Goal: Task Accomplishment & Management: Manage account settings

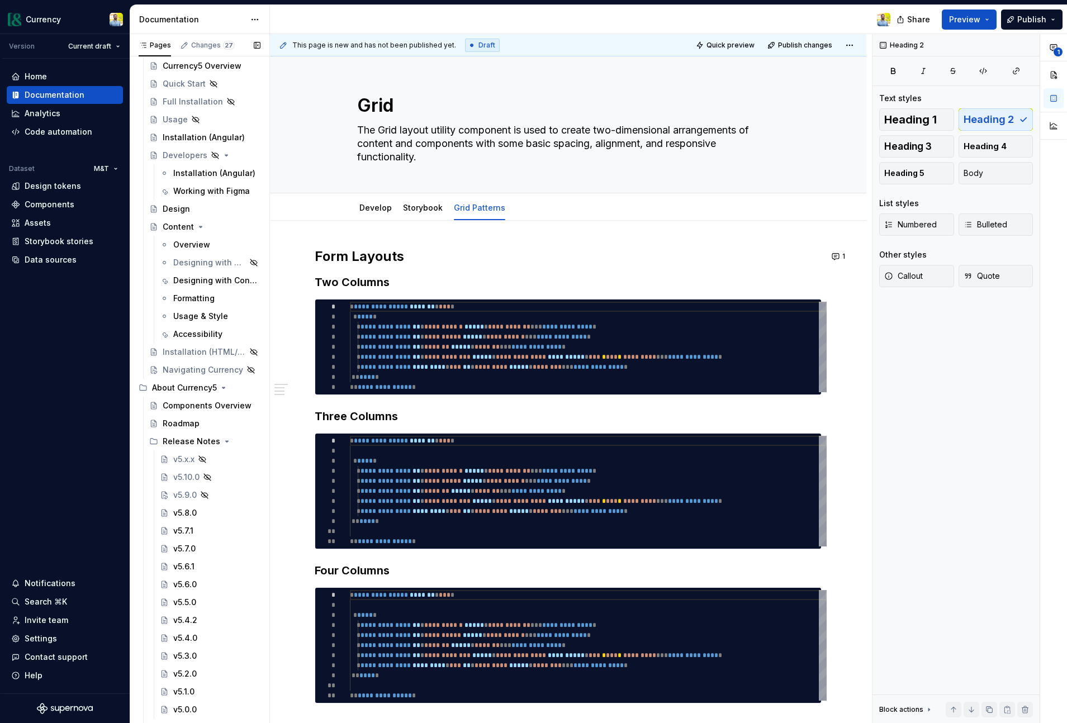
scroll to position [122, 0]
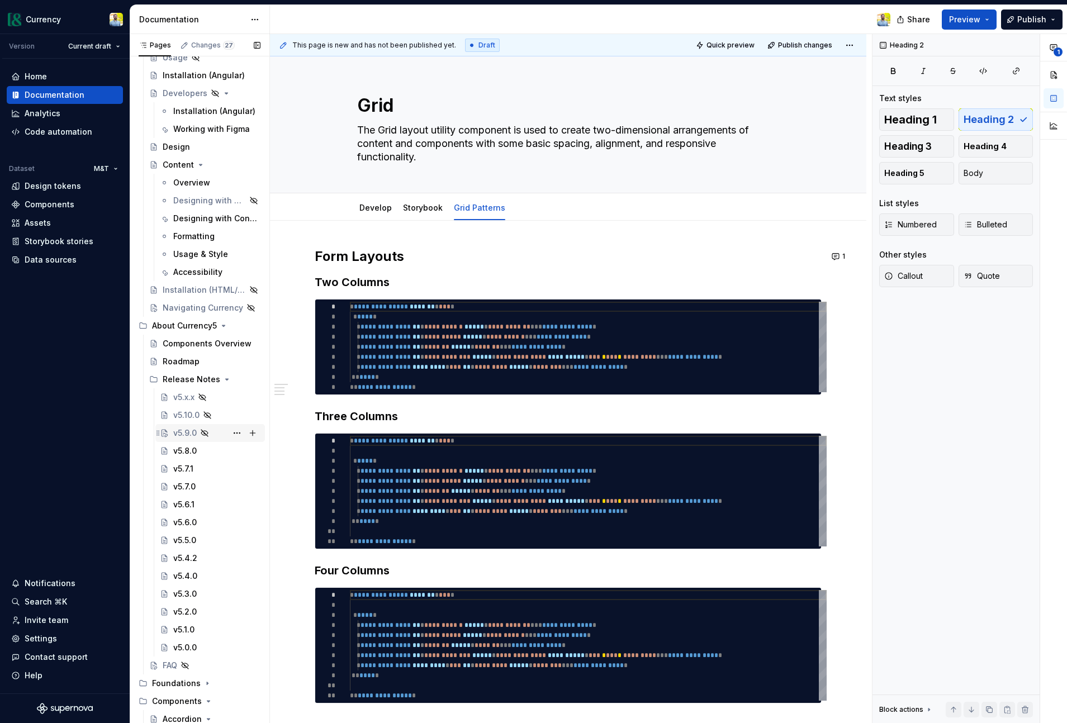
click at [182, 428] on div "v5.9.0" at bounding box center [184, 433] width 23 height 11
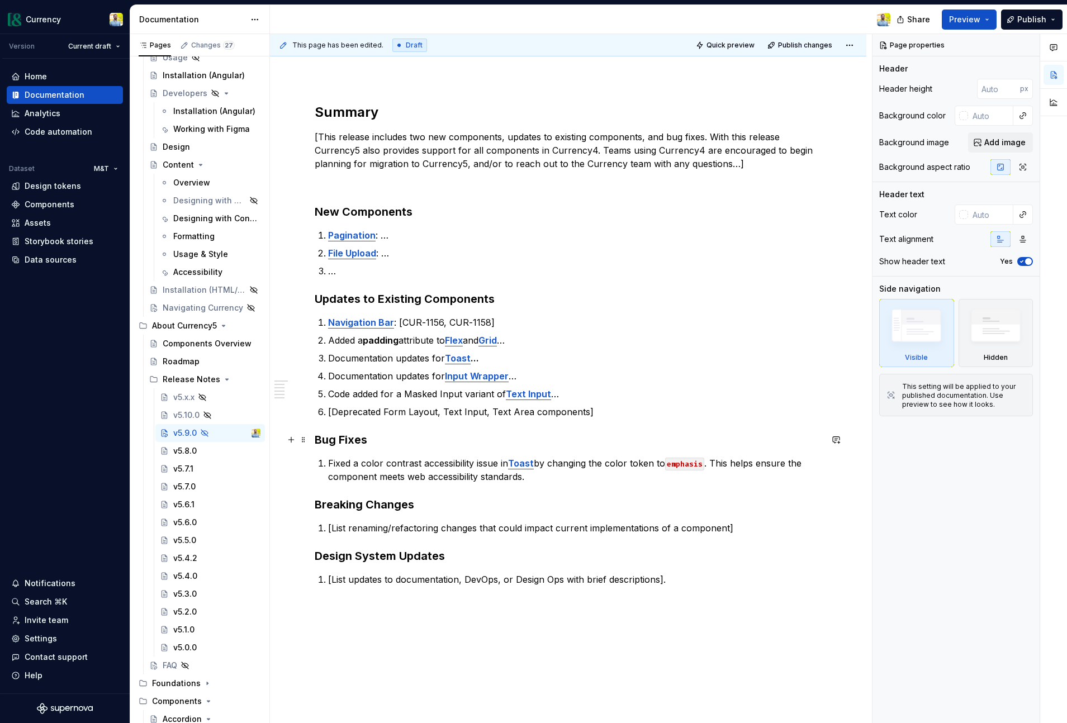
scroll to position [120, 0]
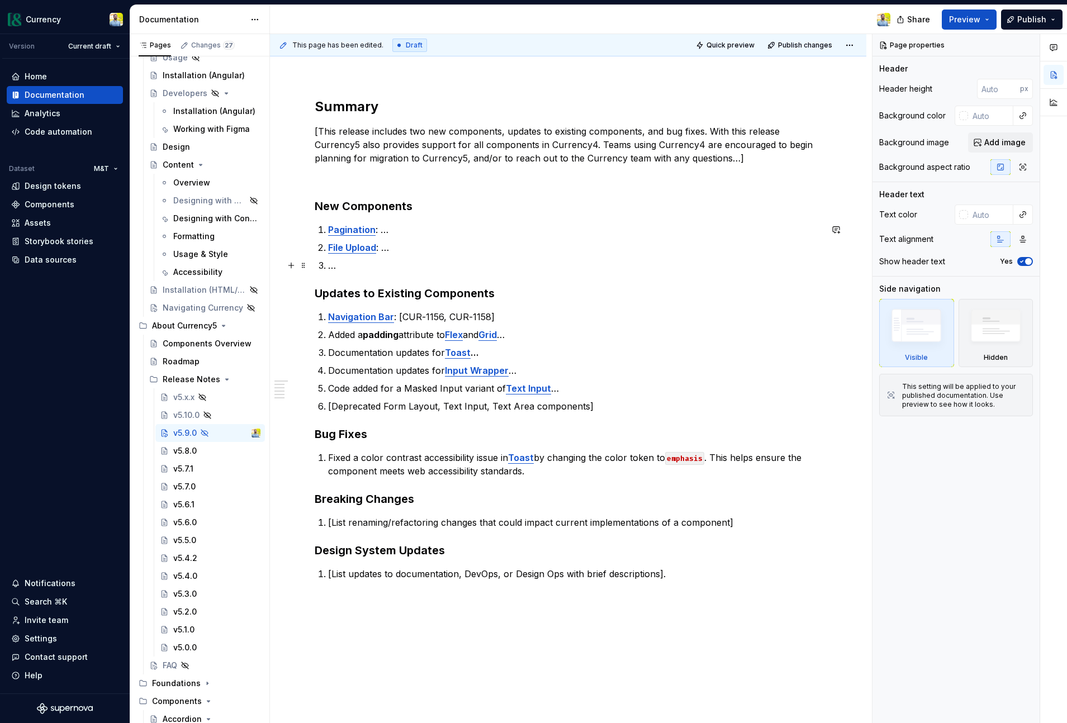
click at [353, 267] on p "…" at bounding box center [574, 265] width 493 height 13
type textarea "*"
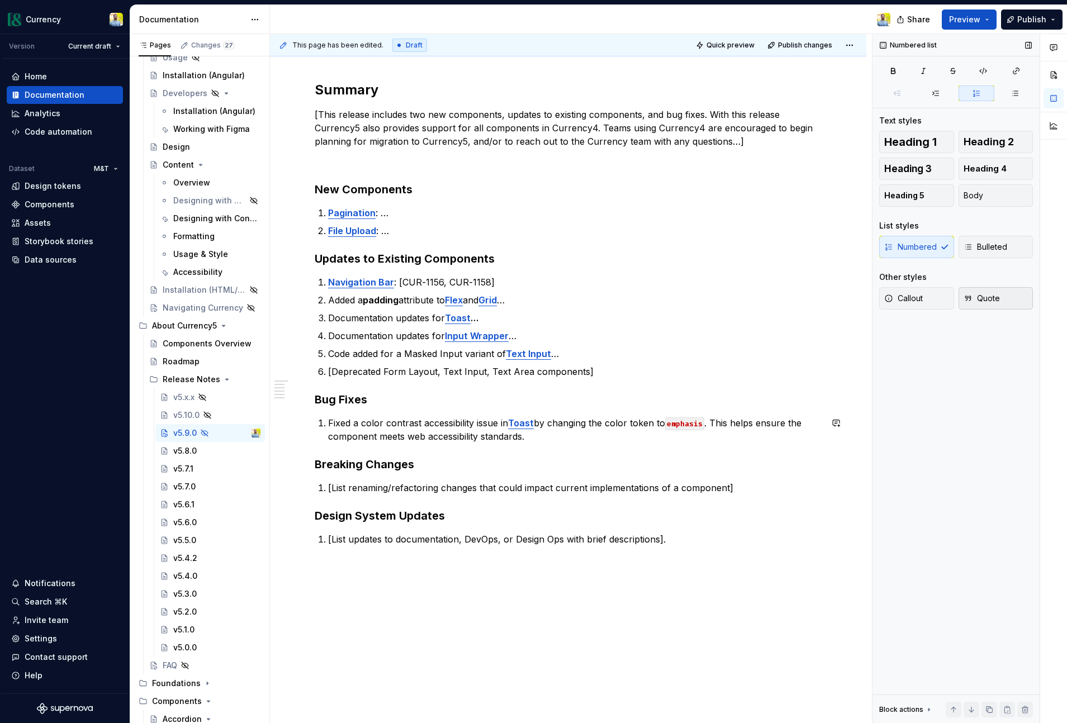
scroll to position [137, 0]
click at [539, 435] on p "Fixed a color contrast accessibility issue in Toast by changing the color token…" at bounding box center [574, 429] width 493 height 27
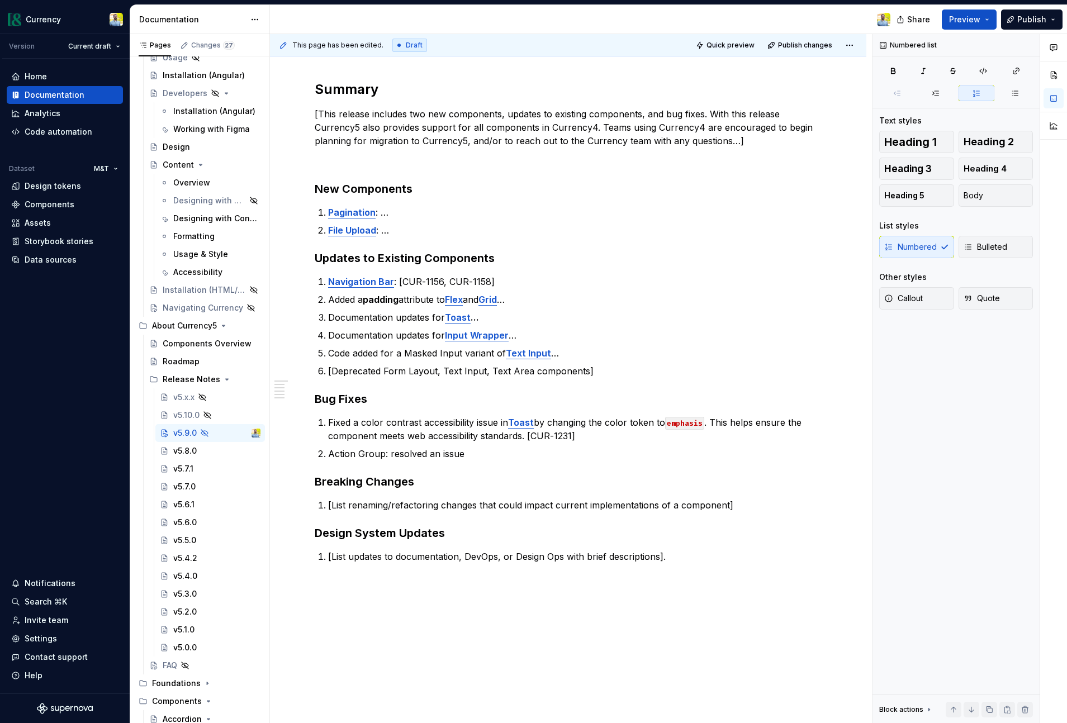
type textarea "*"
click at [505, 279] on p "Navigation Bar : [CUR-1156, CUR-1158]" at bounding box center [574, 281] width 493 height 13
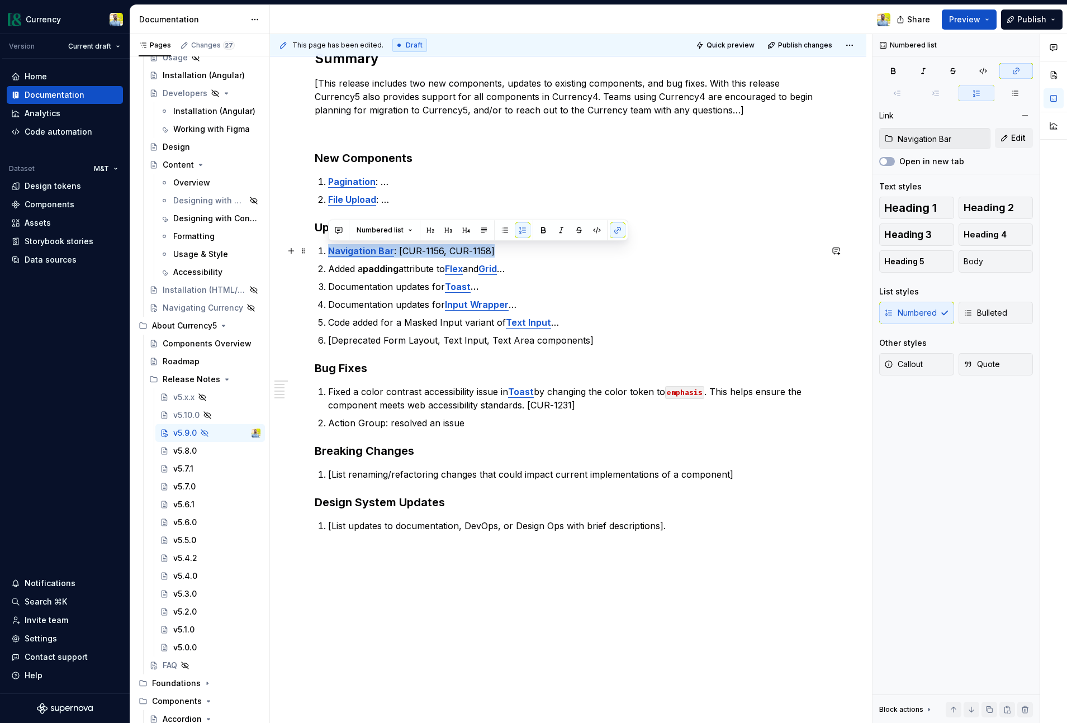
drag, startPoint x: 496, startPoint y: 250, endPoint x: 321, endPoint y: 251, distance: 174.9
click at [328, 251] on li "Navigation Bar : [CUR-1156, CUR-1158]" at bounding box center [574, 250] width 493 height 13
click at [576, 226] on button "button" at bounding box center [579, 230] width 16 height 16
click at [557, 246] on p "Navigation Bar : [CUR-1156, CUR-1158]" at bounding box center [574, 250] width 493 height 13
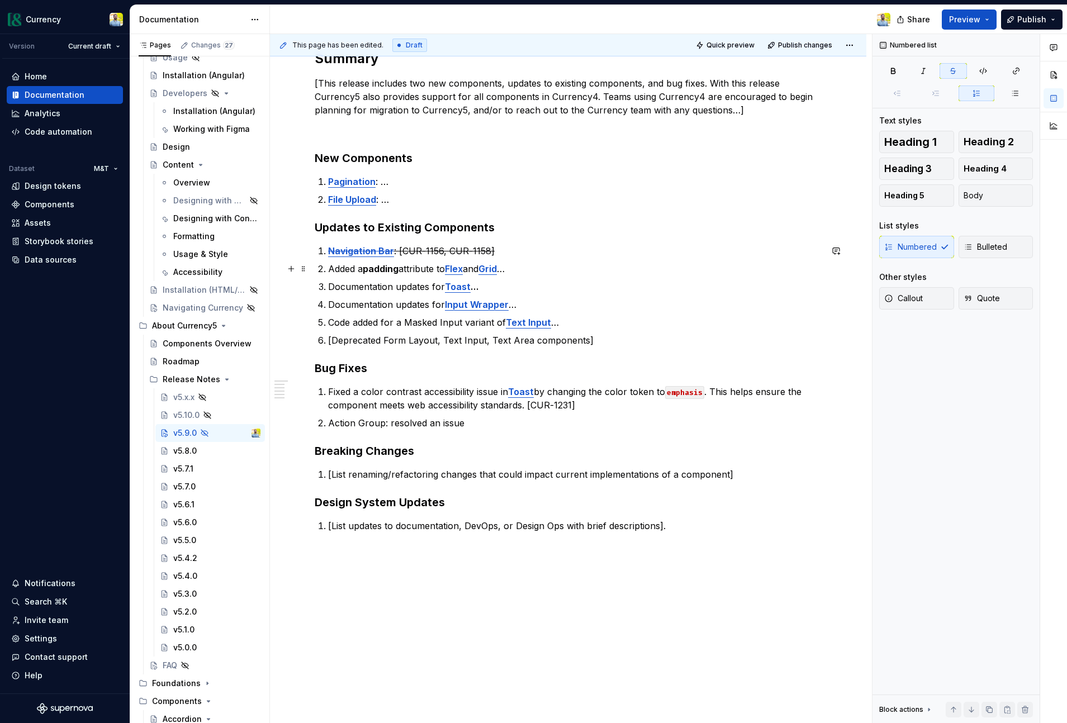
click at [427, 269] on p "Added a padding attribute to Flex and Grid …" at bounding box center [574, 268] width 493 height 13
click at [527, 273] on p "Added a padding attribute to Flex and Grid …" at bounding box center [574, 268] width 493 height 13
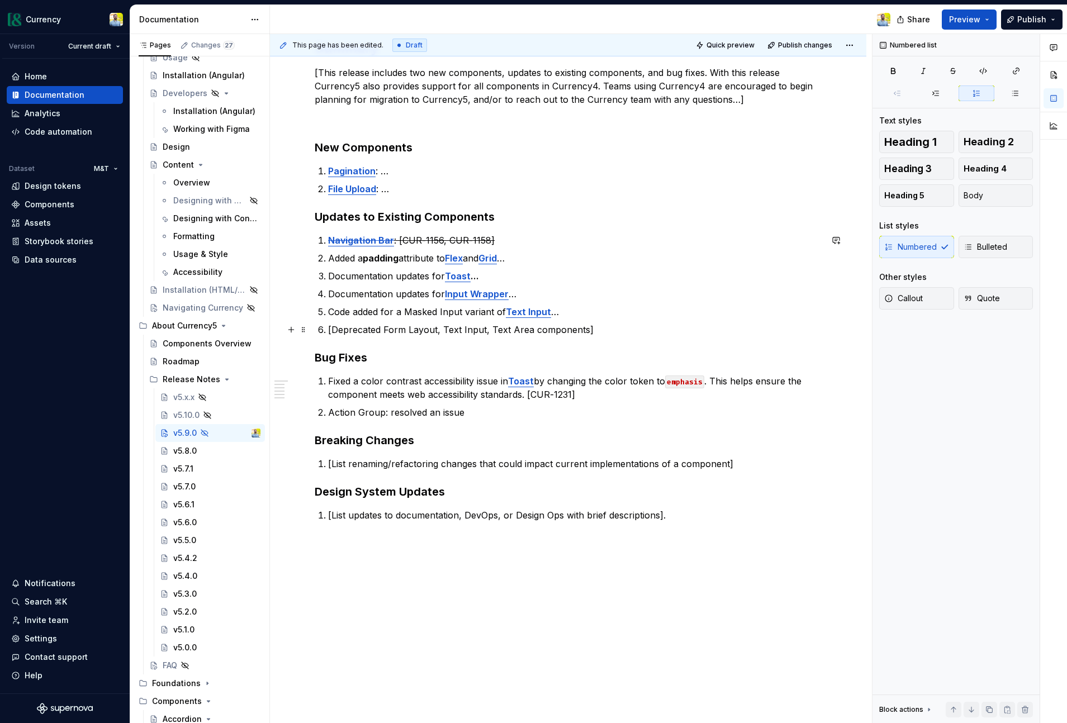
scroll to position [179, 0]
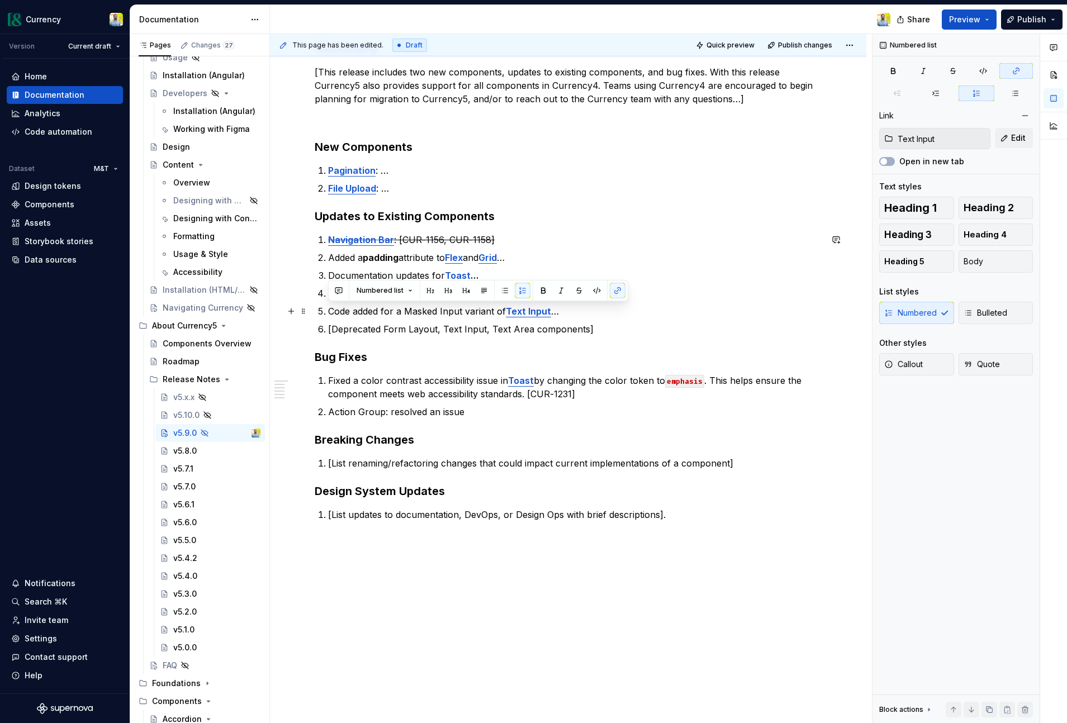
drag, startPoint x: 565, startPoint y: 313, endPoint x: 371, endPoint y: 312, distance: 194.5
click at [328, 315] on li "Code added for a Masked Input variant of Text Input …" at bounding box center [574, 311] width 493 height 13
click at [577, 292] on button "button" at bounding box center [579, 291] width 16 height 16
drag, startPoint x: 579, startPoint y: 313, endPoint x: 604, endPoint y: 330, distance: 30.2
click at [578, 313] on p "Code added for a Masked Input variant of Text Input …" at bounding box center [574, 311] width 493 height 13
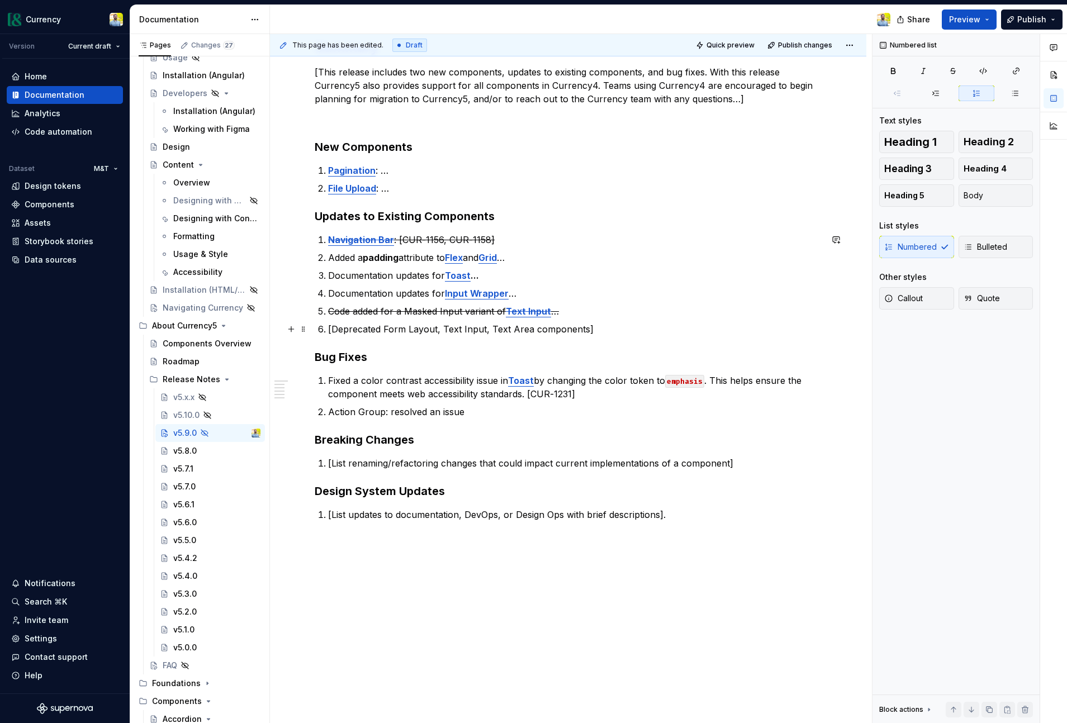
click at [610, 335] on p "[Deprecated Form Layout, Text Input, Text Area components]" at bounding box center [574, 328] width 493 height 13
click at [502, 411] on p "Action Group: resolved an issue" at bounding box center [574, 411] width 493 height 13
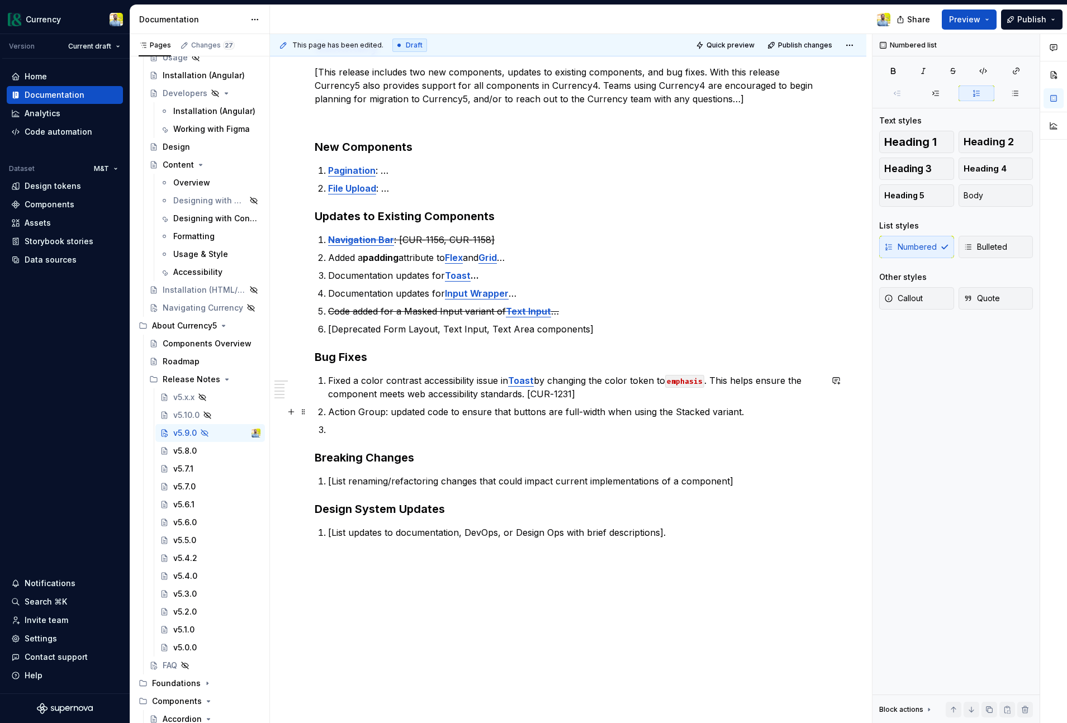
click at [757, 414] on p "Action Group: updated code to ensure that buttons are full-width when using the…" at bounding box center [574, 411] width 493 height 13
click at [473, 429] on p at bounding box center [574, 429] width 493 height 13
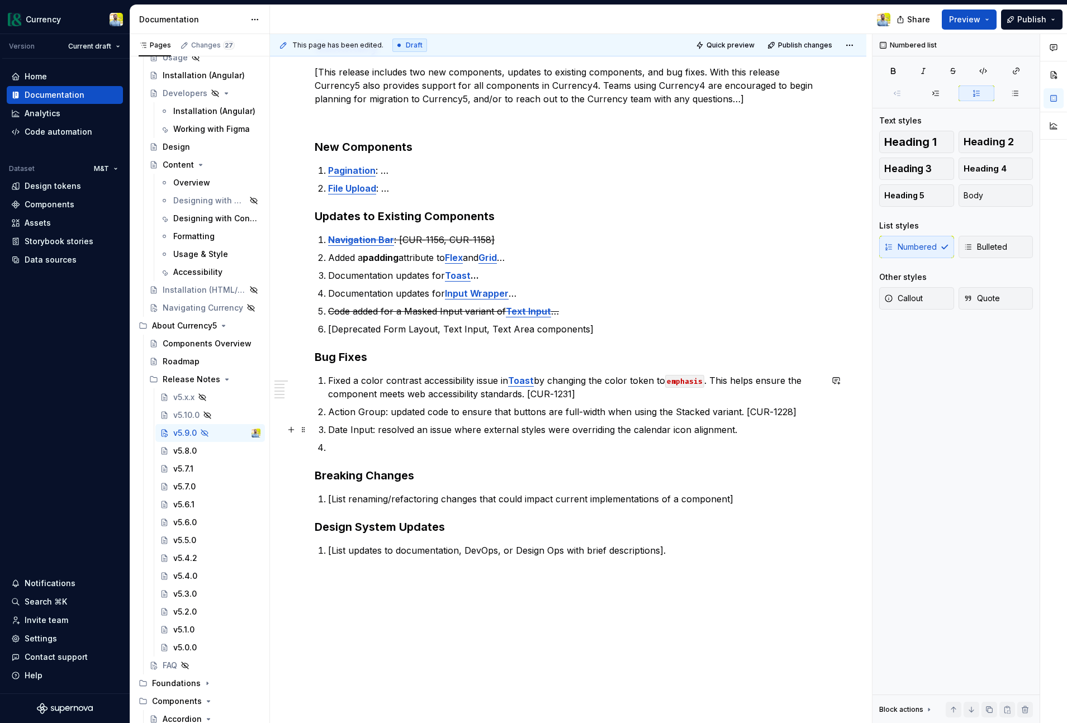
click at [752, 432] on p "Date Input: resolved an issue where external styles were overriding the calenda…" at bounding box center [574, 429] width 493 height 13
click at [328, 447] on li "Override cds-button-background-color to be transparent in the tertiary mixin" at bounding box center [574, 447] width 493 height 13
click at [694, 449] on p "Button: Override cds-button-background-color to be transparent in the tertiary …" at bounding box center [574, 447] width 493 height 13
click at [775, 449] on p "Button: Override cds-button-background-color to be transparent in the tertiary …" at bounding box center [574, 447] width 493 height 13
click at [359, 449] on p "Button: Override cds-button-background-color to be transparent in the tertiary …" at bounding box center [574, 447] width 493 height 13
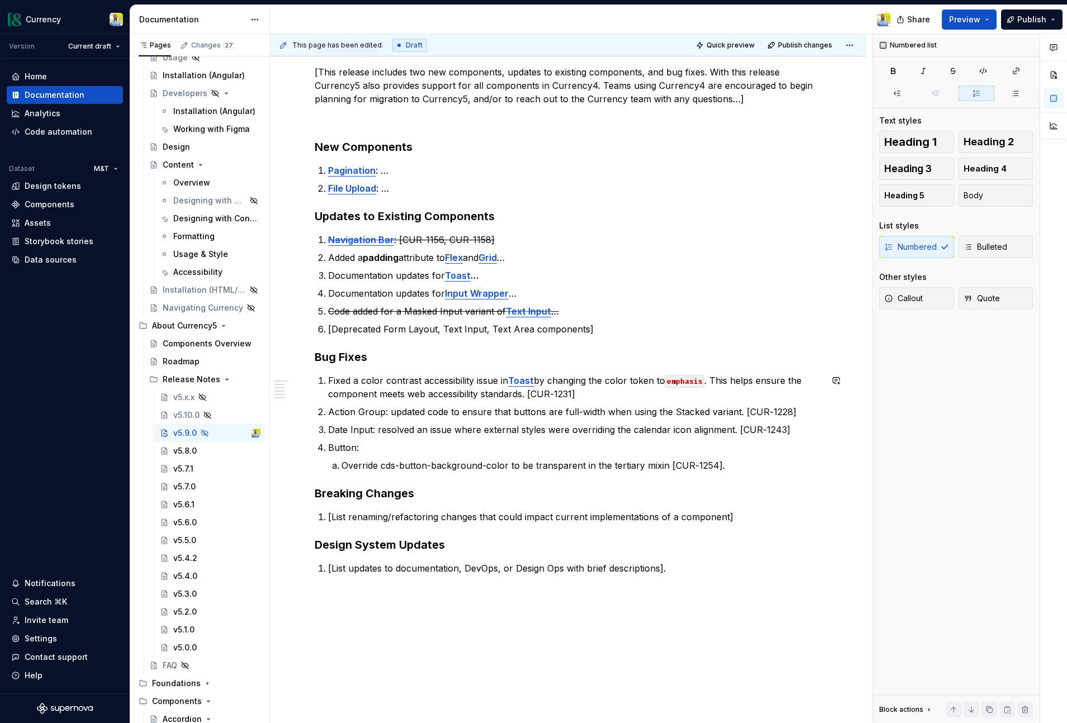
scroll to position [179, 0]
click at [989, 256] on button "Bulleted" at bounding box center [995, 247] width 75 height 22
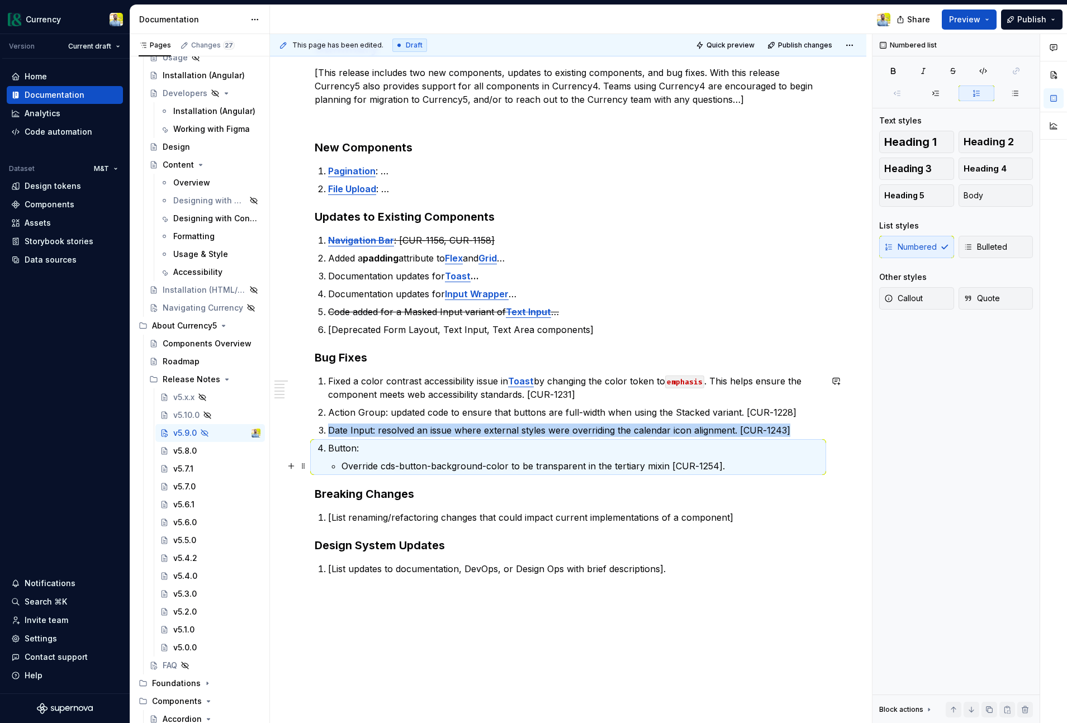
click at [747, 468] on p "Override cds-button-background-color to be transparent in the tertiary mixin [C…" at bounding box center [581, 465] width 480 height 13
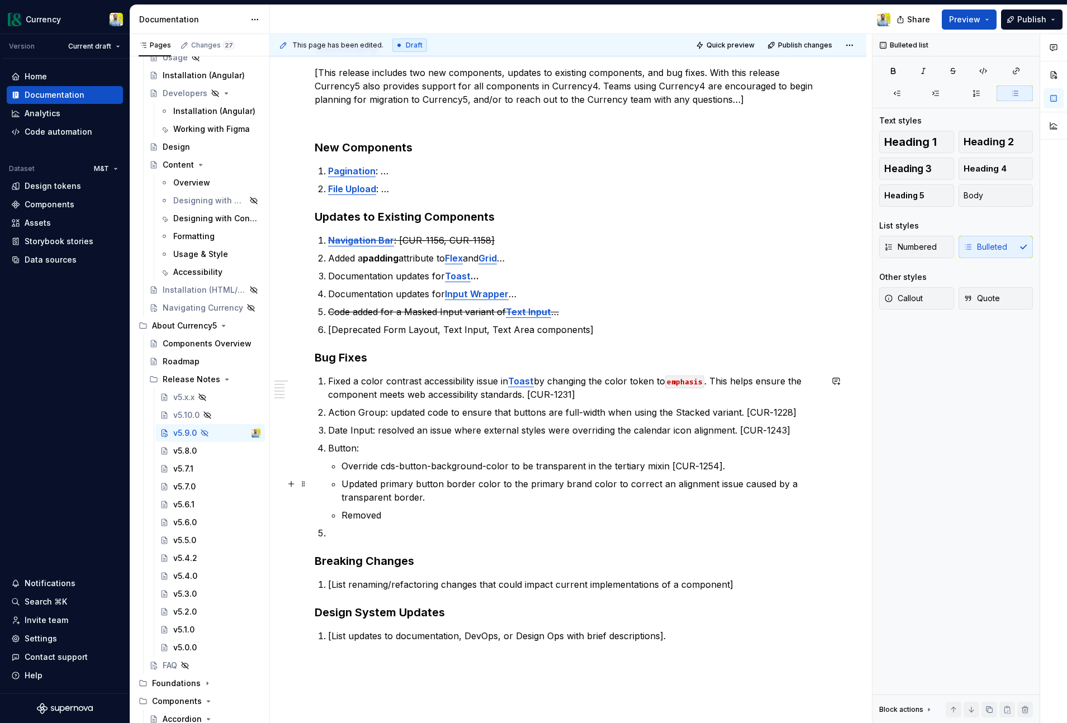
click at [430, 496] on p "Updated primary button border color to the primary brand color to correct an al…" at bounding box center [581, 490] width 480 height 27
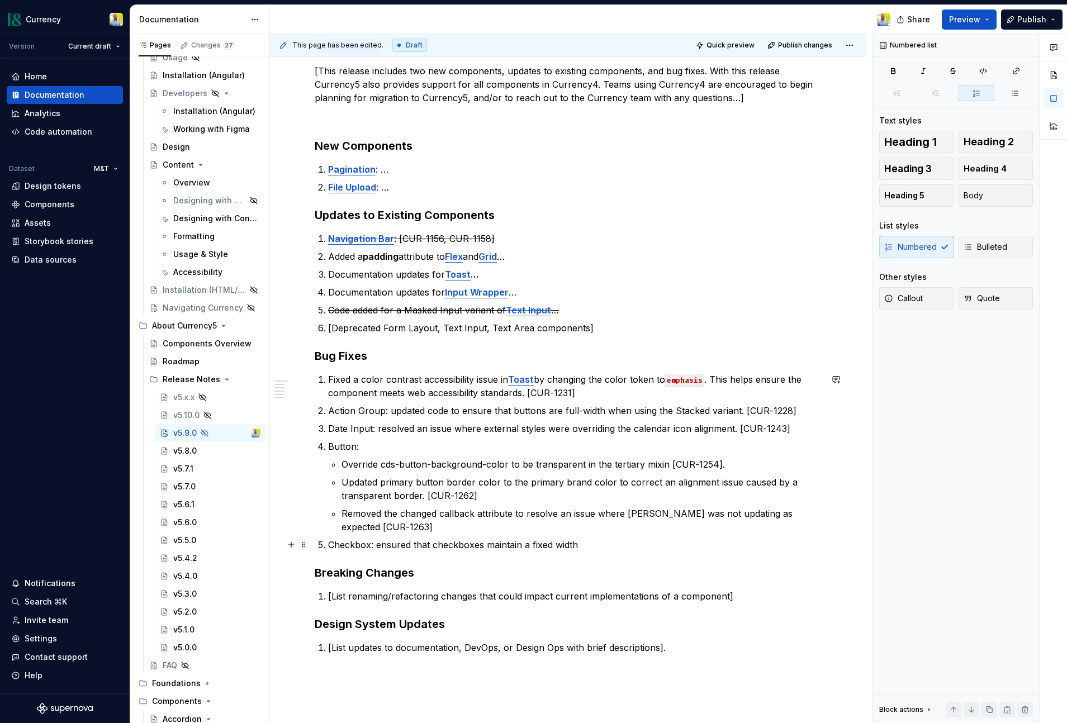
click at [579, 548] on p "Checkbox: ensured that checkboxes maintain a fixed width" at bounding box center [574, 544] width 493 height 13
drag, startPoint x: 432, startPoint y: 543, endPoint x: 462, endPoint y: 565, distance: 37.6
click at [432, 543] on p "Checkbox: ensured that checkboxes maintain a fixed width at different viewport …" at bounding box center [574, 544] width 493 height 13
drag, startPoint x: 482, startPoint y: 547, endPoint x: 544, endPoint y: 602, distance: 82.8
click at [482, 547] on p "Checkbox: ensured that checkboxes maintain a fixed width at different viewport …" at bounding box center [574, 544] width 493 height 13
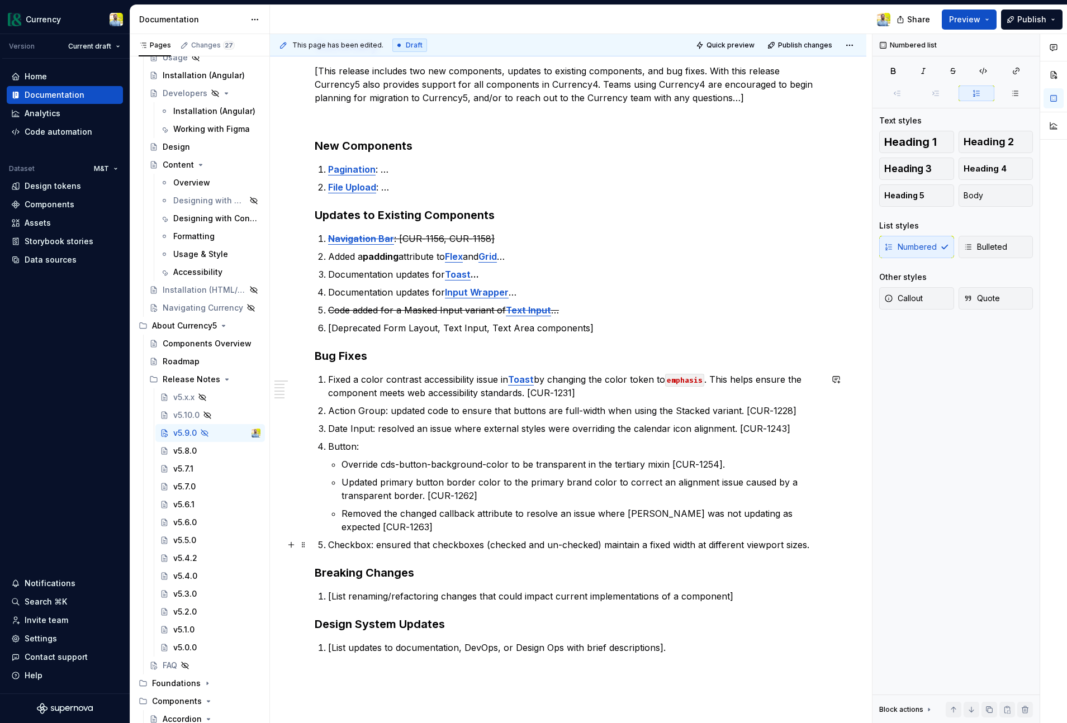
click at [810, 544] on p "Checkbox: ensured that checkboxes (checked and un-checked) maintain a fixed wid…" at bounding box center [574, 544] width 493 height 13
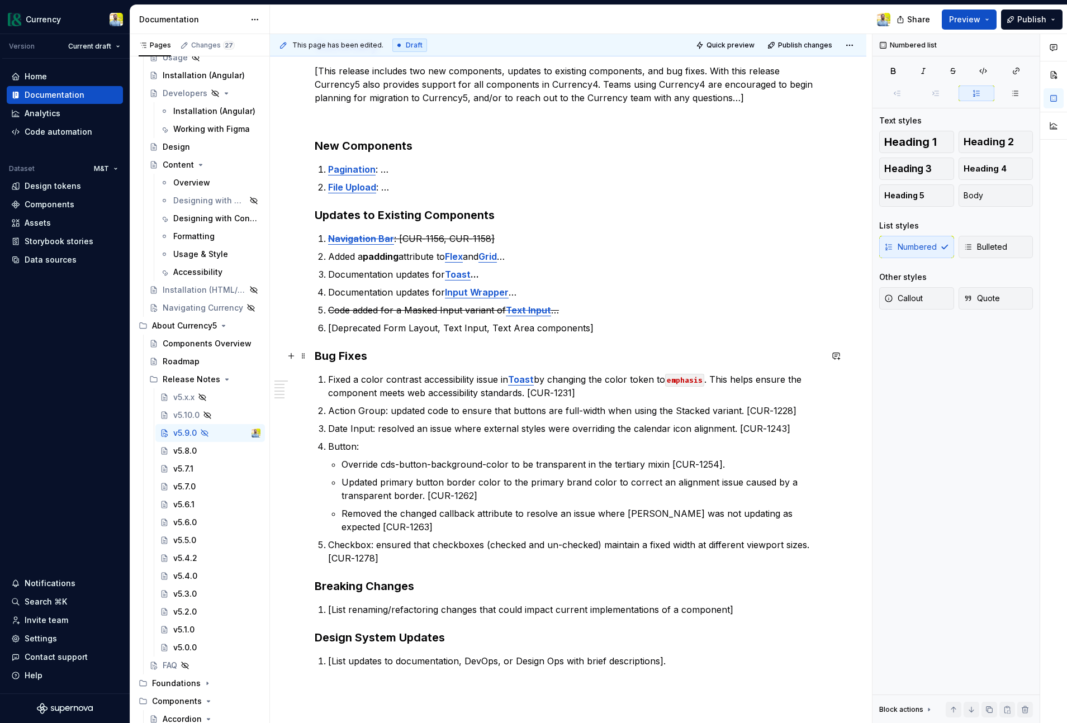
click at [393, 354] on h3 "Bug Fixes" at bounding box center [568, 356] width 507 height 16
drag, startPoint x: 330, startPoint y: 410, endPoint x: 382, endPoint y: 416, distance: 52.9
click at [382, 416] on p "Action Group: updated code to ensure that buttons are full-width when using the…" at bounding box center [574, 410] width 493 height 13
click at [617, 390] on button "button" at bounding box center [618, 390] width 16 height 16
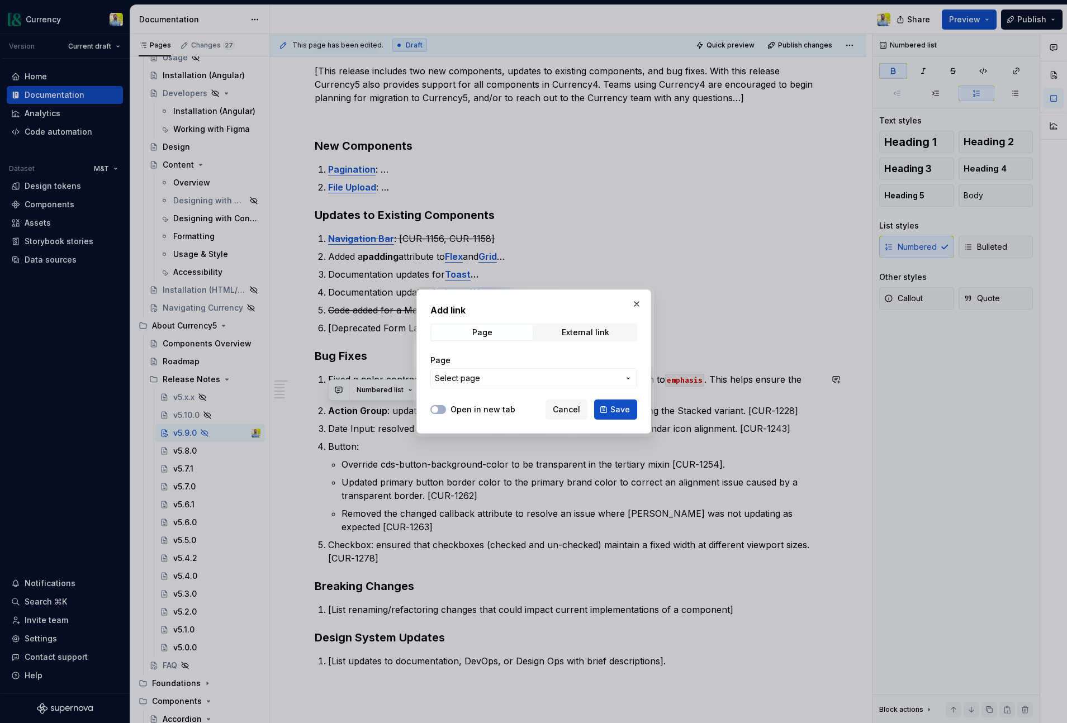
click at [526, 373] on span "Select page" at bounding box center [527, 378] width 184 height 11
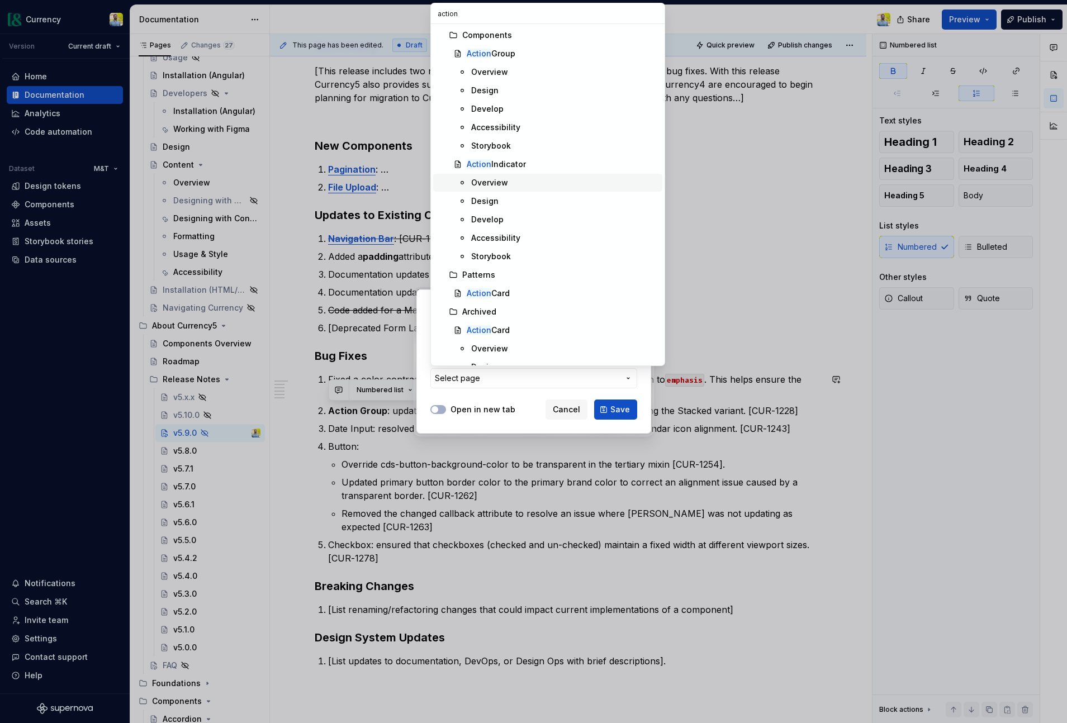
scroll to position [1, 0]
type input "action"
click at [508, 53] on div "Action Group" at bounding box center [491, 53] width 49 height 11
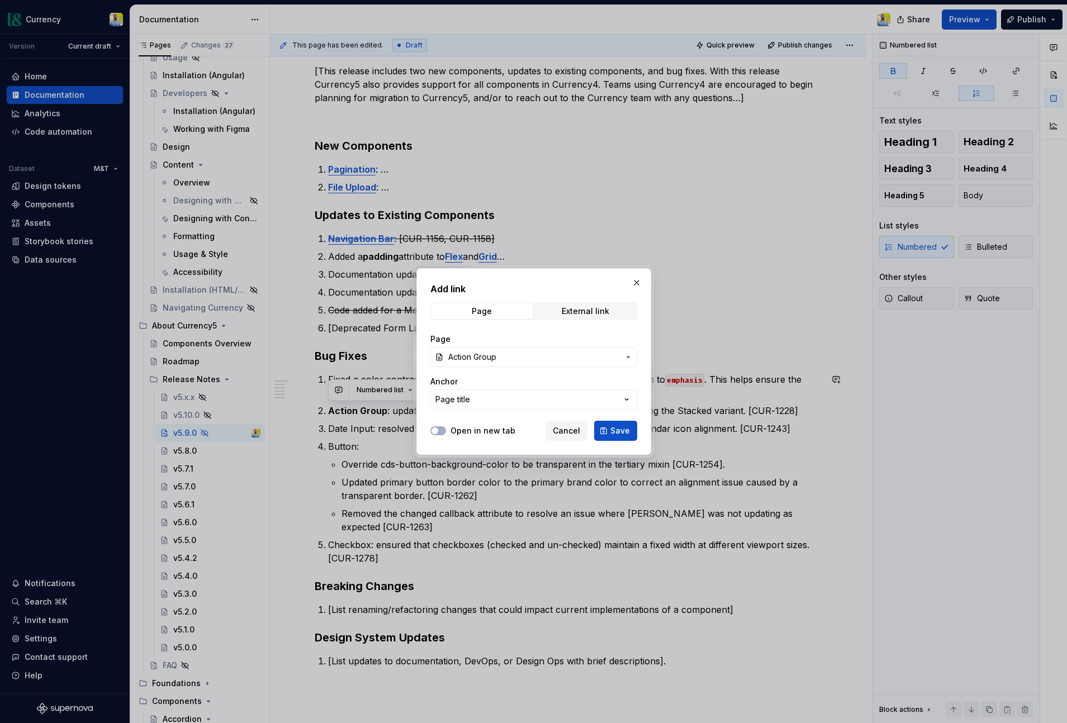
click at [532, 360] on span "Action Group" at bounding box center [533, 357] width 171 height 11
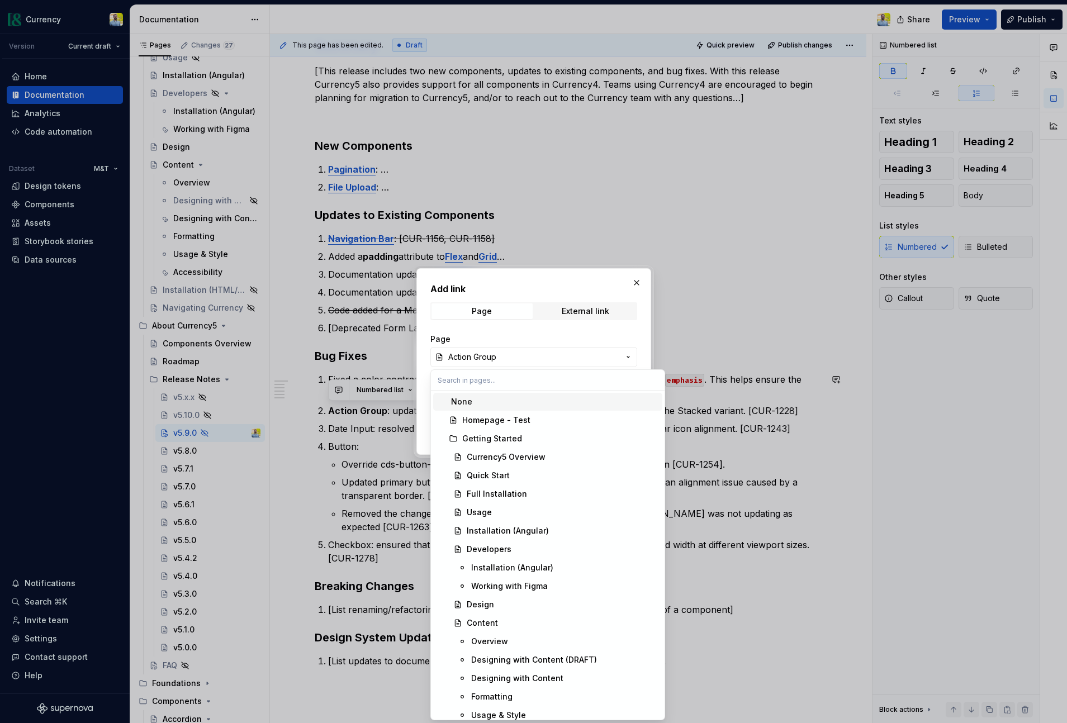
click at [545, 359] on div "Add link Page External link Page Action Group Anchor Page title Open in new tab…" at bounding box center [533, 361] width 1067 height 723
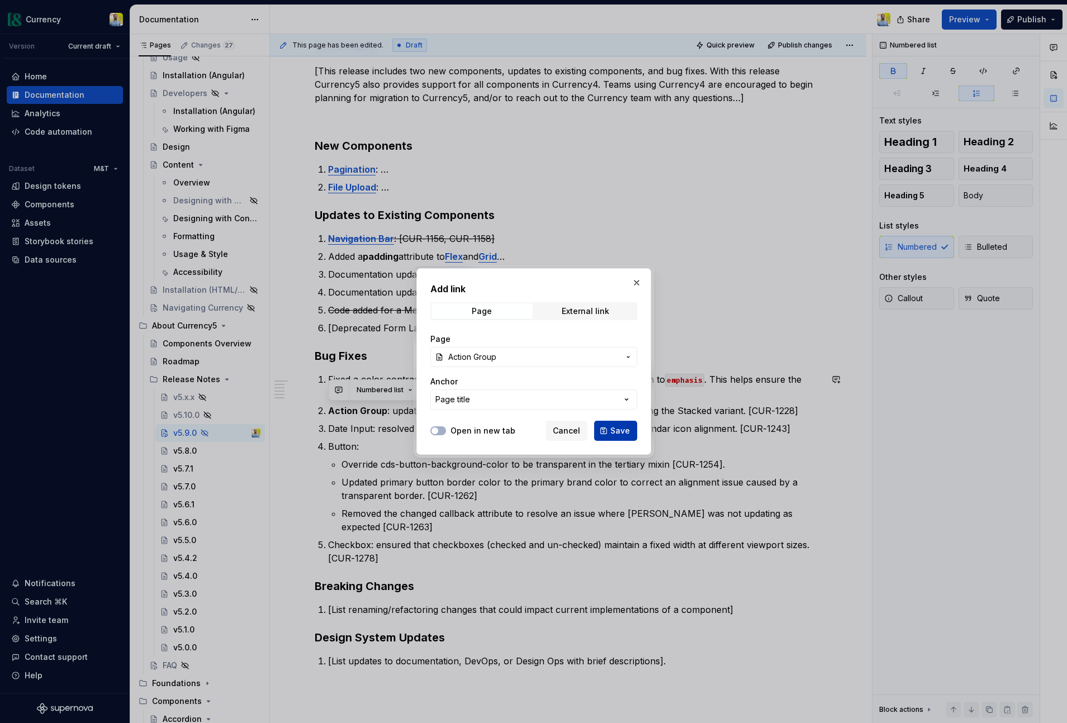
click at [614, 434] on span "Save" at bounding box center [620, 430] width 20 height 11
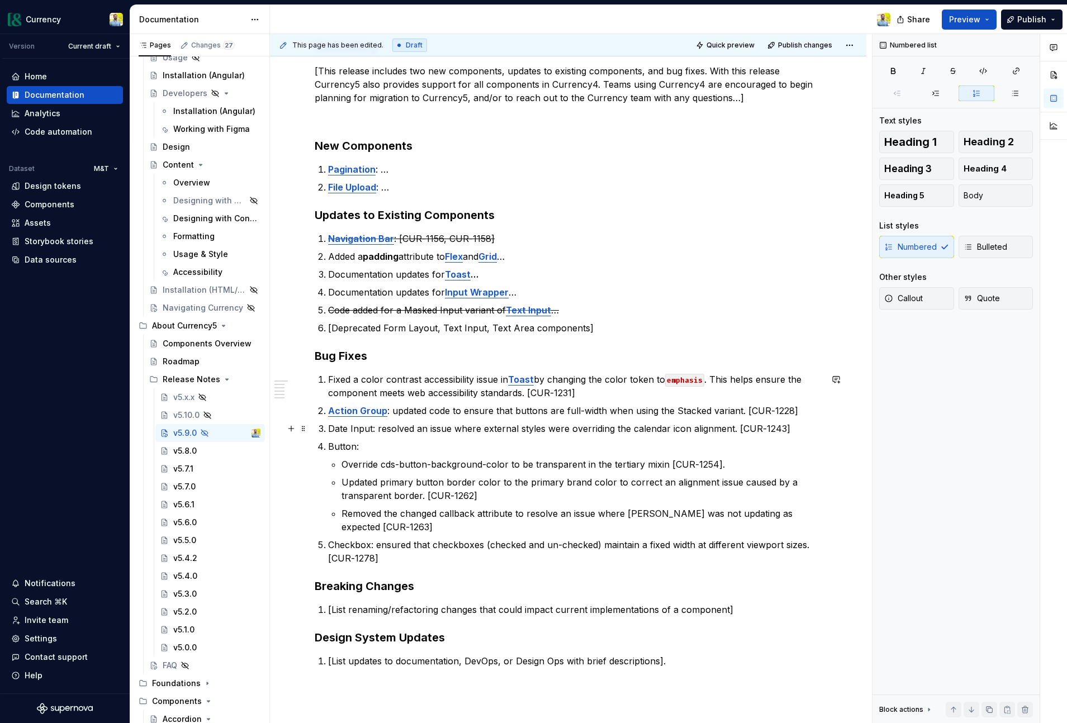
click at [329, 430] on p "Date Input: resolved an issue where external styles were overriding the calenda…" at bounding box center [574, 428] width 493 height 13
drag, startPoint x: 328, startPoint y: 428, endPoint x: 371, endPoint y: 430, distance: 43.1
click at [371, 430] on p "Date Input: resolved an issue where external styles were overriding the calenda…" at bounding box center [574, 428] width 493 height 13
click at [610, 409] on button "button" at bounding box center [618, 408] width 16 height 16
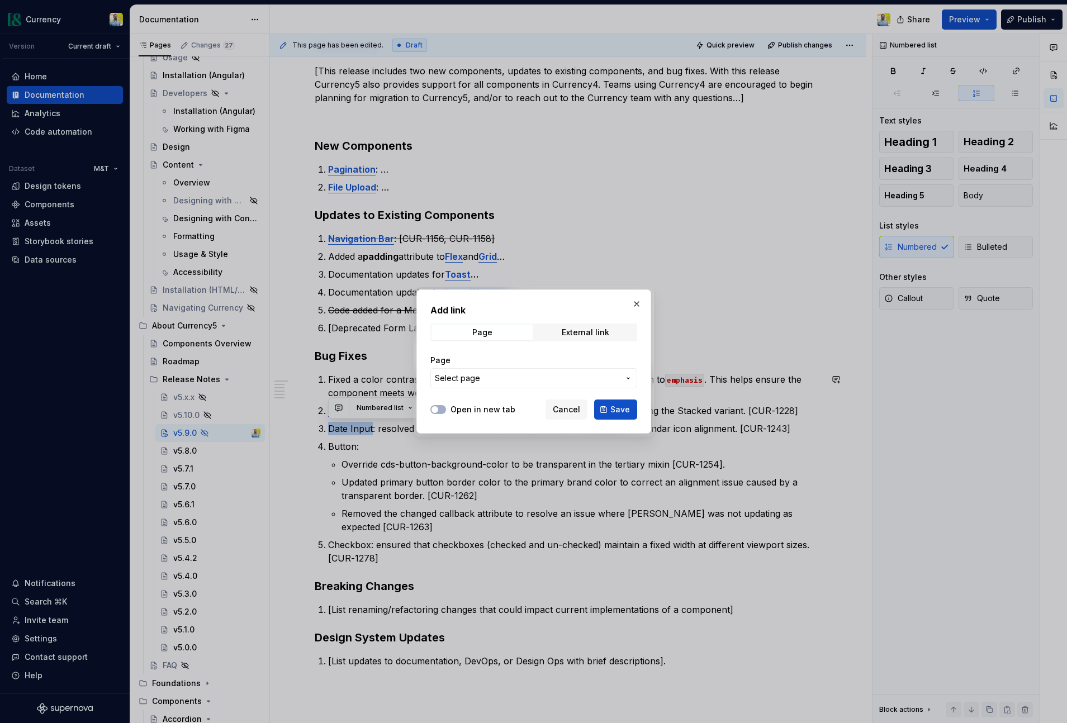
click at [506, 378] on span "Select page" at bounding box center [527, 378] width 184 height 11
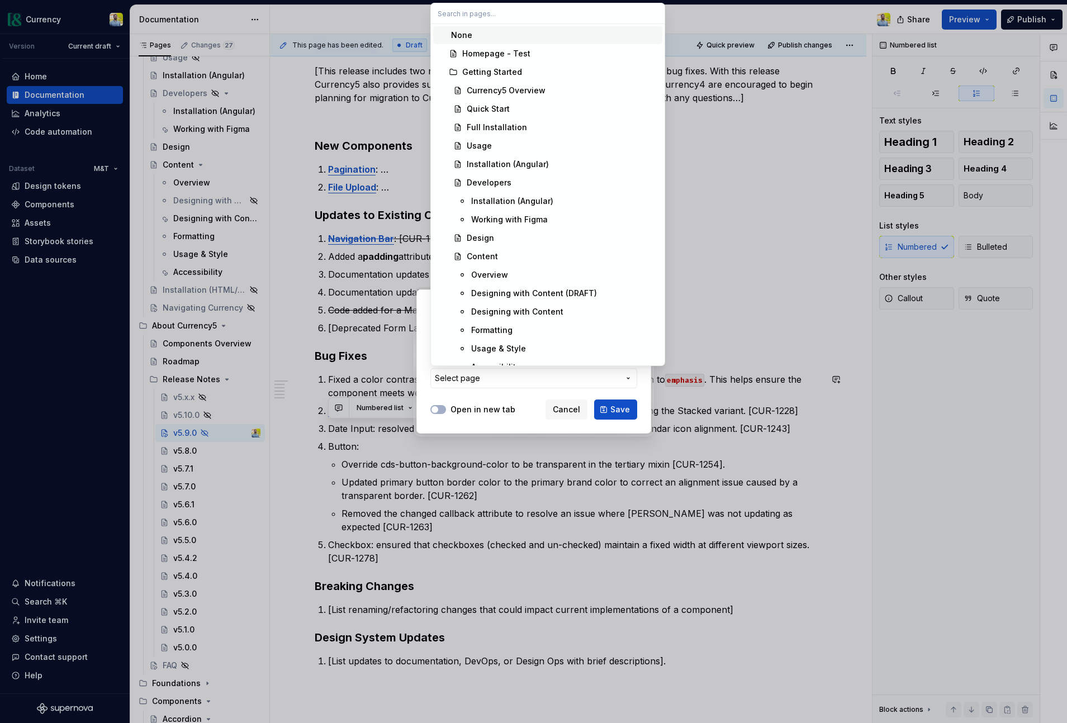
drag, startPoint x: 485, startPoint y: 15, endPoint x: 486, endPoint y: 32, distance: 17.9
click at [485, 15] on input "text" at bounding box center [548, 13] width 234 height 20
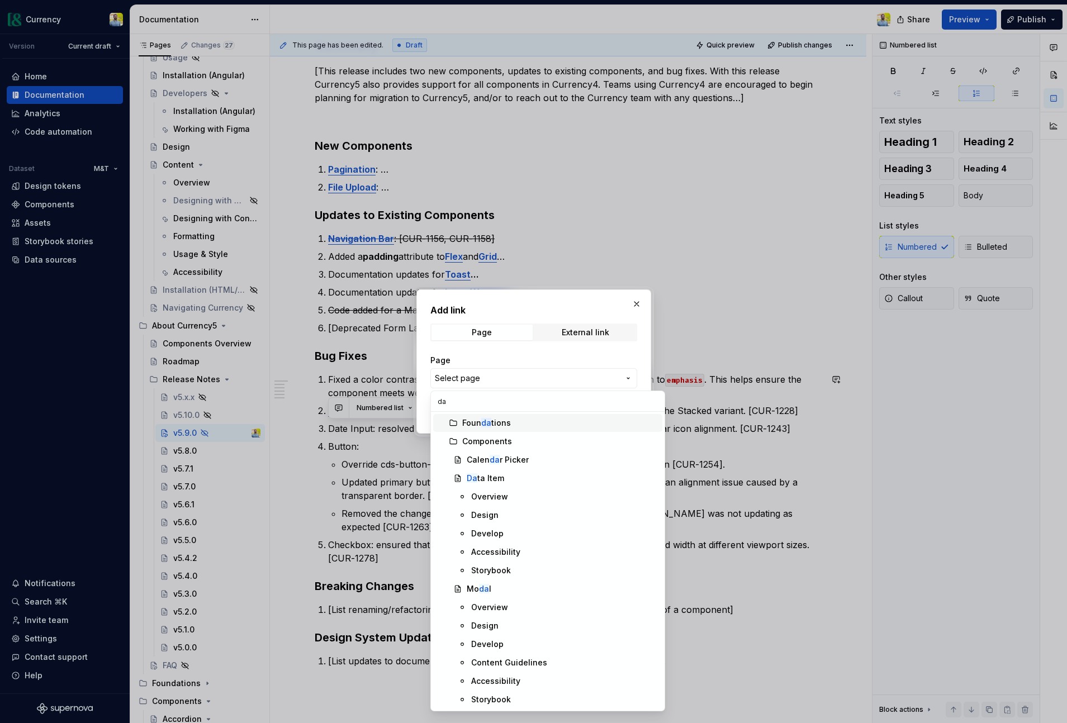
type input "d"
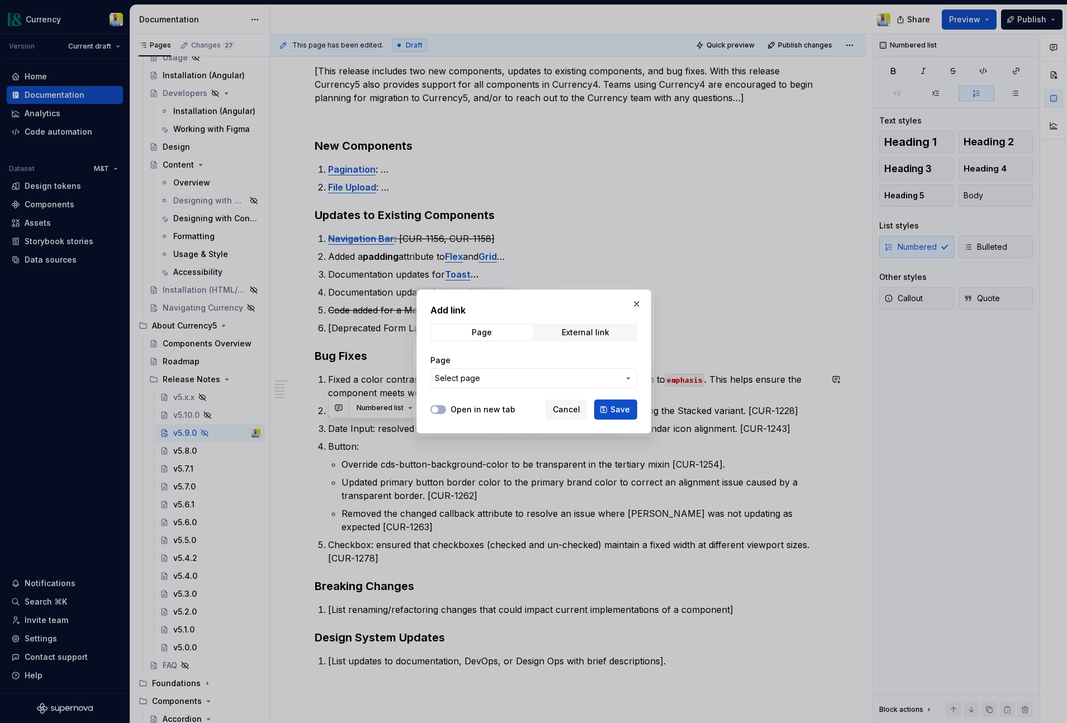
click at [525, 374] on div "Add link Page External link Page Select page Open in new tab Cancel Save" at bounding box center [533, 361] width 1067 height 723
click at [519, 377] on span "Select page" at bounding box center [527, 378] width 184 height 11
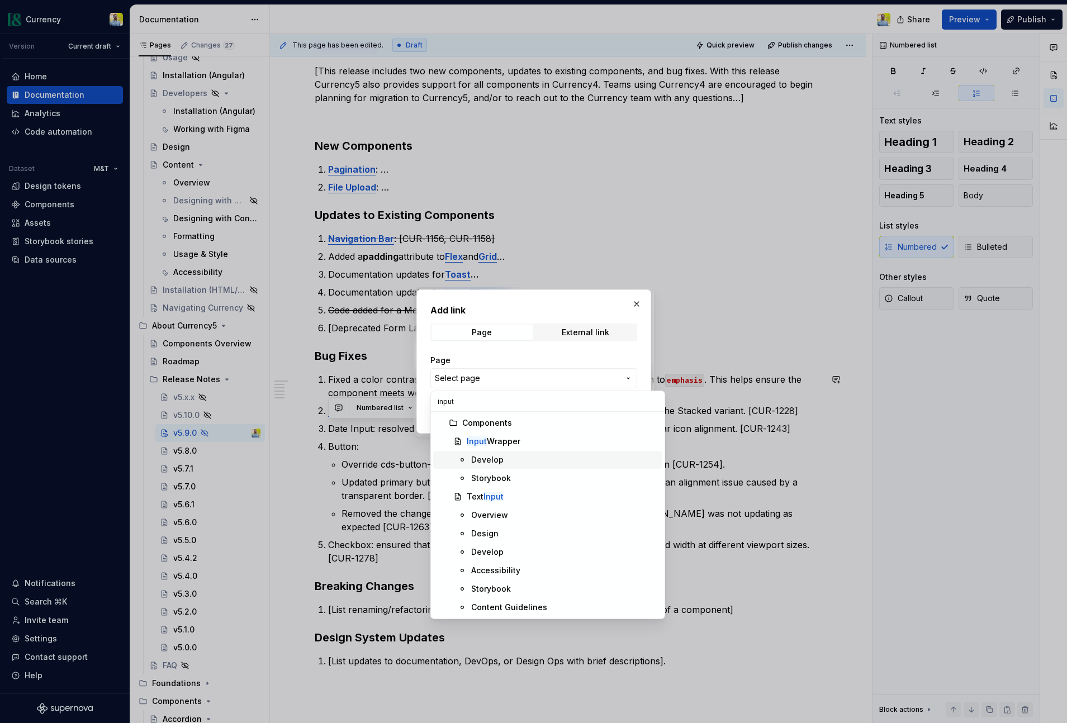
type input "input"
click at [500, 459] on div "Develop" at bounding box center [487, 459] width 32 height 11
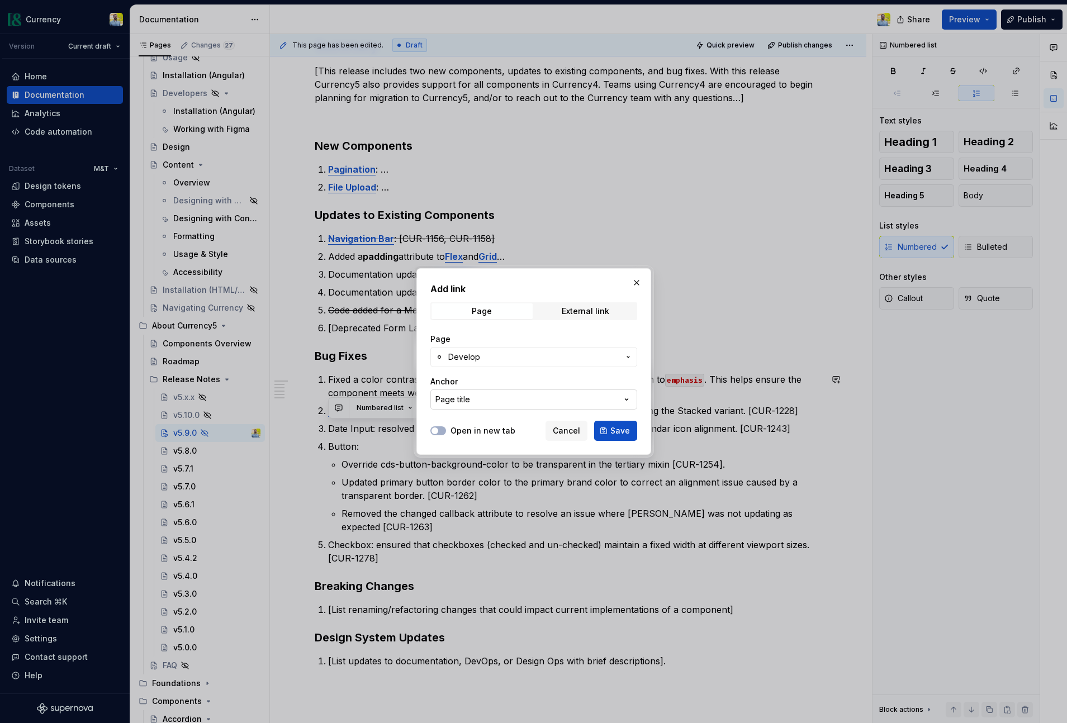
click at [462, 396] on div "Page title" at bounding box center [452, 399] width 35 height 11
click at [473, 403] on div "Add link Page External link Page Develop Anchor Page title Open in new tab Canc…" at bounding box center [533, 361] width 1067 height 723
click at [618, 428] on span "Save" at bounding box center [620, 430] width 20 height 11
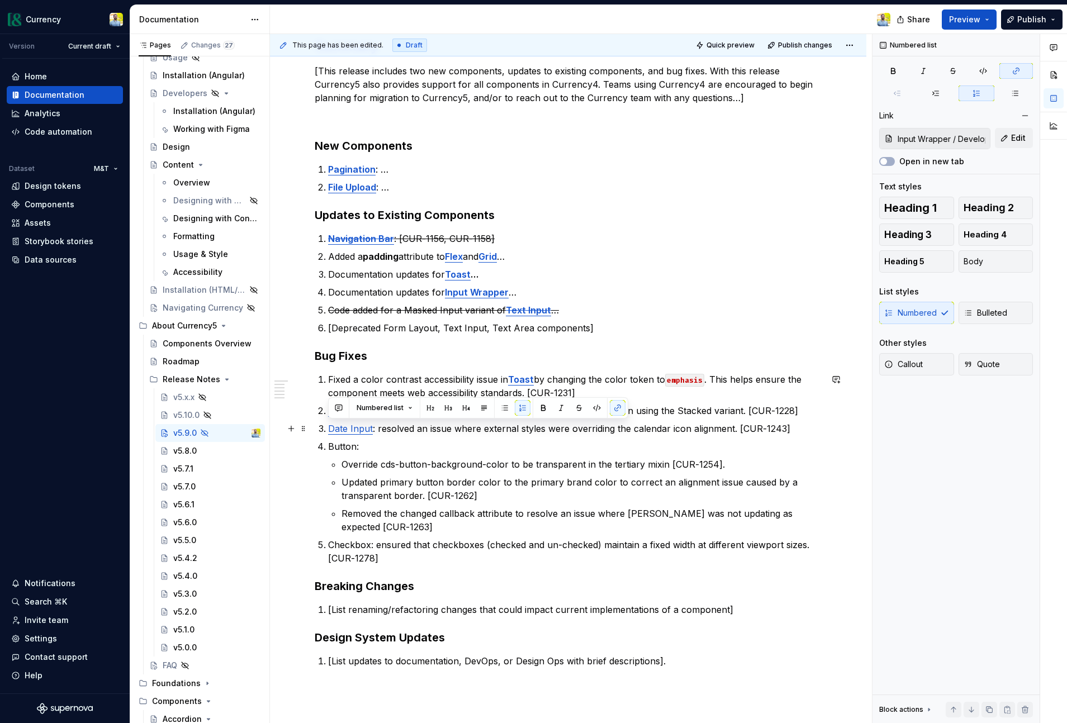
drag, startPoint x: 415, startPoint y: 429, endPoint x: 421, endPoint y: 431, distance: 6.5
click at [416, 429] on p "Date Input : resolved an issue where external styles were overriding the calend…" at bounding box center [574, 428] width 493 height 13
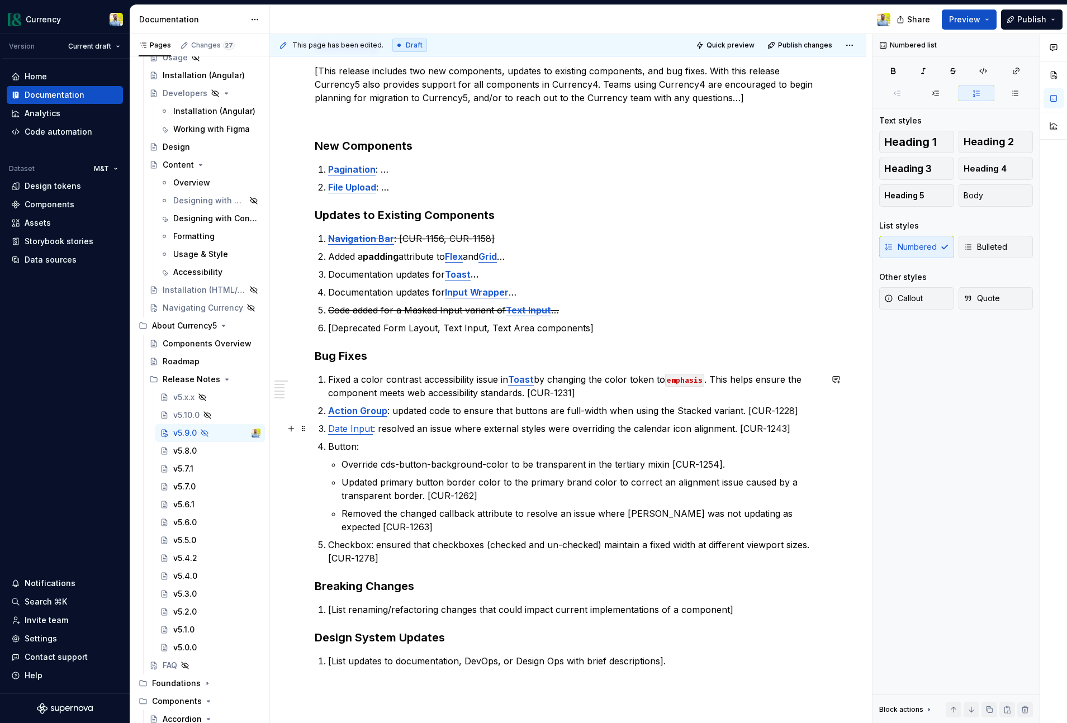
click at [340, 430] on link "Date Input" at bounding box center [350, 428] width 45 height 11
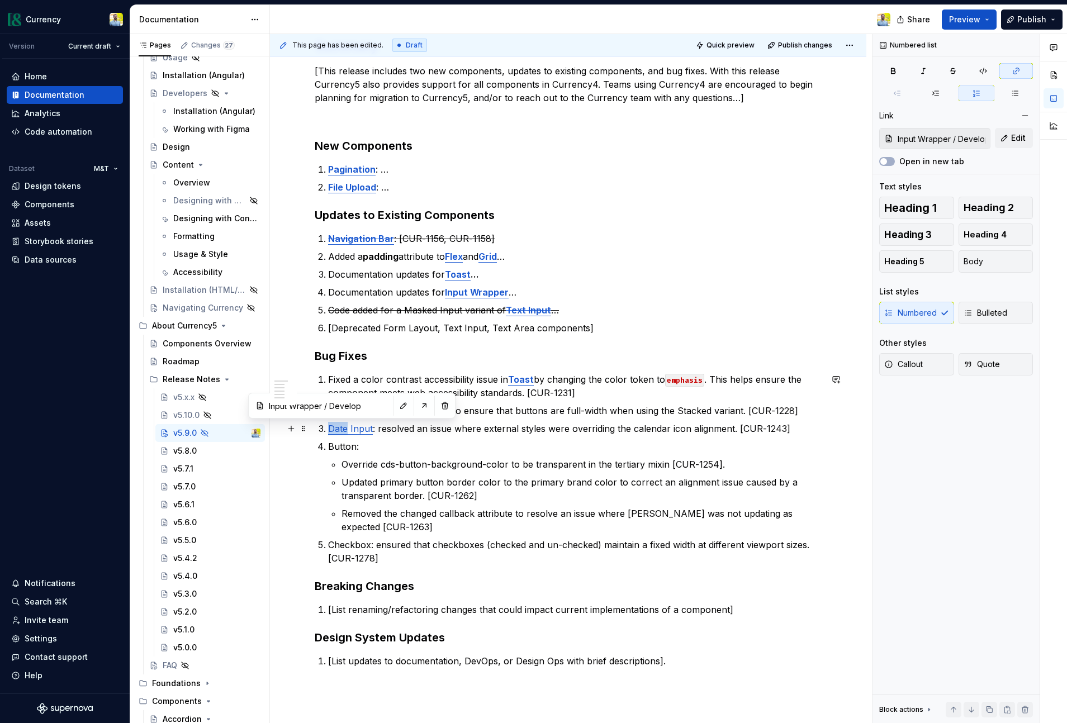
click at [340, 430] on link "Date Input" at bounding box center [350, 428] width 45 height 11
drag, startPoint x: 372, startPoint y: 429, endPoint x: 319, endPoint y: 433, distance: 53.2
click at [328, 433] on li "Date Input : resolved an issue where external styles were overriding the calend…" at bounding box center [574, 428] width 493 height 13
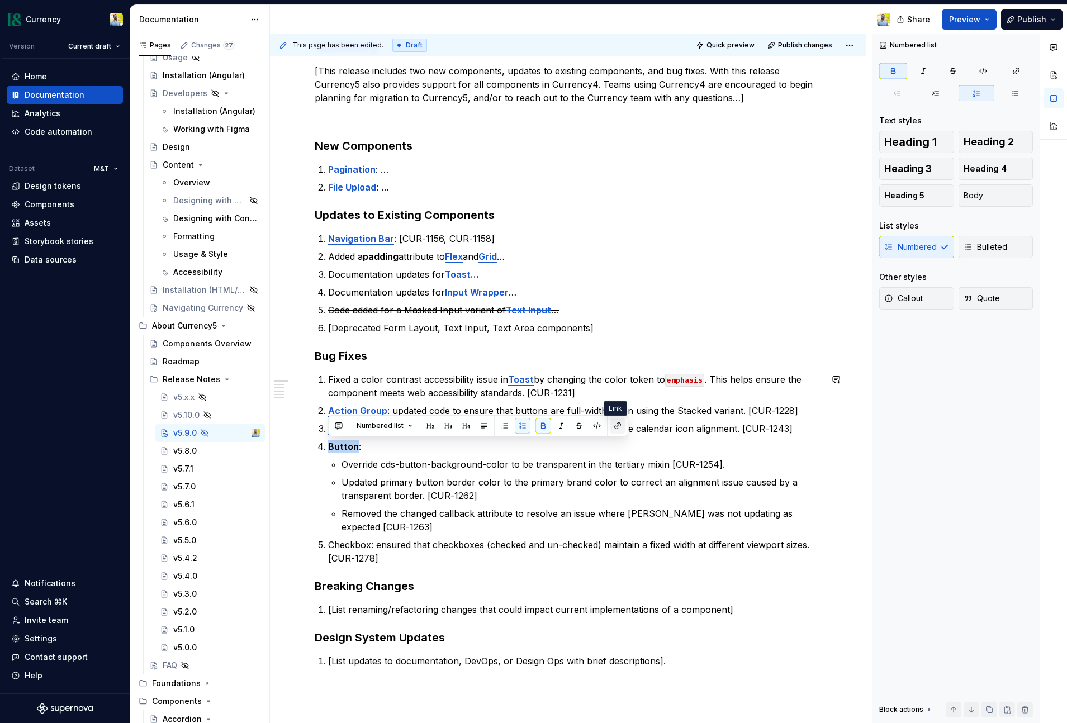
click at [618, 428] on button "button" at bounding box center [618, 426] width 16 height 16
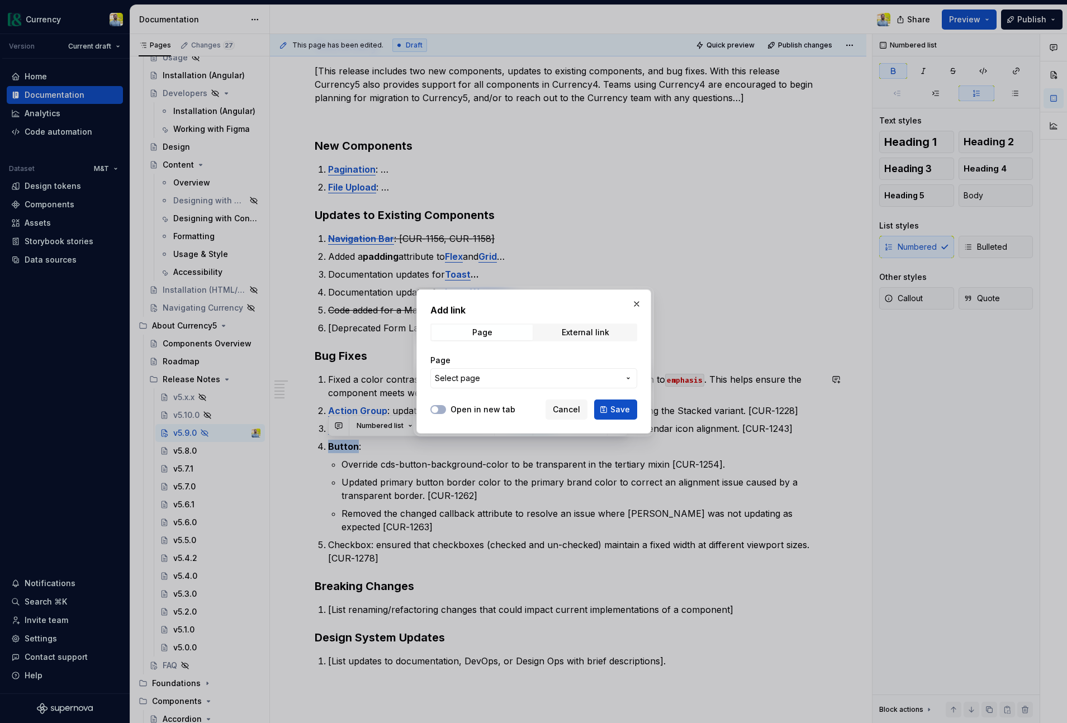
click at [509, 381] on span "Select page" at bounding box center [527, 378] width 184 height 11
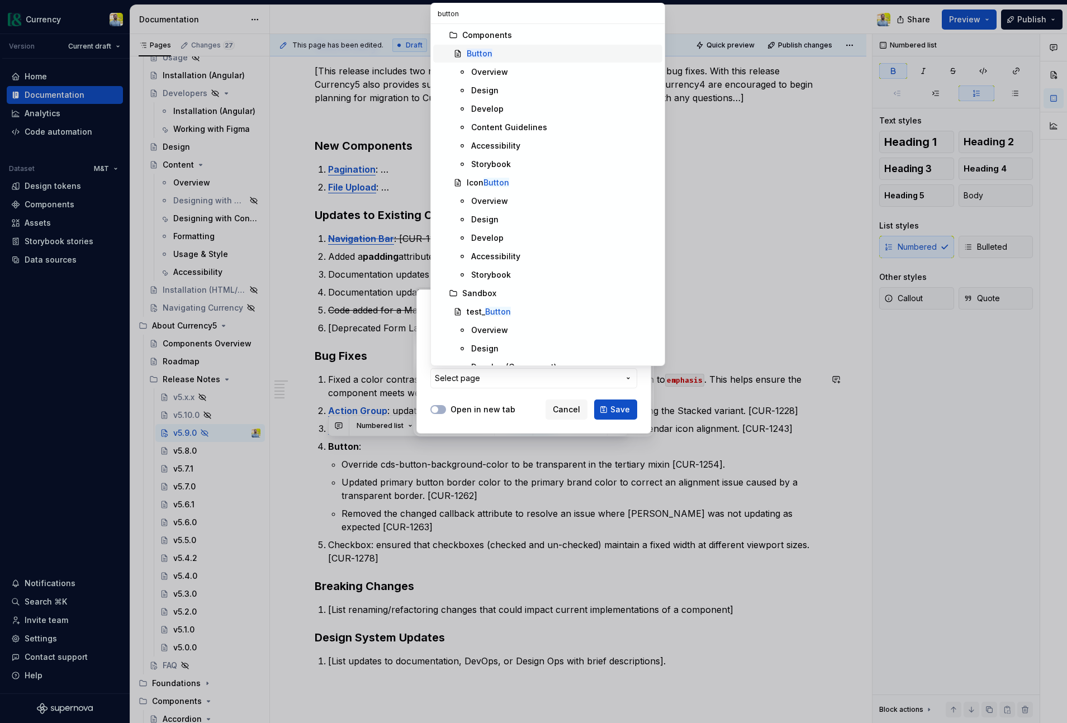
type input "button"
click at [481, 49] on mark "Button" at bounding box center [480, 54] width 26 height 10
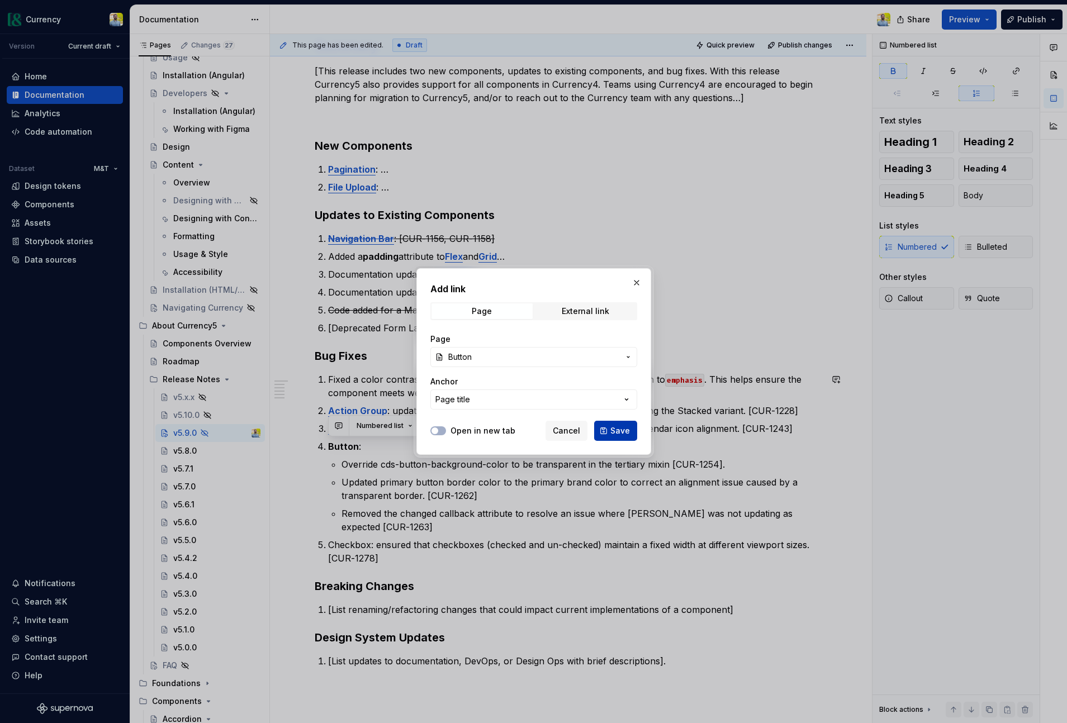
click at [618, 425] on span "Save" at bounding box center [620, 430] width 20 height 11
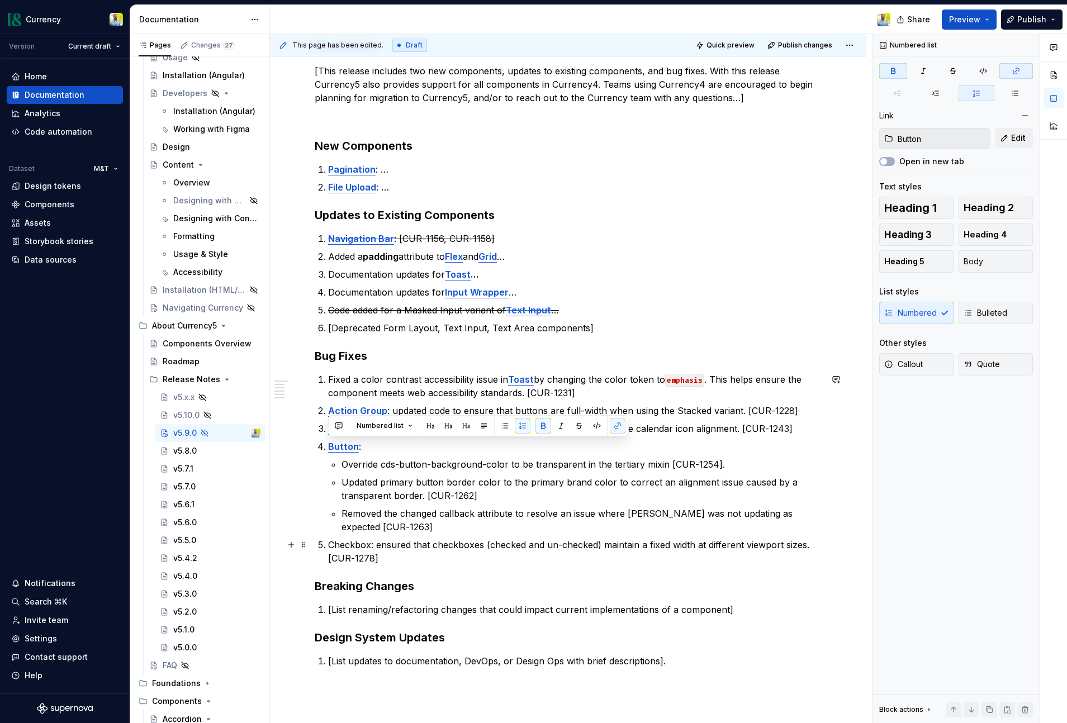
click at [442, 547] on p "Checkbox: ensured that checkboxes (checked and un-checked) maintain a fixed wid…" at bounding box center [574, 551] width 493 height 27
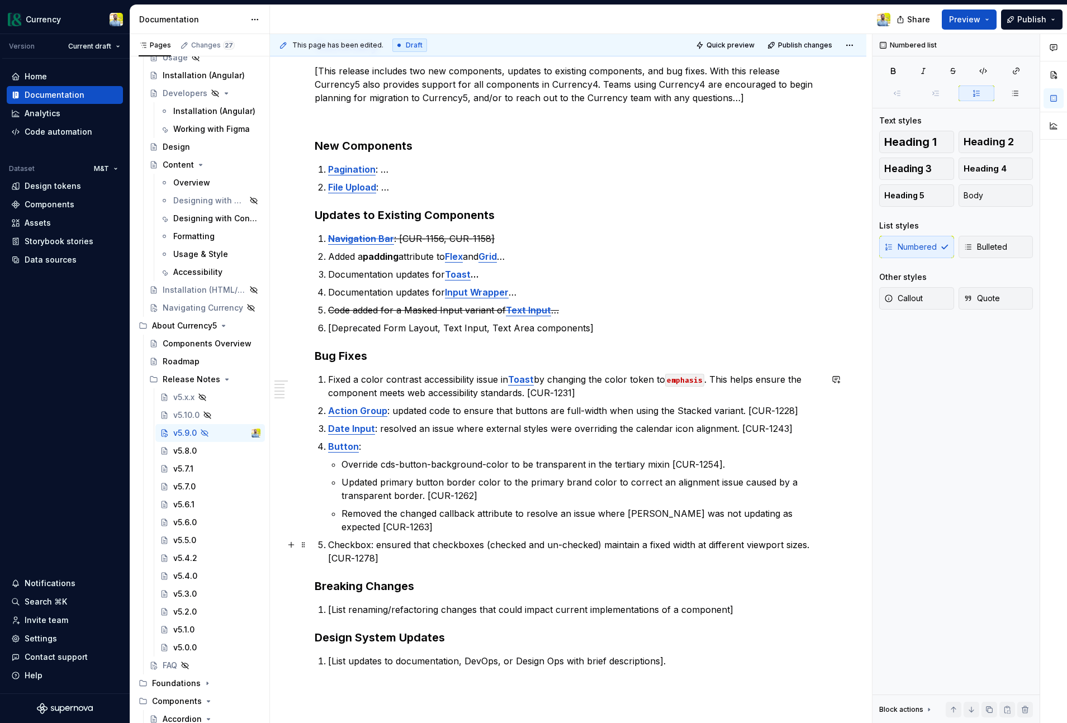
click at [331, 544] on p "Checkbox: ensured that checkboxes (checked and un-checked) maintain a fixed wid…" at bounding box center [574, 551] width 493 height 27
click at [614, 520] on button "button" at bounding box center [618, 524] width 16 height 16
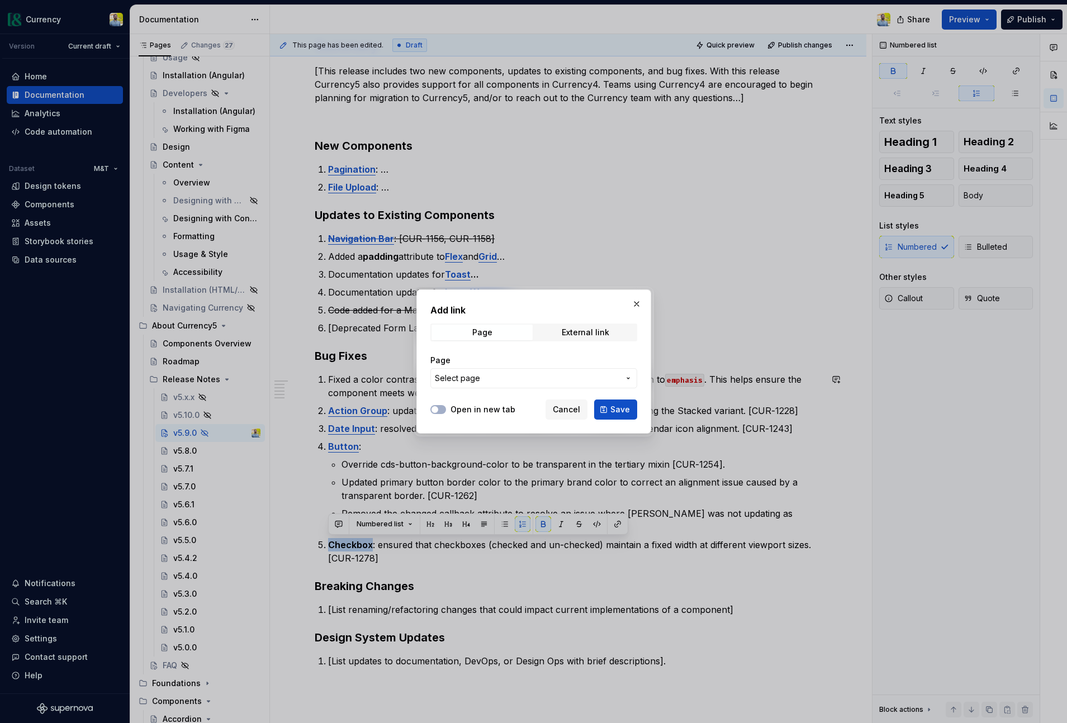
click at [491, 381] on span "Select page" at bounding box center [527, 378] width 184 height 11
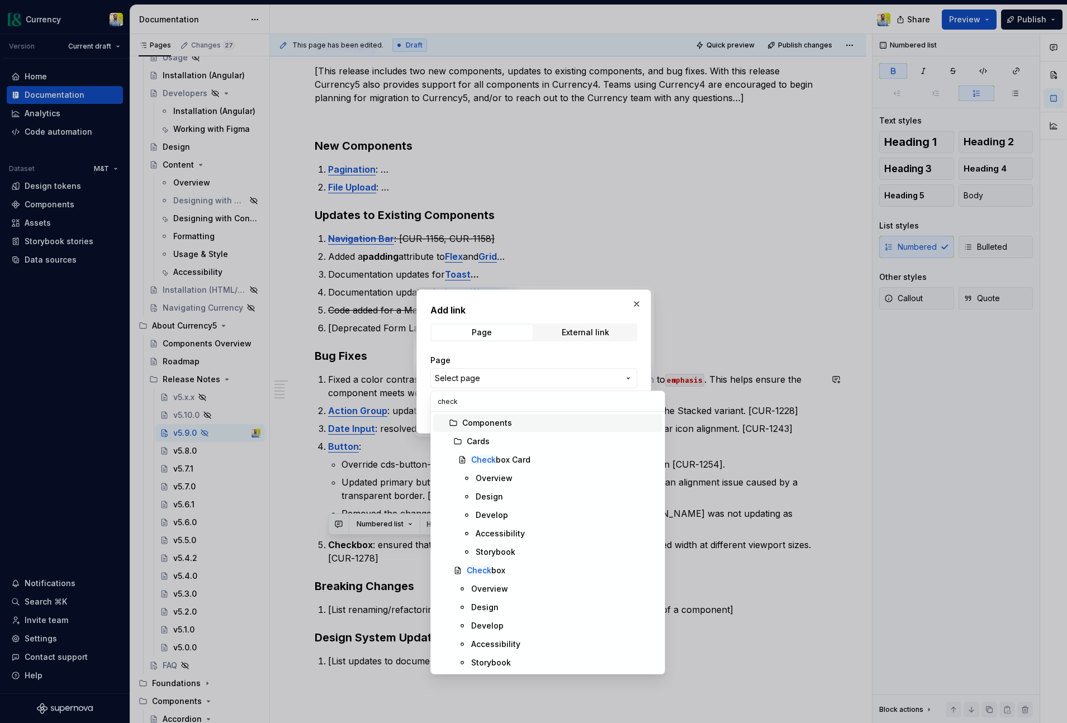
type input "checkb"
click at [520, 571] on div "Checkb ox" at bounding box center [562, 570] width 191 height 11
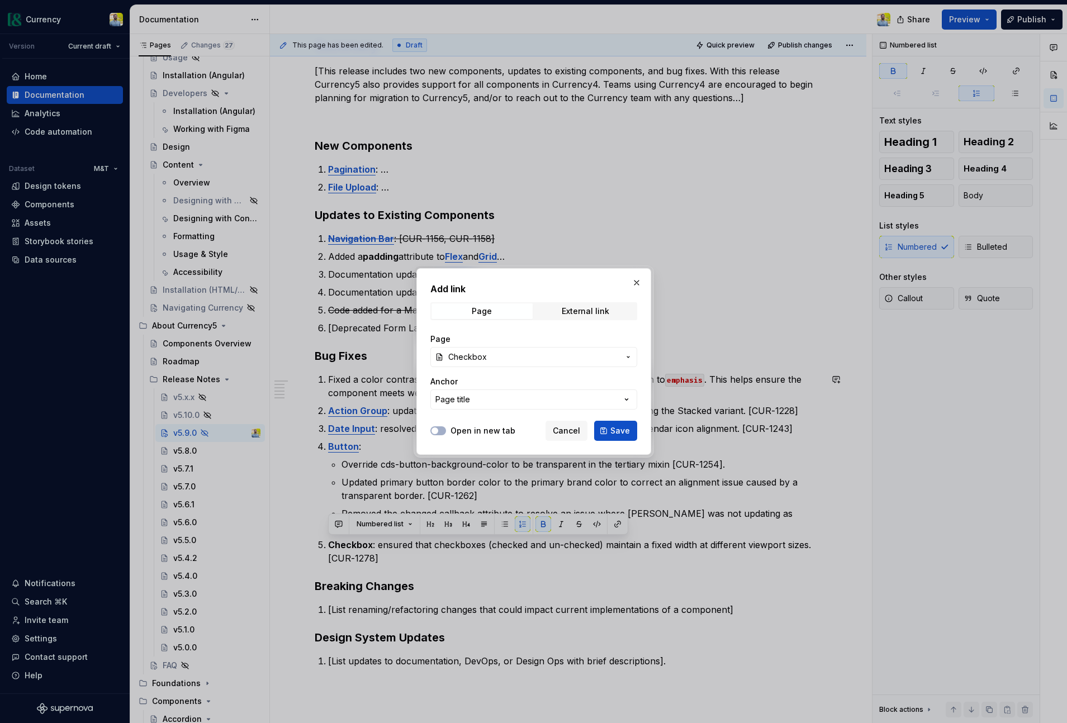
click at [624, 436] on span "Save" at bounding box center [620, 430] width 20 height 11
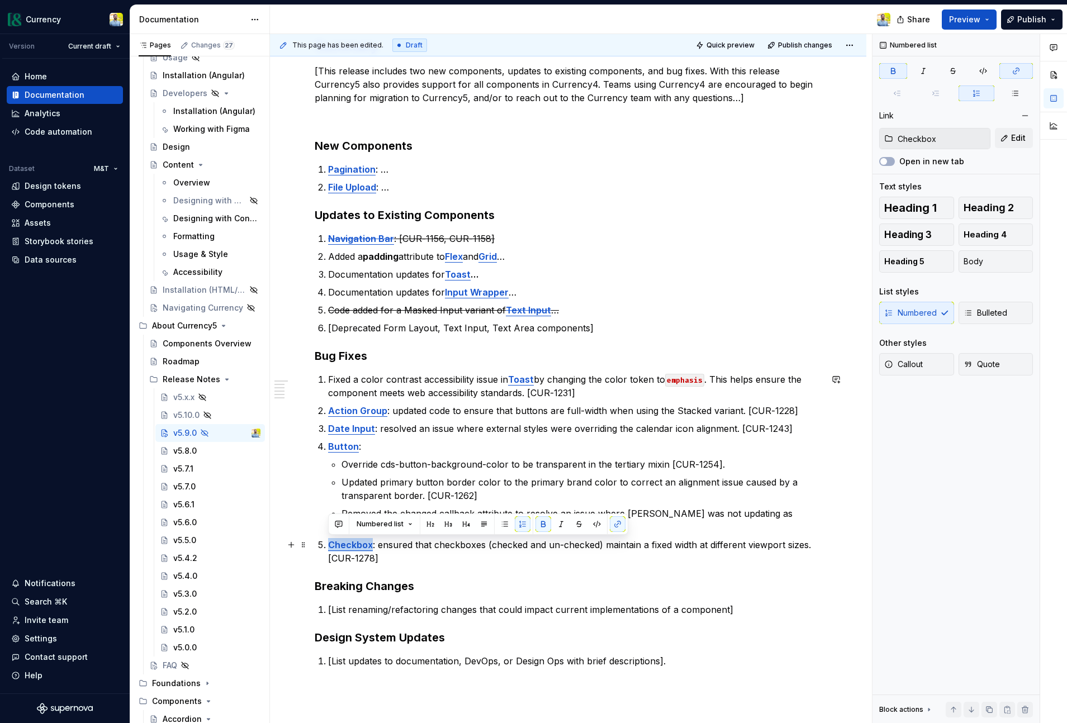
click at [529, 548] on p "Checkbox : ensured that checkboxes (checked and un-checked) maintain a fixed wi…" at bounding box center [574, 551] width 493 height 27
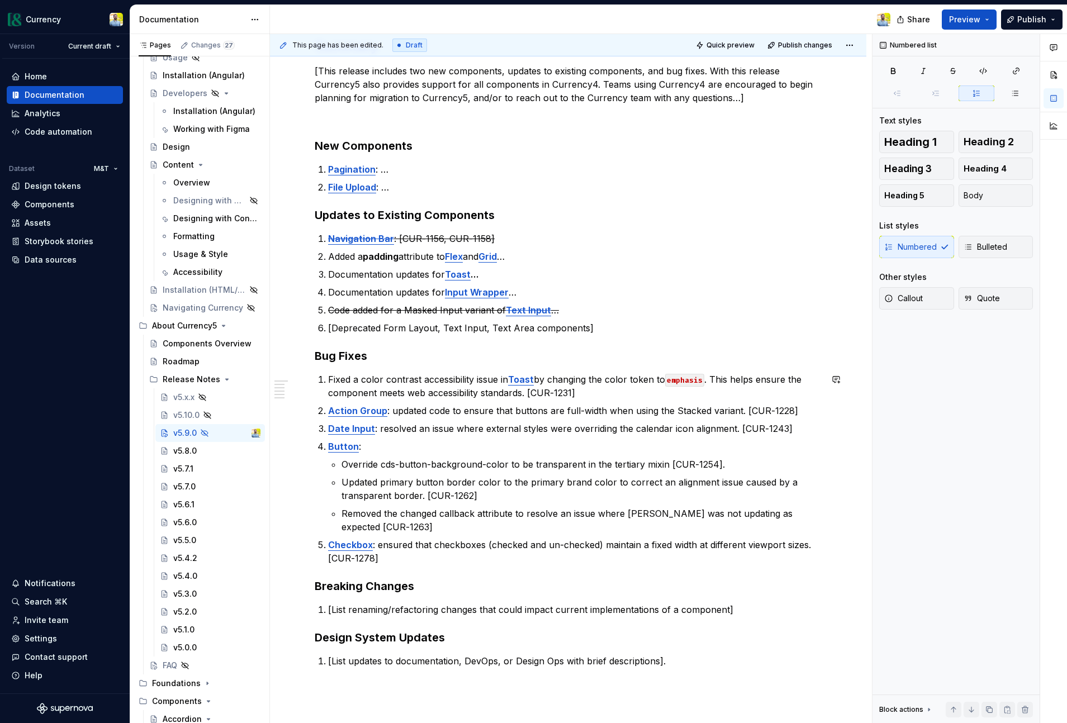
click at [504, 576] on div "Summary [This release includes two new components, updates to existing componen…" at bounding box center [568, 375] width 507 height 677
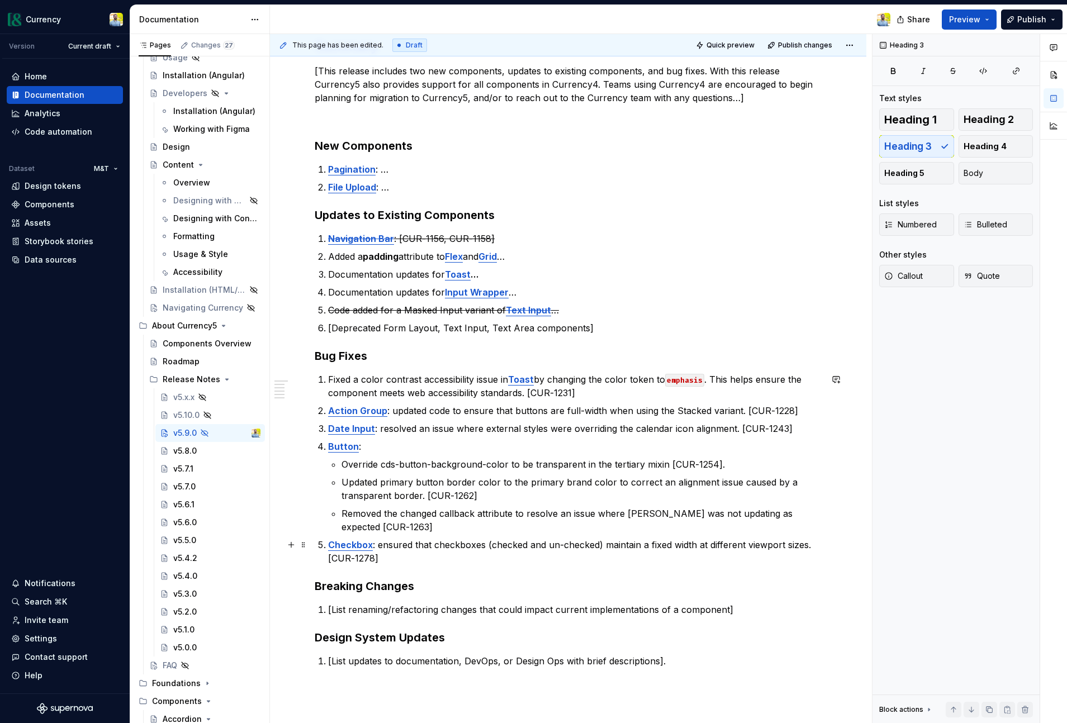
scroll to position [205, 0]
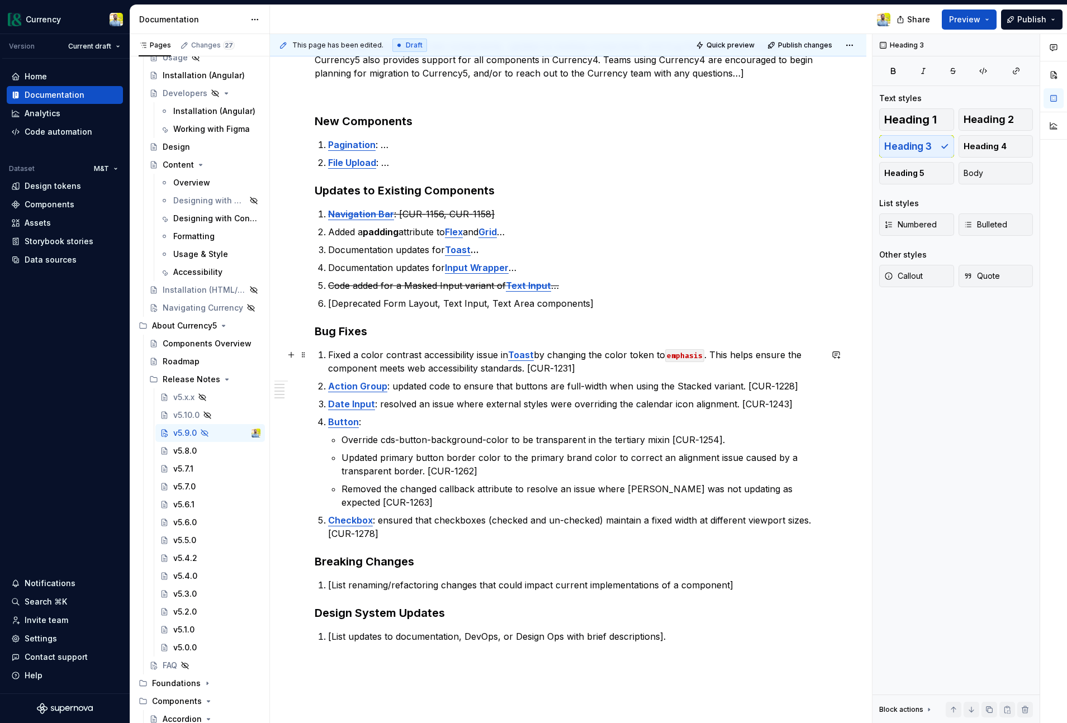
click at [694, 367] on p "Fixed a color contrast accessibility issue in Toast by changing the color token…" at bounding box center [574, 361] width 493 height 27
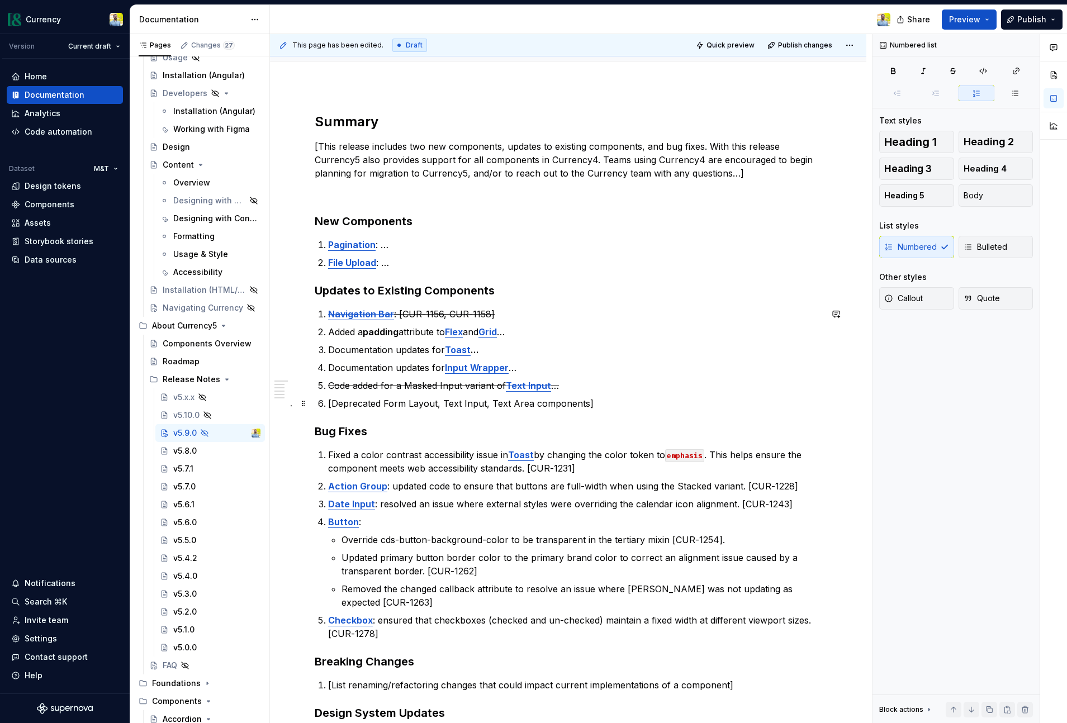
scroll to position [125, 0]
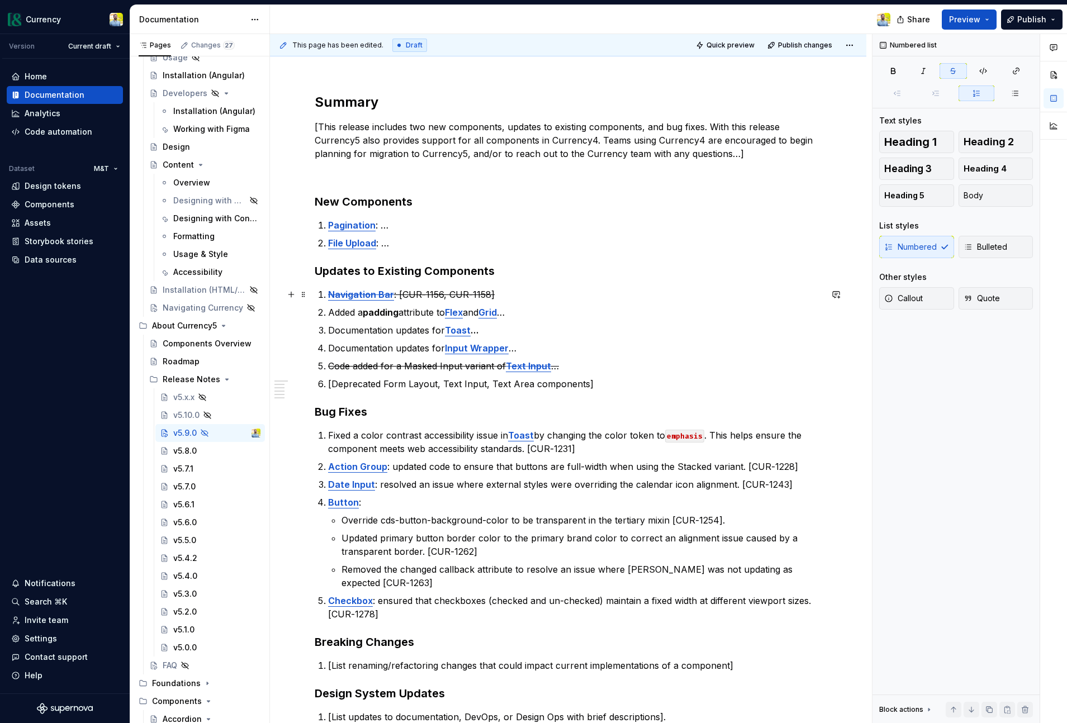
click at [495, 295] on p "Navigation Bar : [CUR-1156, CUR-1158]" at bounding box center [574, 294] width 493 height 13
click at [483, 329] on p "Documentation updates for Toast …" at bounding box center [574, 330] width 493 height 13
click at [525, 311] on p "Added a padding attribute to Flex and Grid …" at bounding box center [574, 312] width 493 height 13
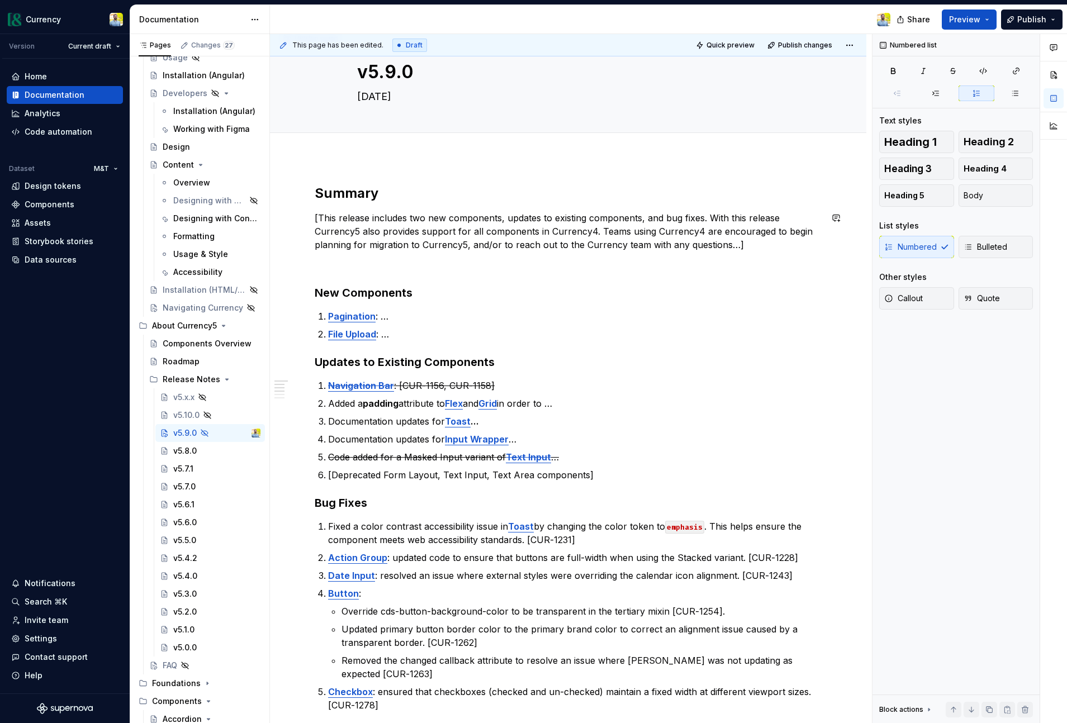
scroll to position [27, 0]
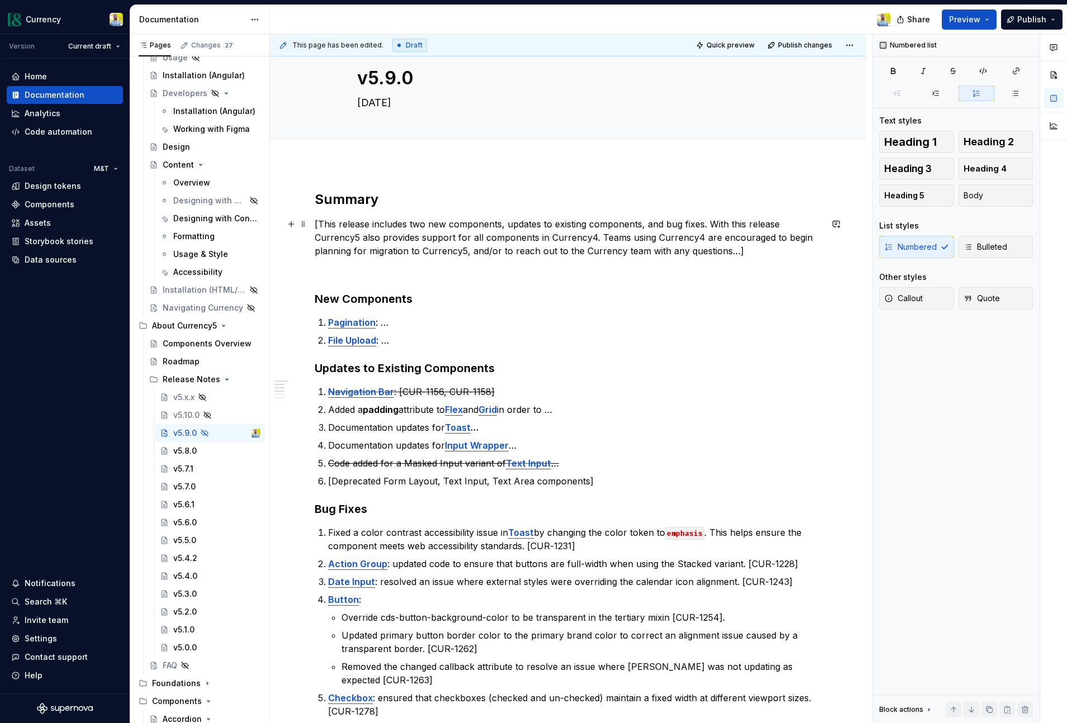
click at [665, 227] on p "[This release includes two new components, updates to existing components, and …" at bounding box center [568, 237] width 507 height 40
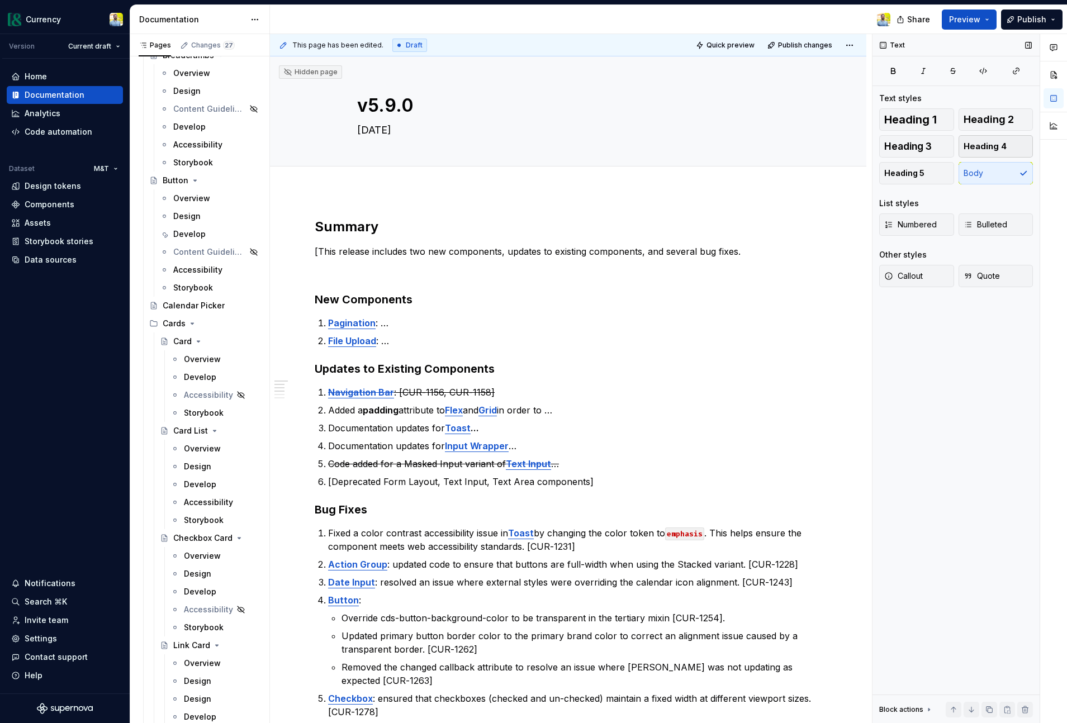
scroll to position [1341, 0]
click at [193, 359] on div "Overview" at bounding box center [202, 358] width 37 height 11
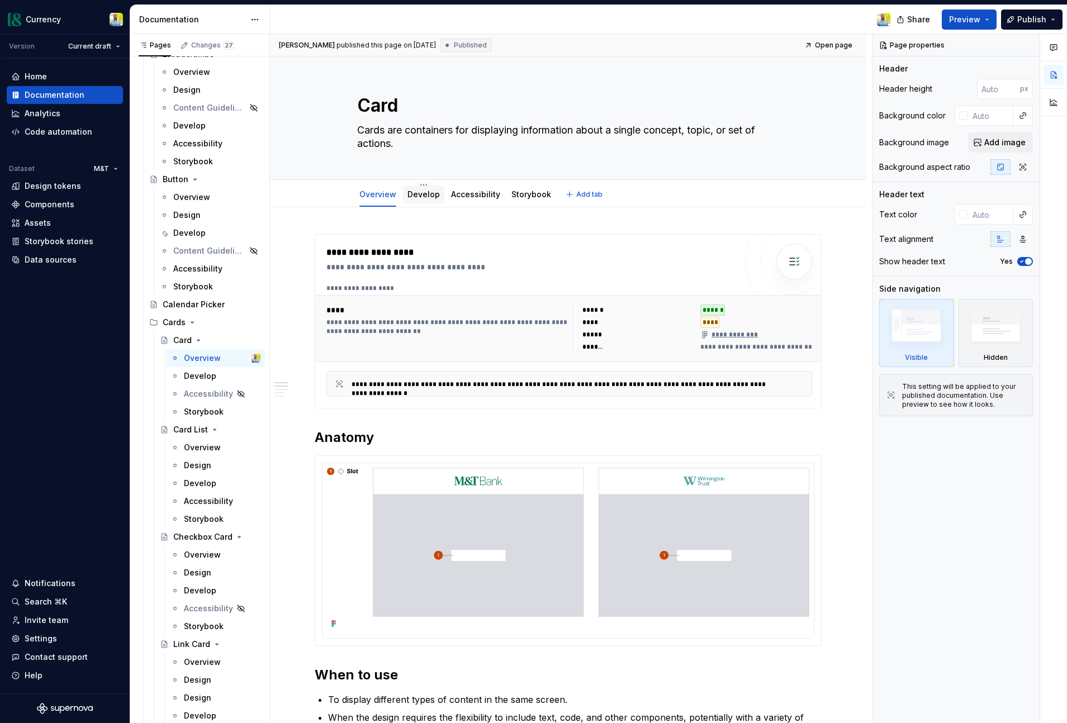
click at [430, 200] on div "Develop" at bounding box center [423, 194] width 32 height 13
click at [217, 43] on div "Changes 27" at bounding box center [213, 45] width 44 height 9
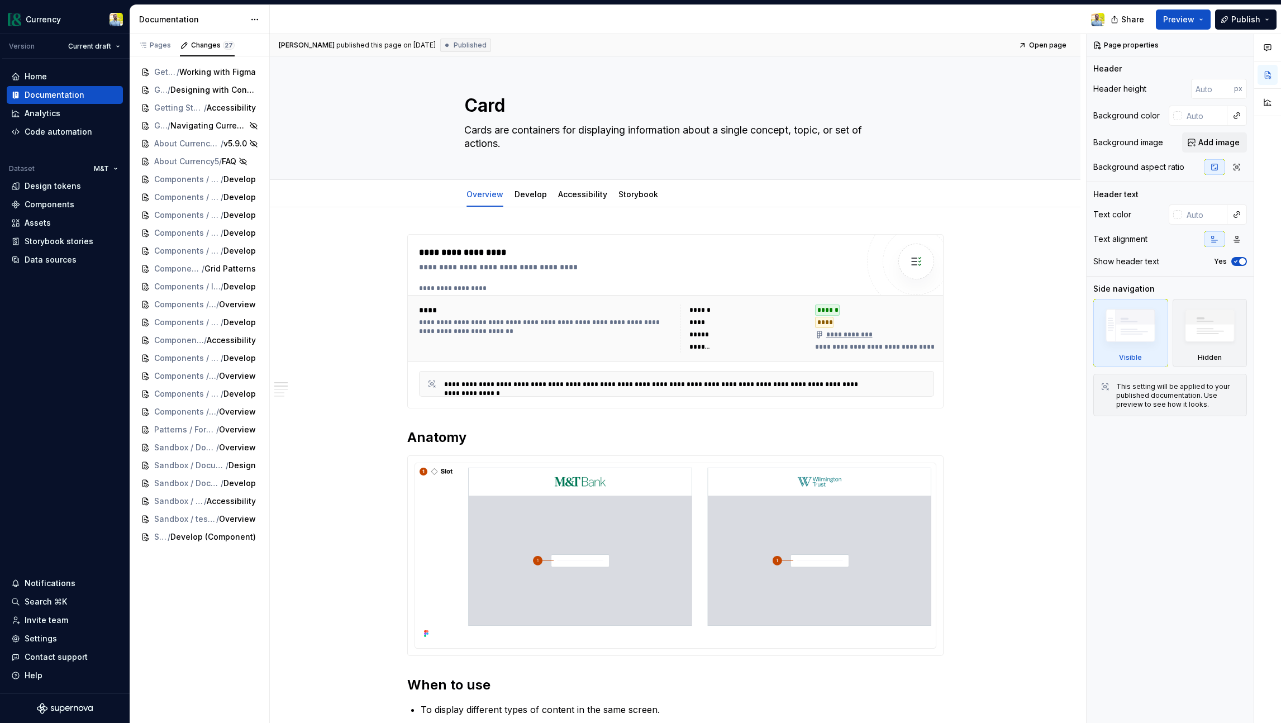
click at [780, 222] on div "**********" at bounding box center [675, 716] width 811 height 1018
click at [534, 194] on link "Develop" at bounding box center [531, 194] width 32 height 10
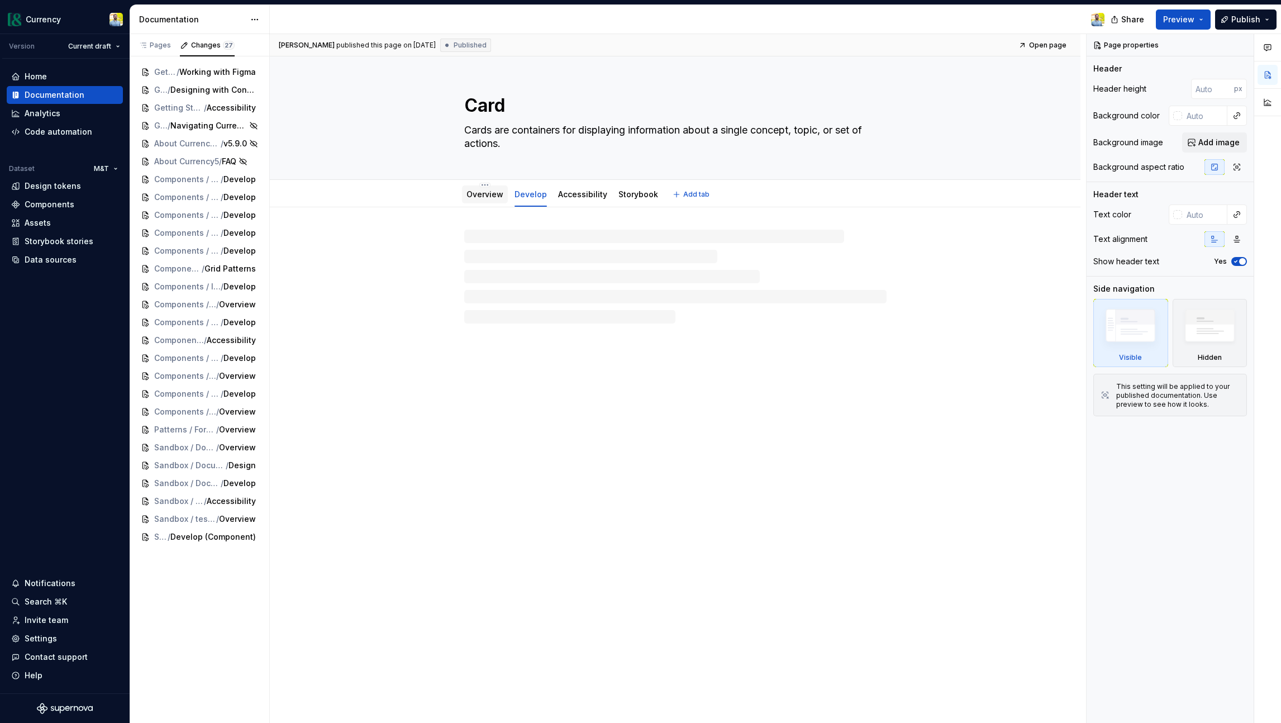
click at [496, 200] on div "Overview" at bounding box center [485, 194] width 37 height 11
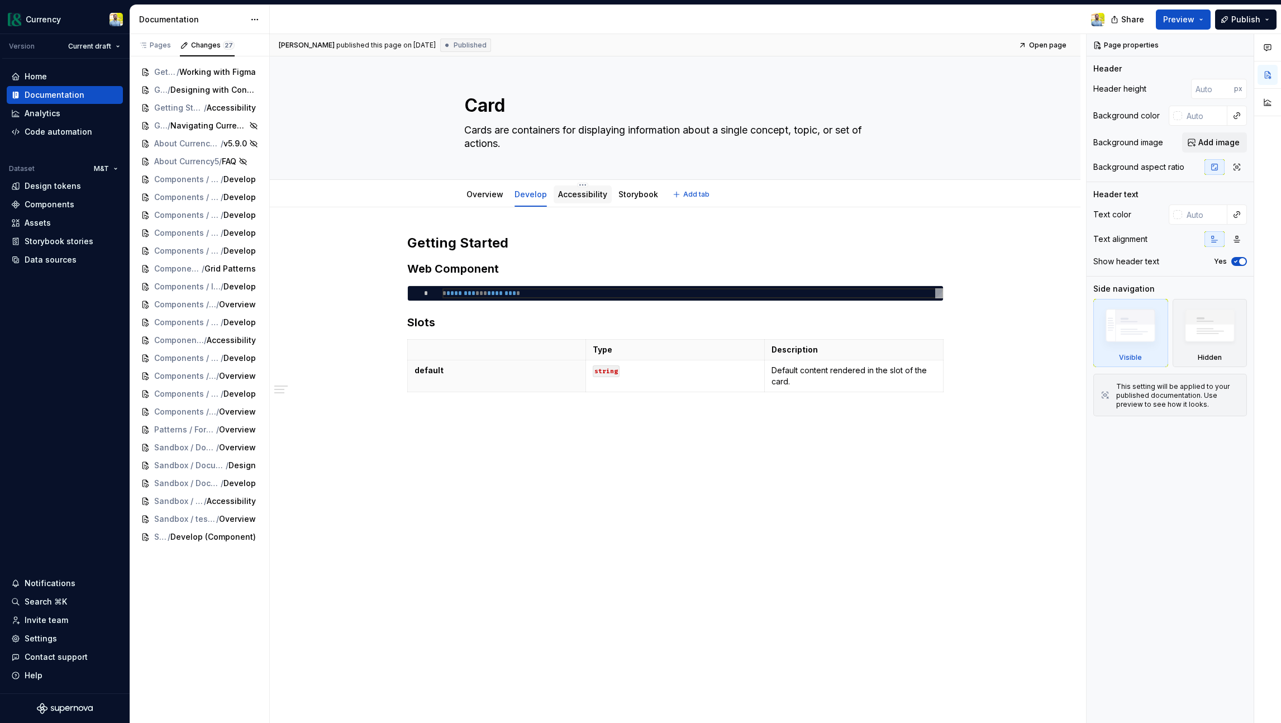
click at [593, 198] on link "Accessibility" at bounding box center [582, 194] width 49 height 10
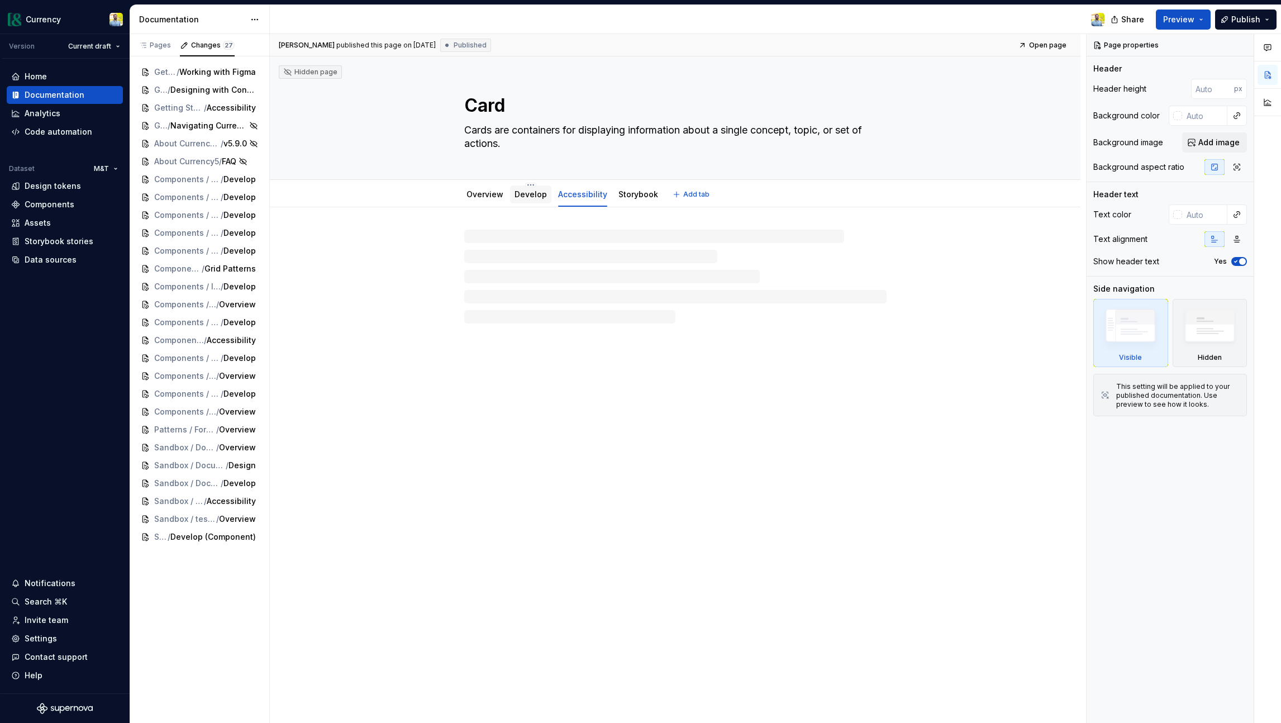
click at [526, 196] on link "Develop" at bounding box center [531, 194] width 32 height 10
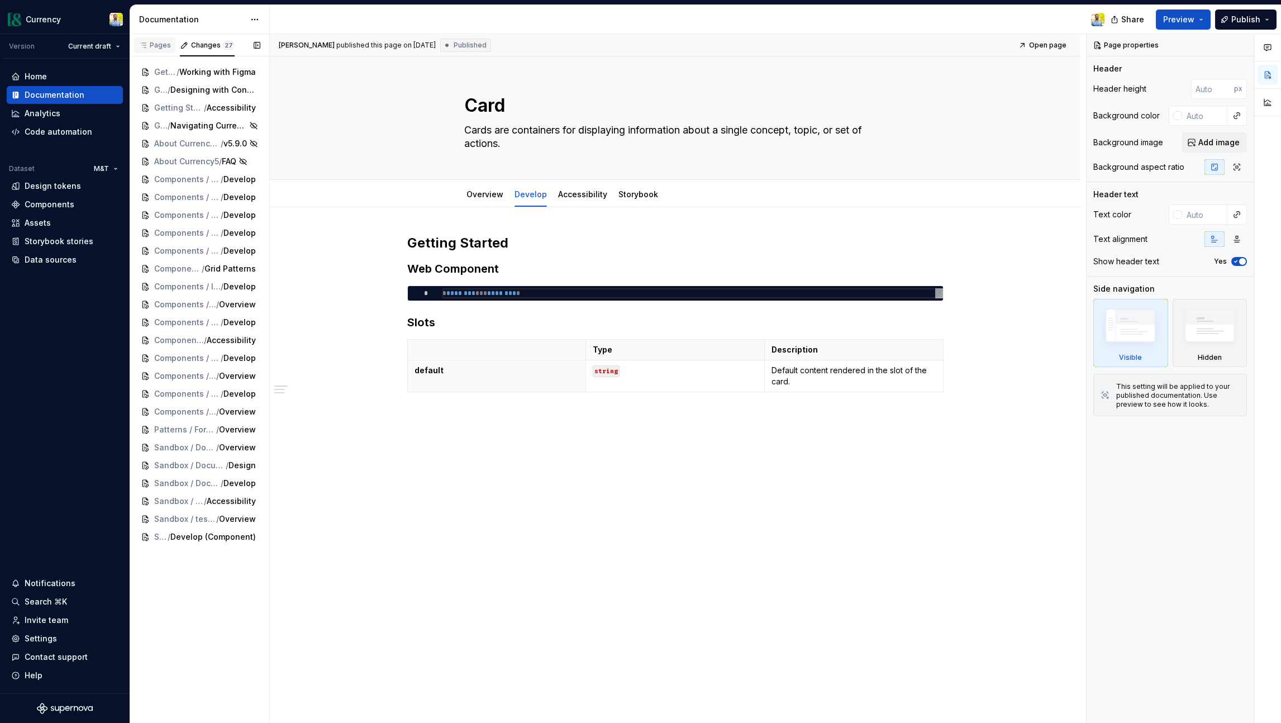
click at [157, 45] on div "Pages" at bounding box center [155, 45] width 32 height 9
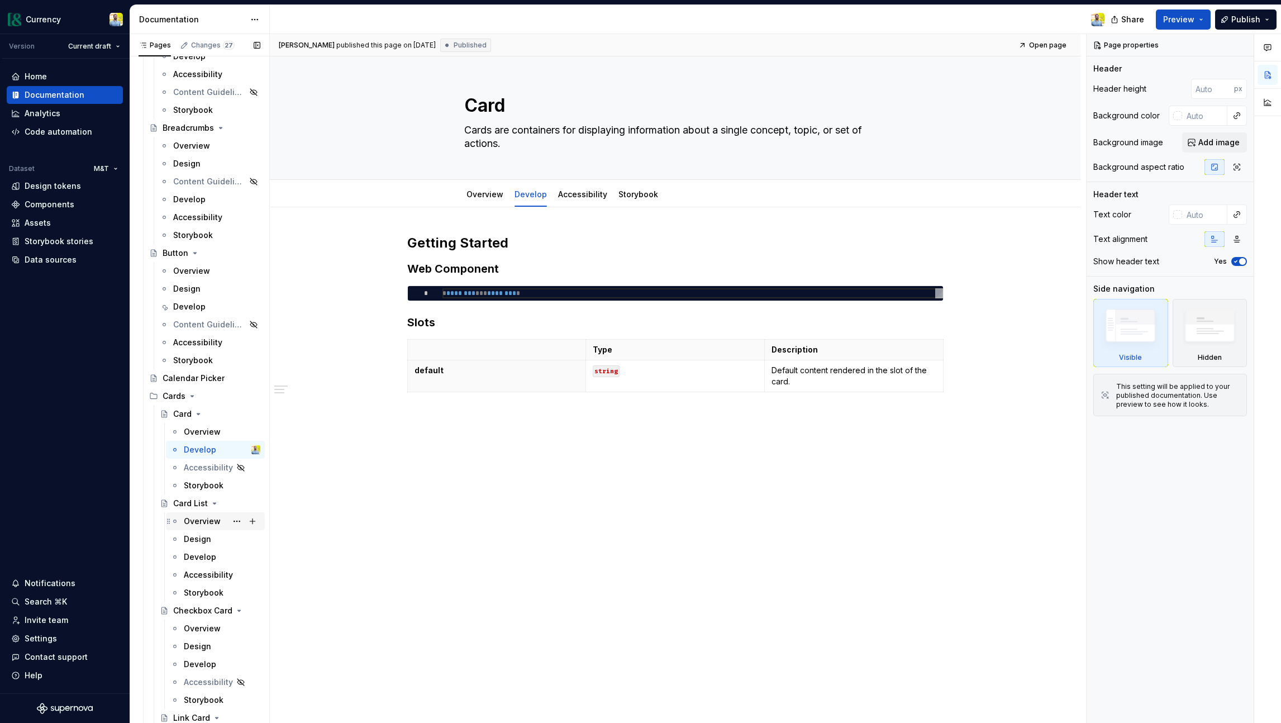
scroll to position [1302, 0]
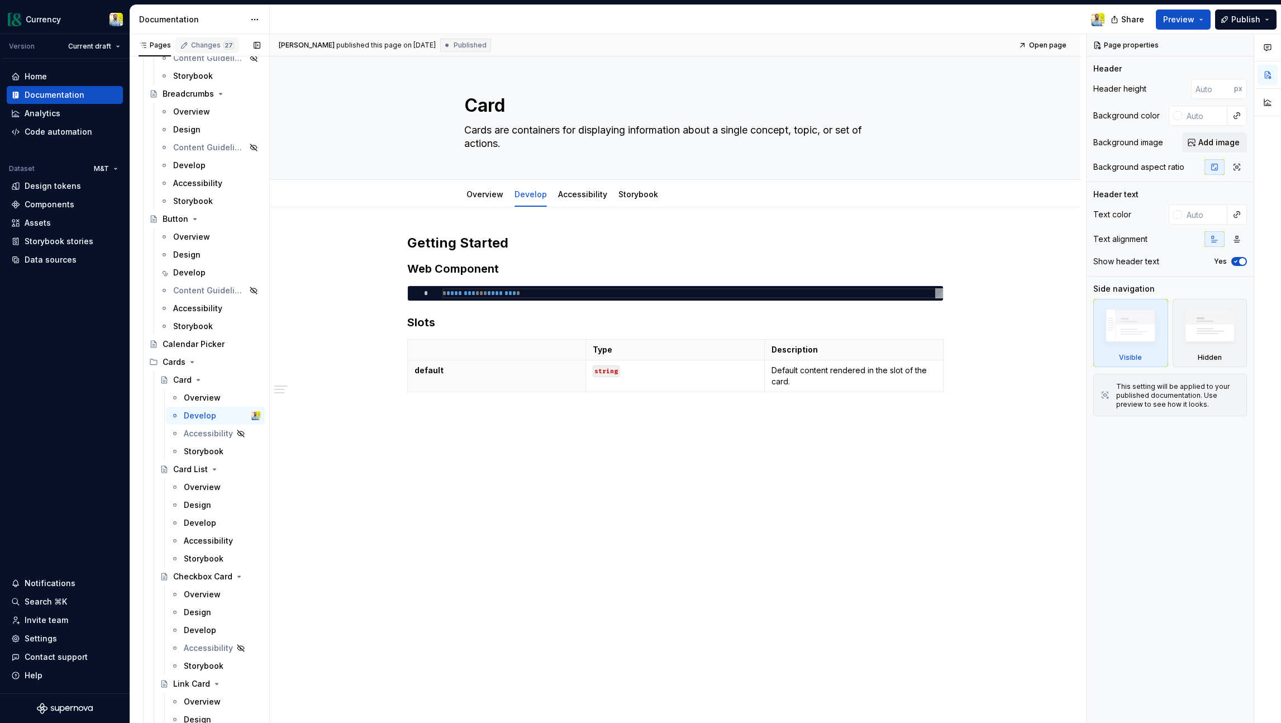
click at [217, 41] on div "Changes 27" at bounding box center [213, 45] width 44 height 9
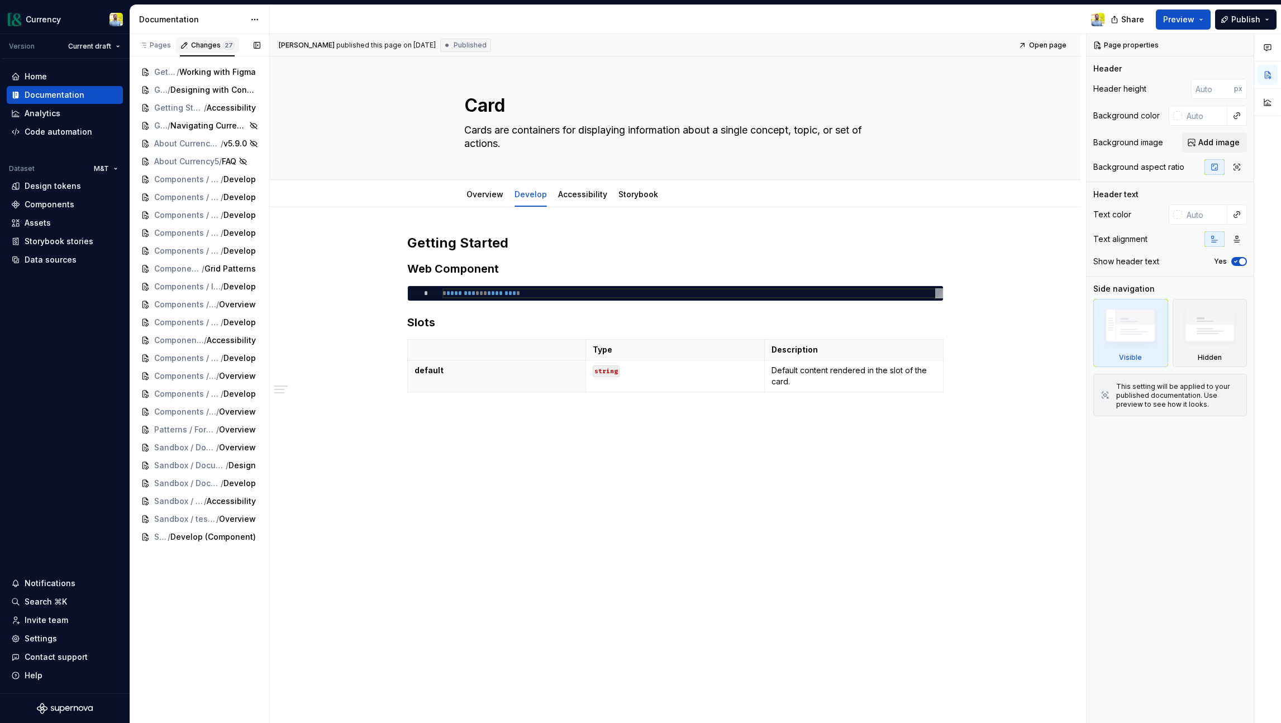
scroll to position [0, 0]
type textarea "*"
click at [1066, 20] on button "Preview" at bounding box center [1183, 20] width 55 height 20
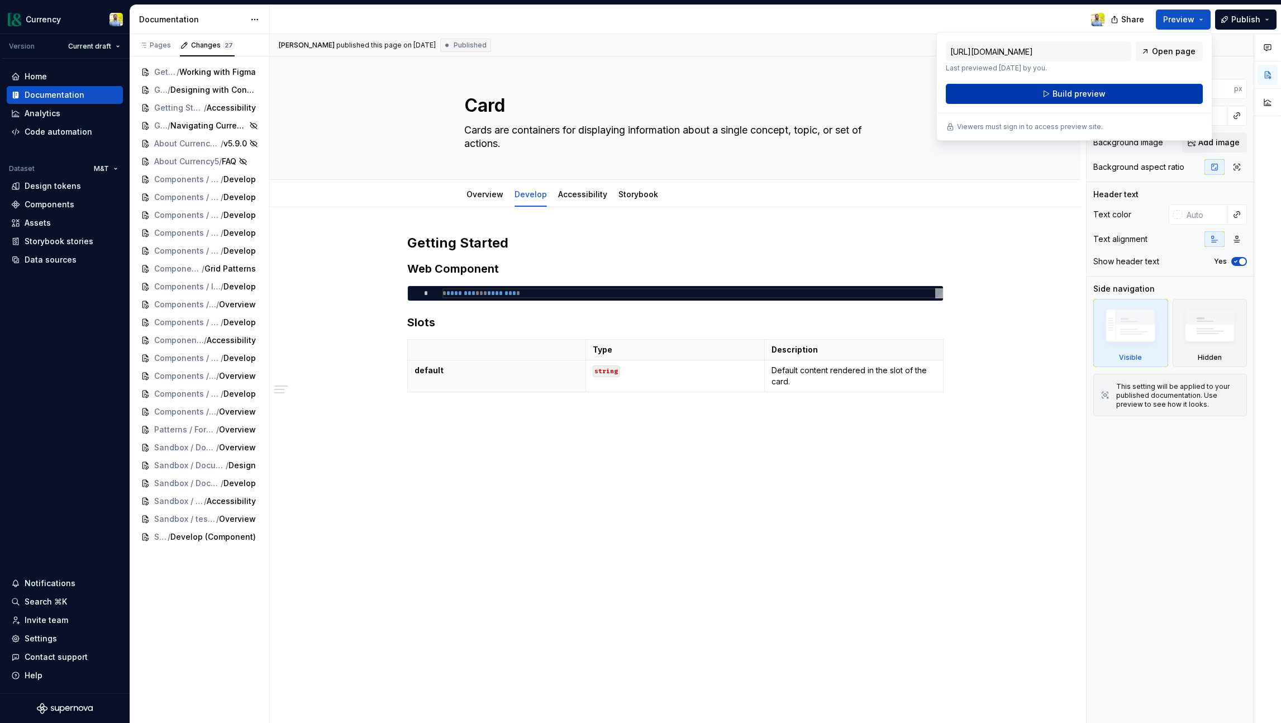
click at [1042, 96] on button "Build preview" at bounding box center [1074, 94] width 257 height 20
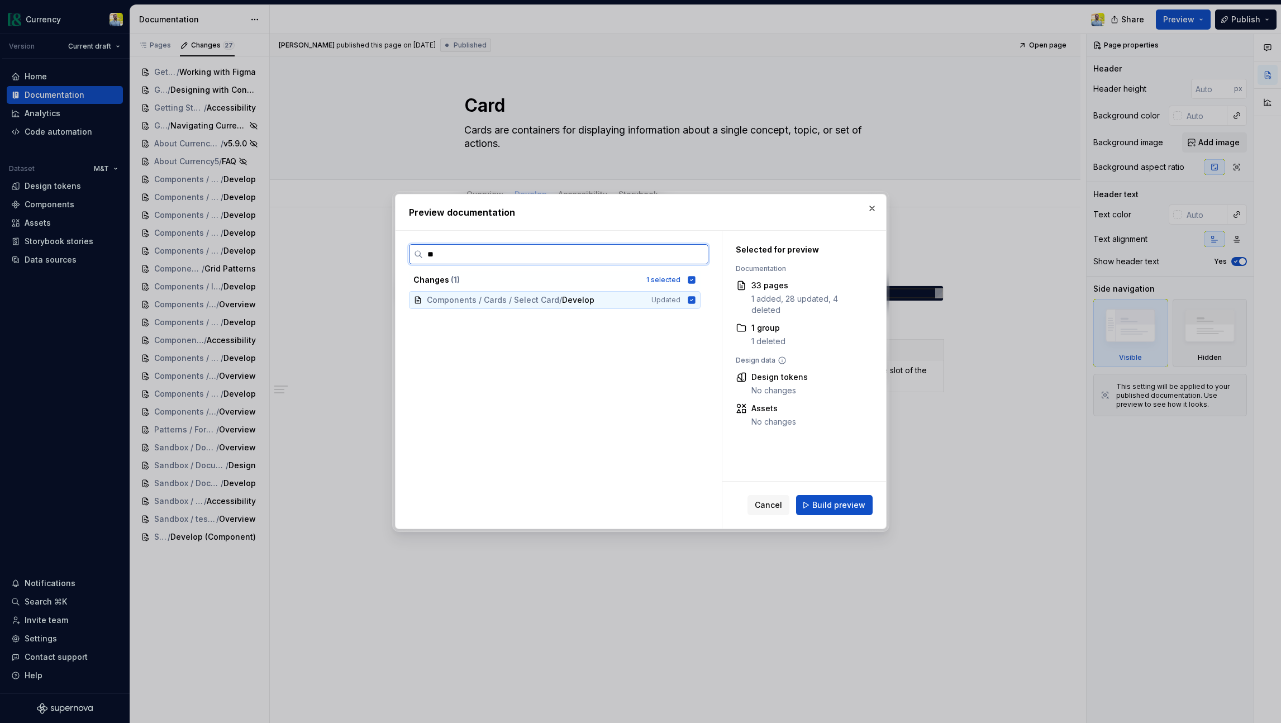
type input "***"
type textarea "*"
type input "****"
click at [778, 503] on span "Cancel" at bounding box center [768, 505] width 27 height 11
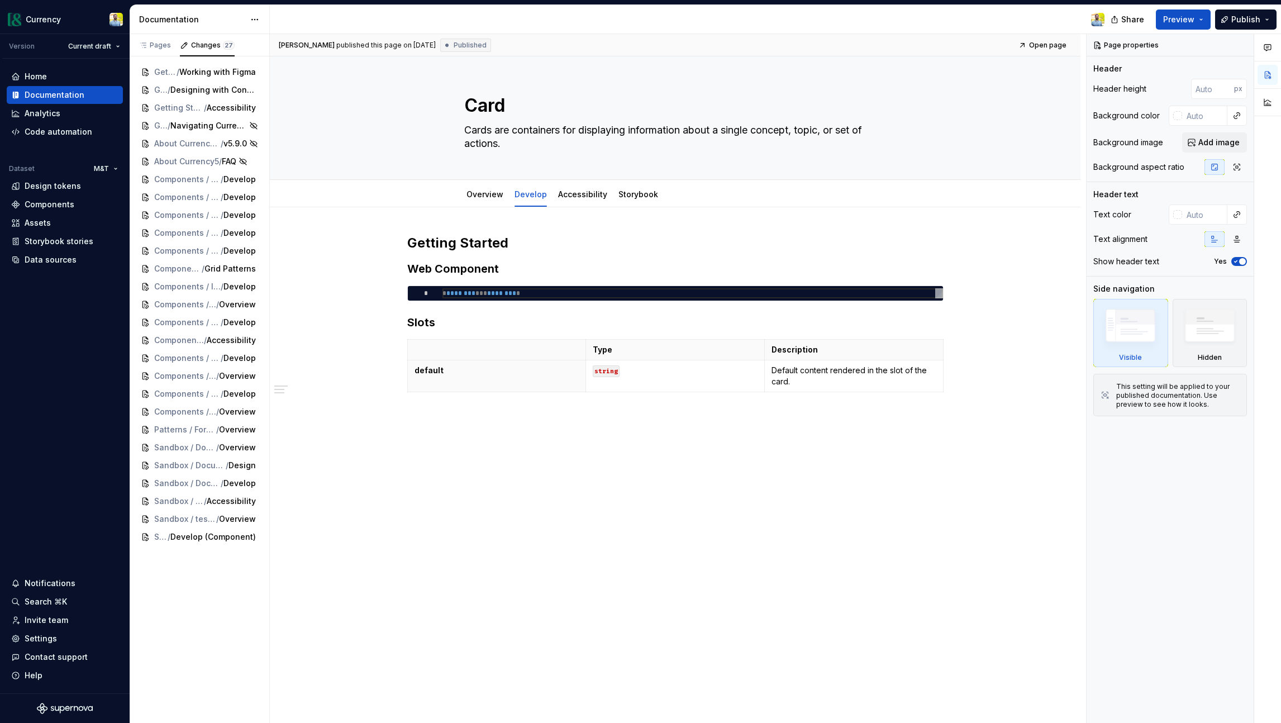
click at [486, 549] on div "Getting Started Web Component * * ******** *** ******** * Slots Type Descriptio…" at bounding box center [675, 417] width 811 height 420
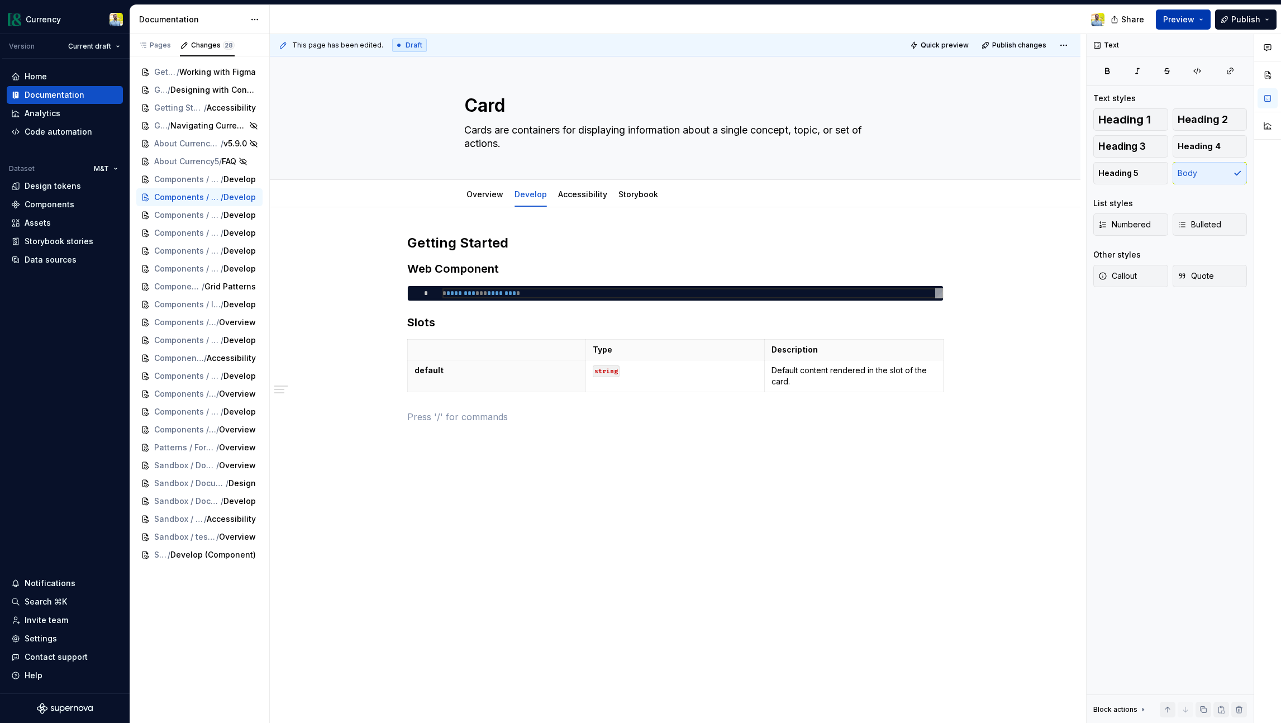
click at [1066, 16] on button "Preview" at bounding box center [1183, 20] width 55 height 20
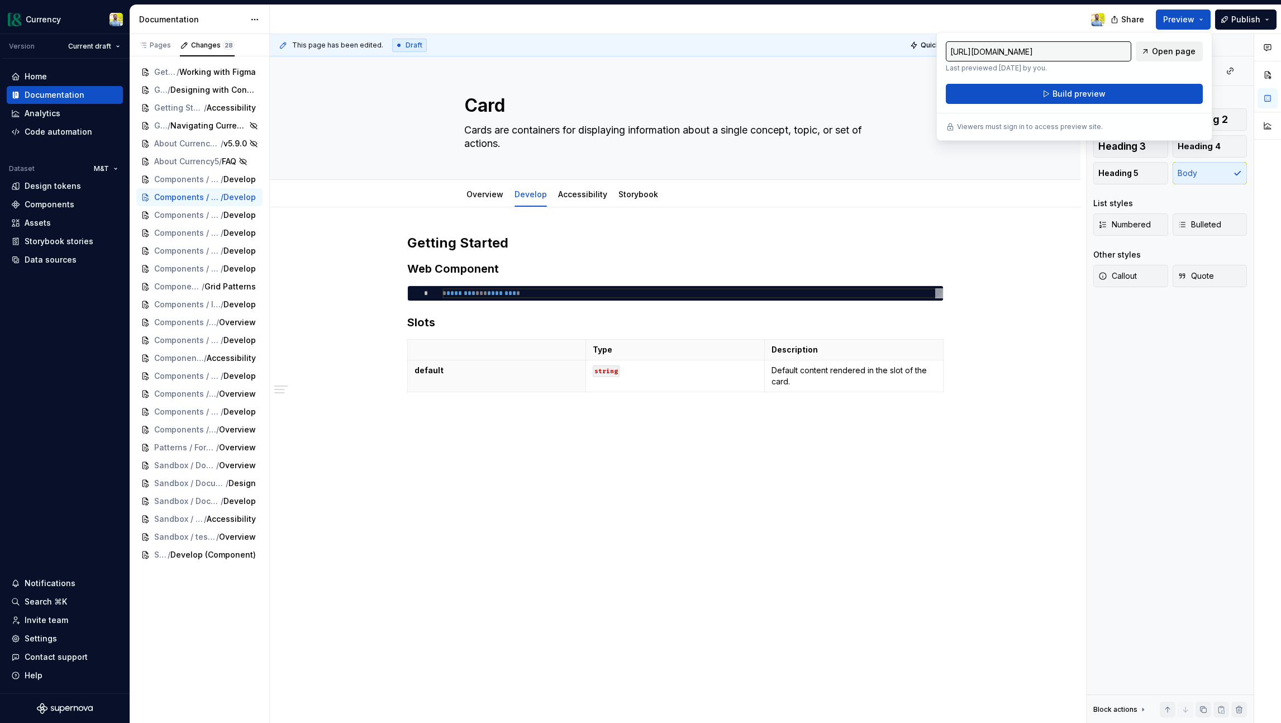
click at [1066, 51] on span "Open page" at bounding box center [1174, 51] width 44 height 11
click at [1043, 101] on button "Build preview" at bounding box center [1074, 94] width 257 height 20
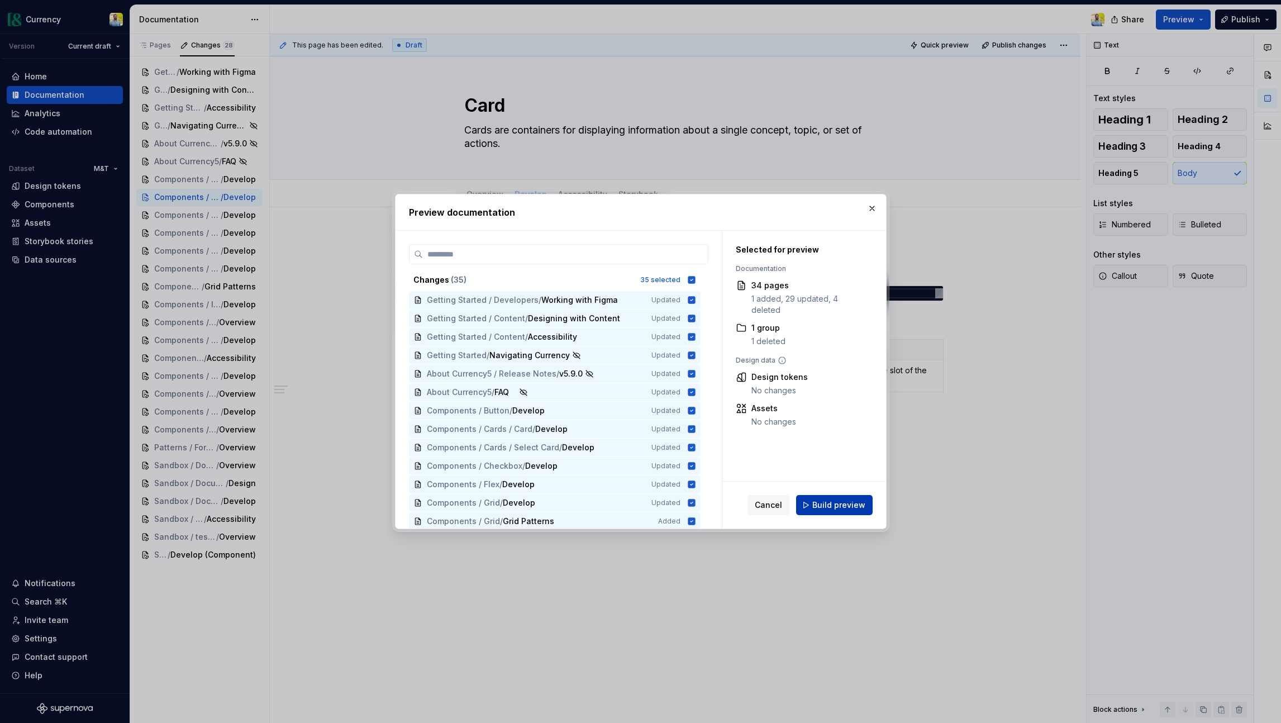
click at [833, 506] on span "Build preview" at bounding box center [839, 505] width 53 height 11
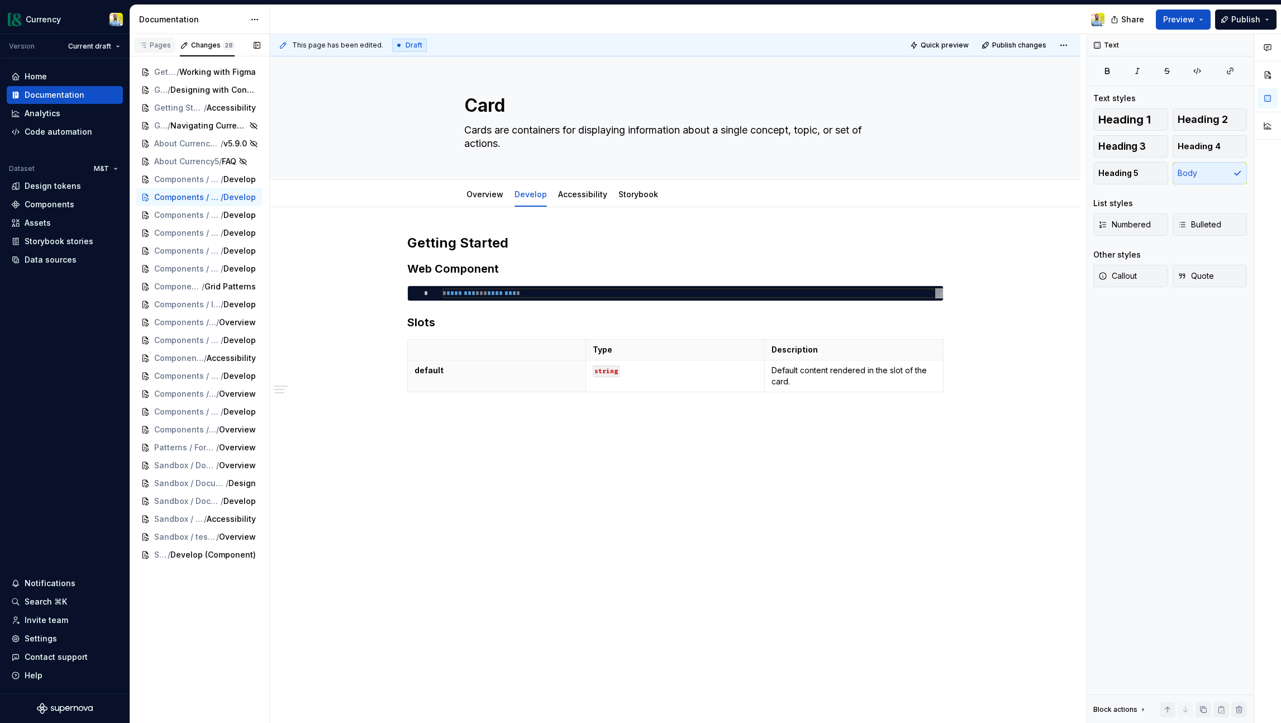
click at [159, 47] on div "Pages" at bounding box center [155, 45] width 32 height 9
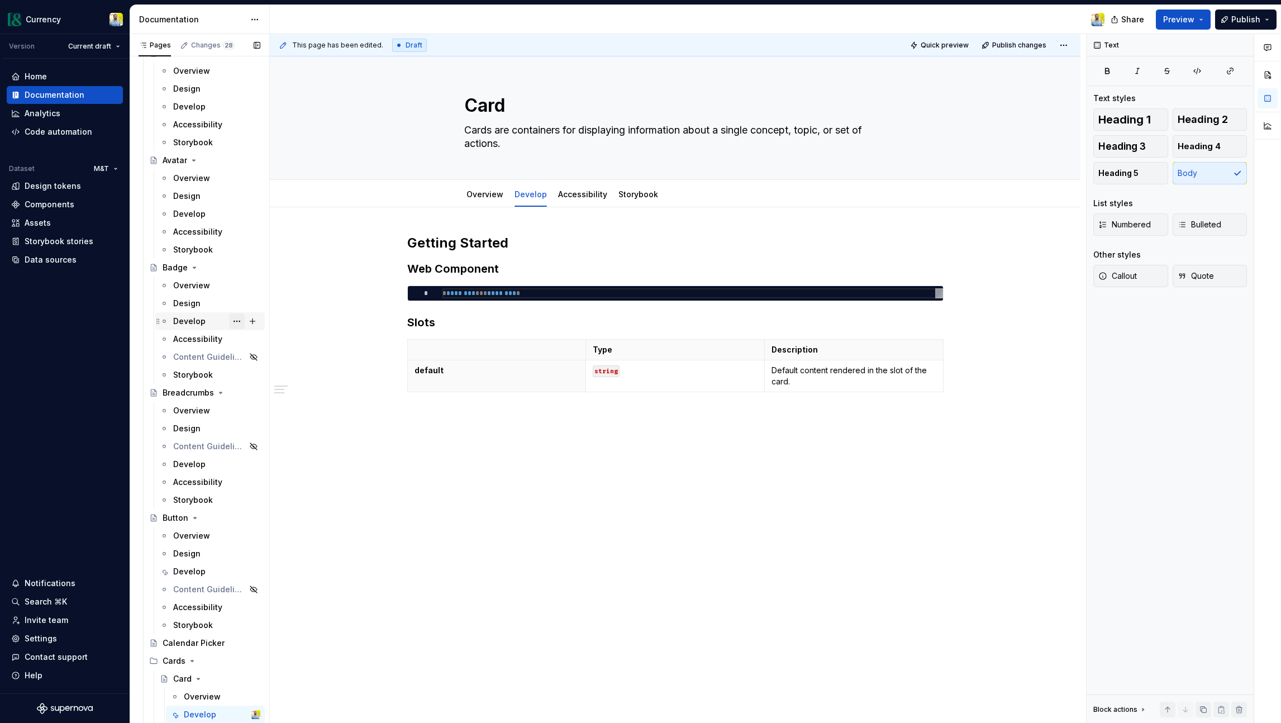
scroll to position [1007, 0]
click at [1029, 43] on span "Publish changes" at bounding box center [1020, 45] width 54 height 9
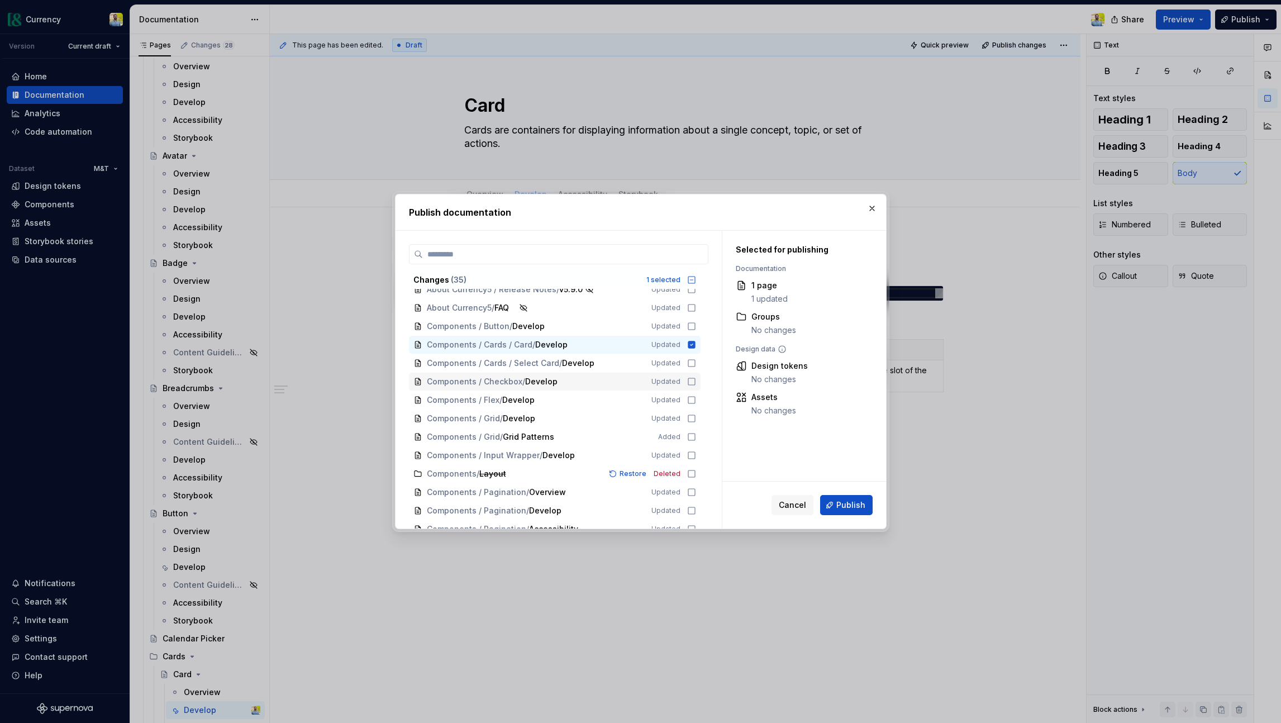
scroll to position [0, 0]
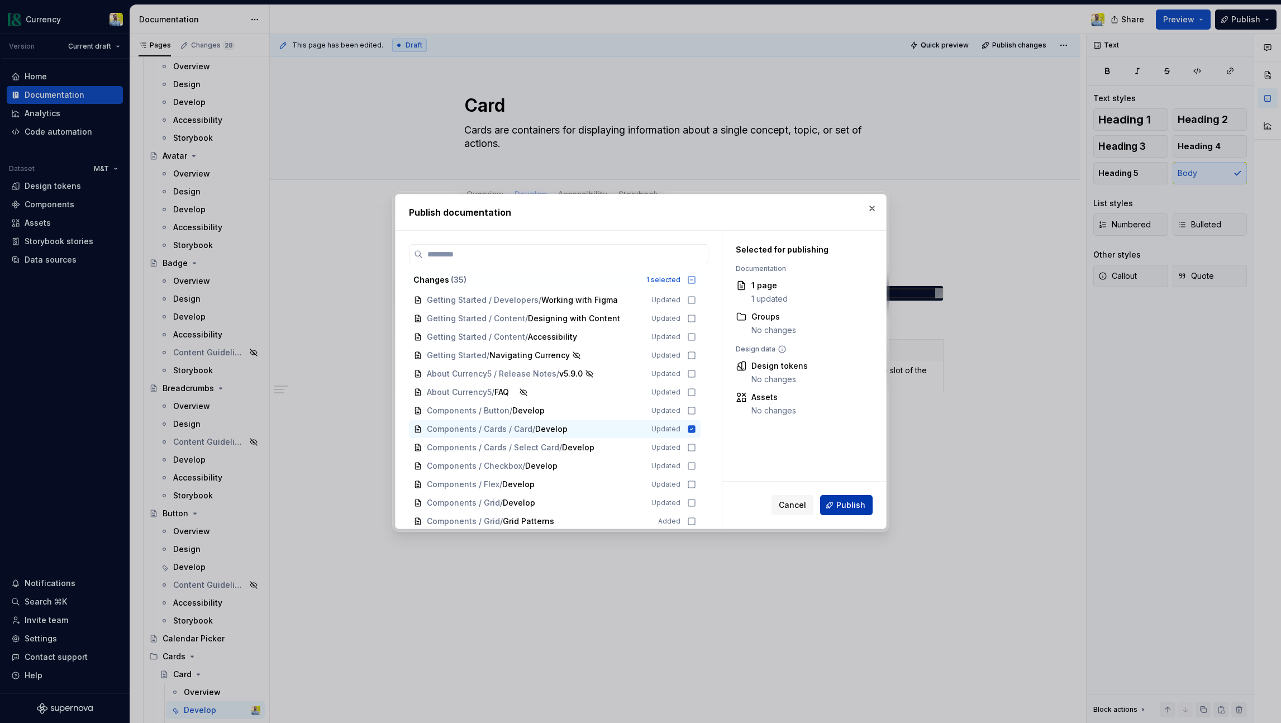
click at [851, 508] on span "Publish" at bounding box center [851, 505] width 29 height 11
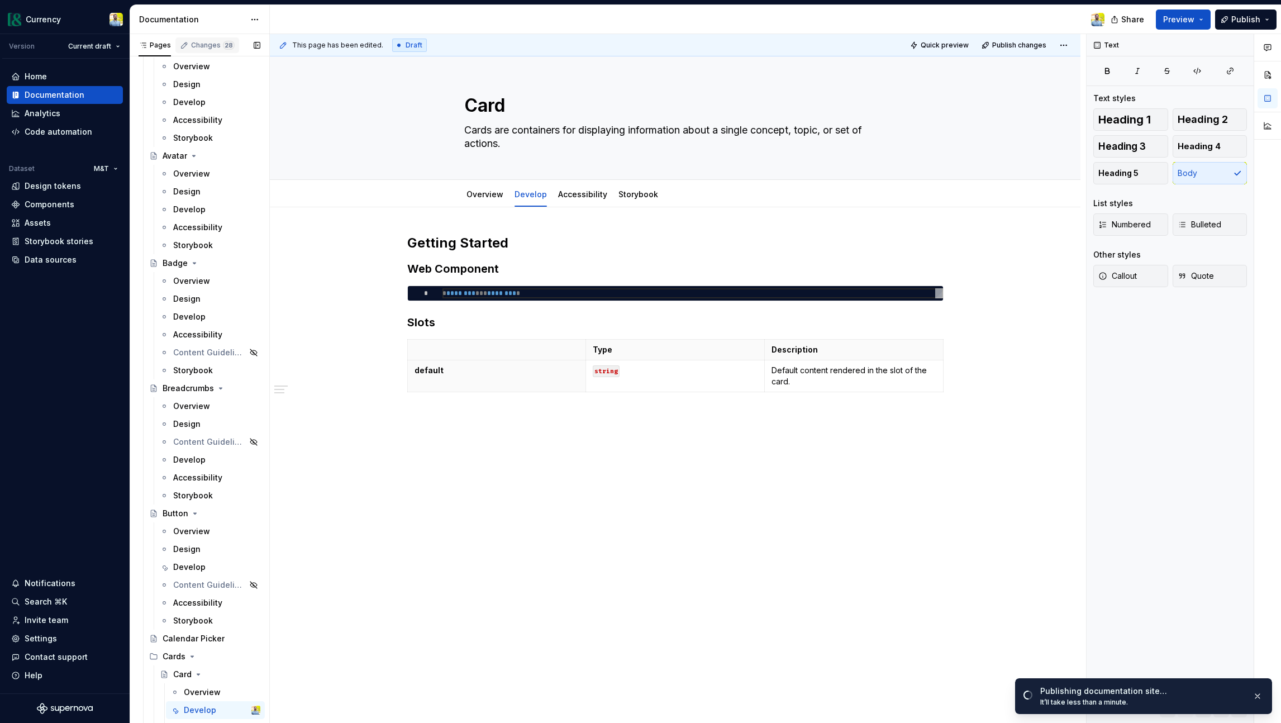
click at [200, 42] on div "Changes 28" at bounding box center [213, 45] width 44 height 9
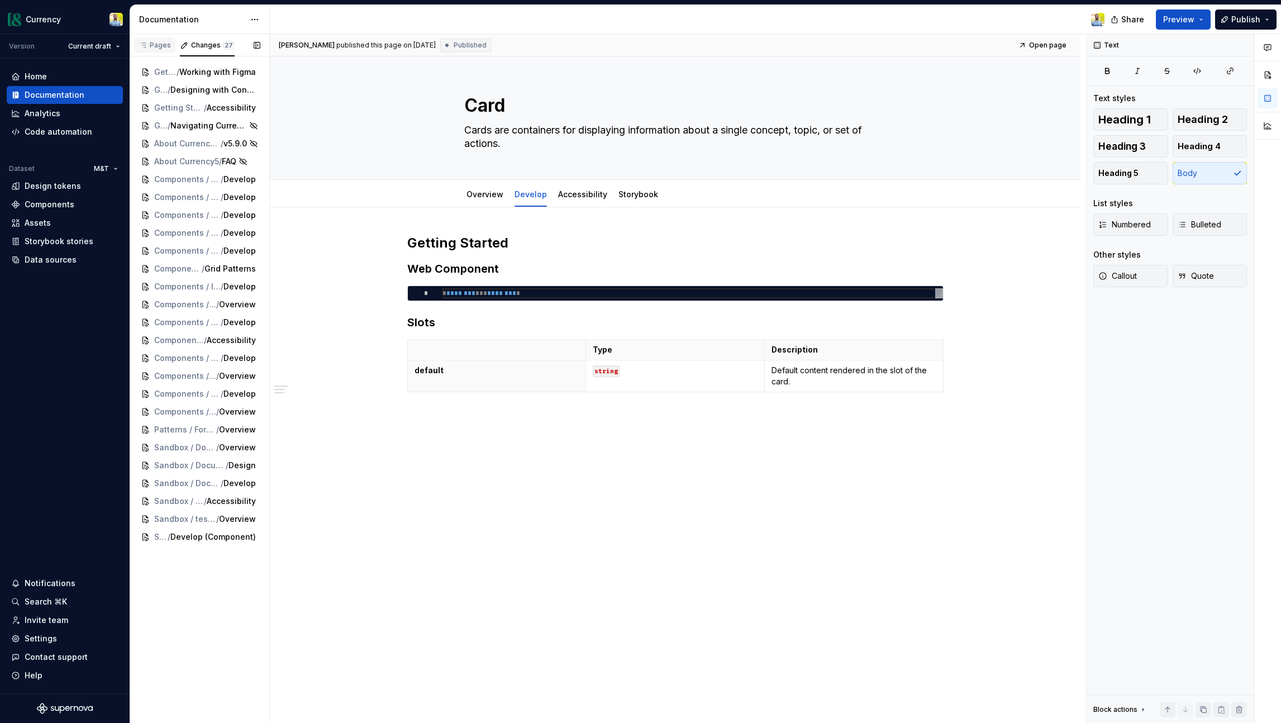
click at [162, 45] on div "Pages" at bounding box center [155, 45] width 32 height 9
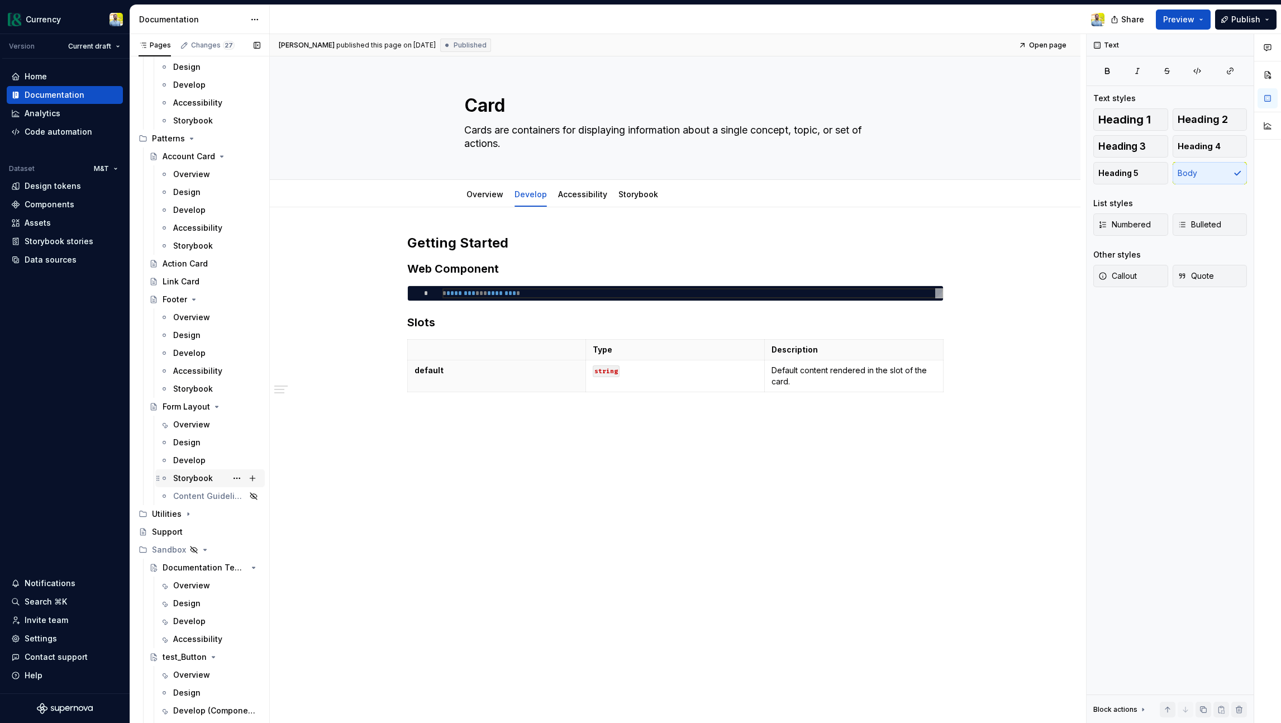
scroll to position [5800, 0]
click at [236, 476] on button "Page tree" at bounding box center [237, 478] width 16 height 16
click at [274, 542] on div "Hide tab" at bounding box center [305, 538] width 110 height 11
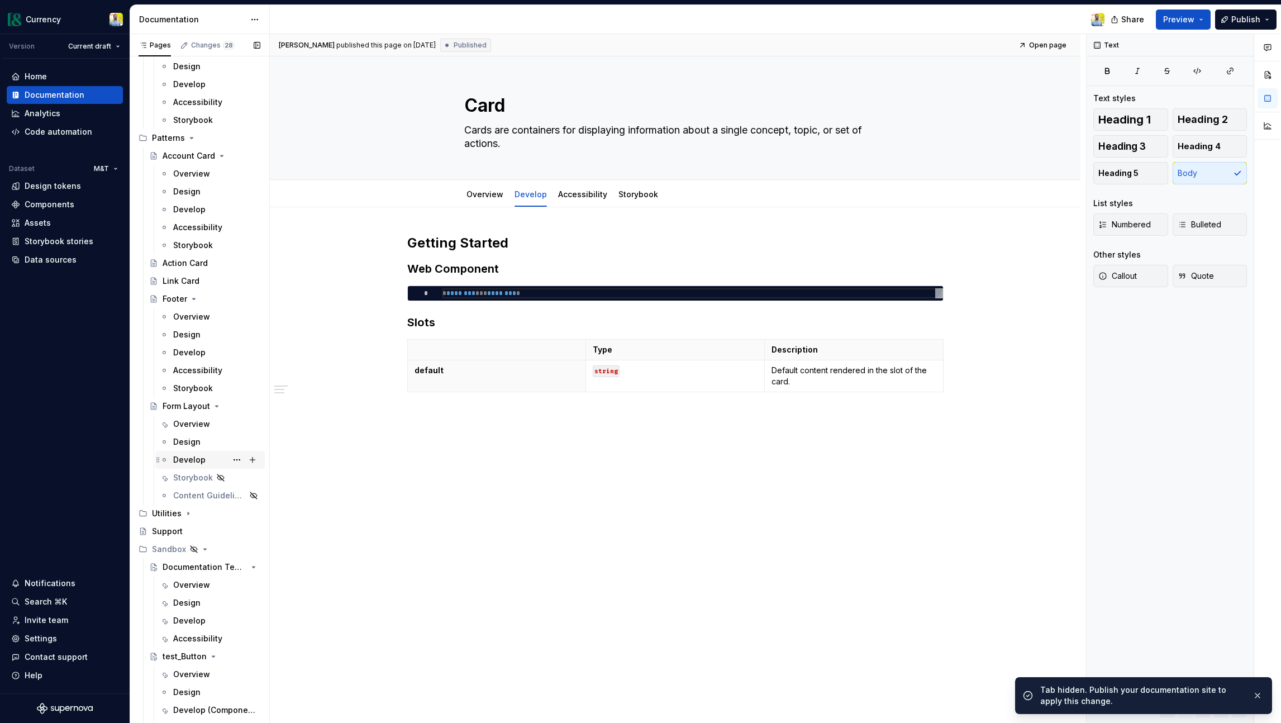
click at [197, 457] on div "Develop" at bounding box center [189, 459] width 32 height 11
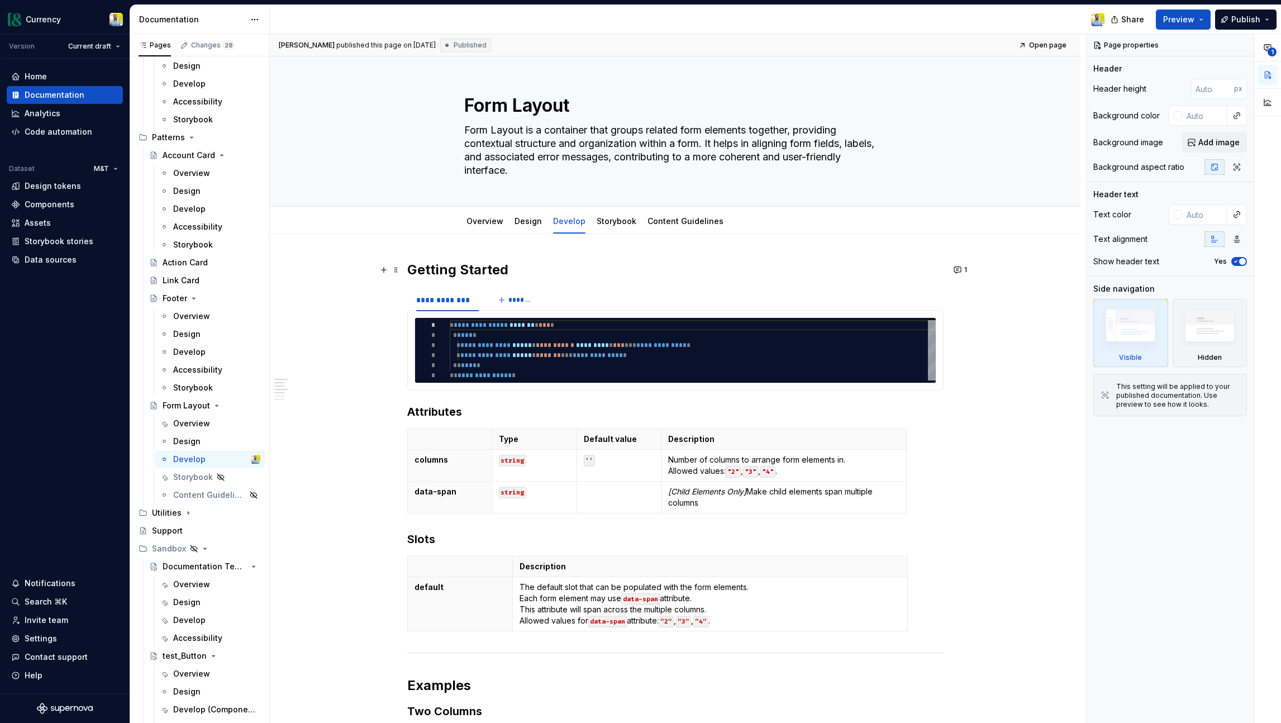
type textarea "*"
click at [413, 266] on h2 "Getting Started" at bounding box center [675, 270] width 536 height 18
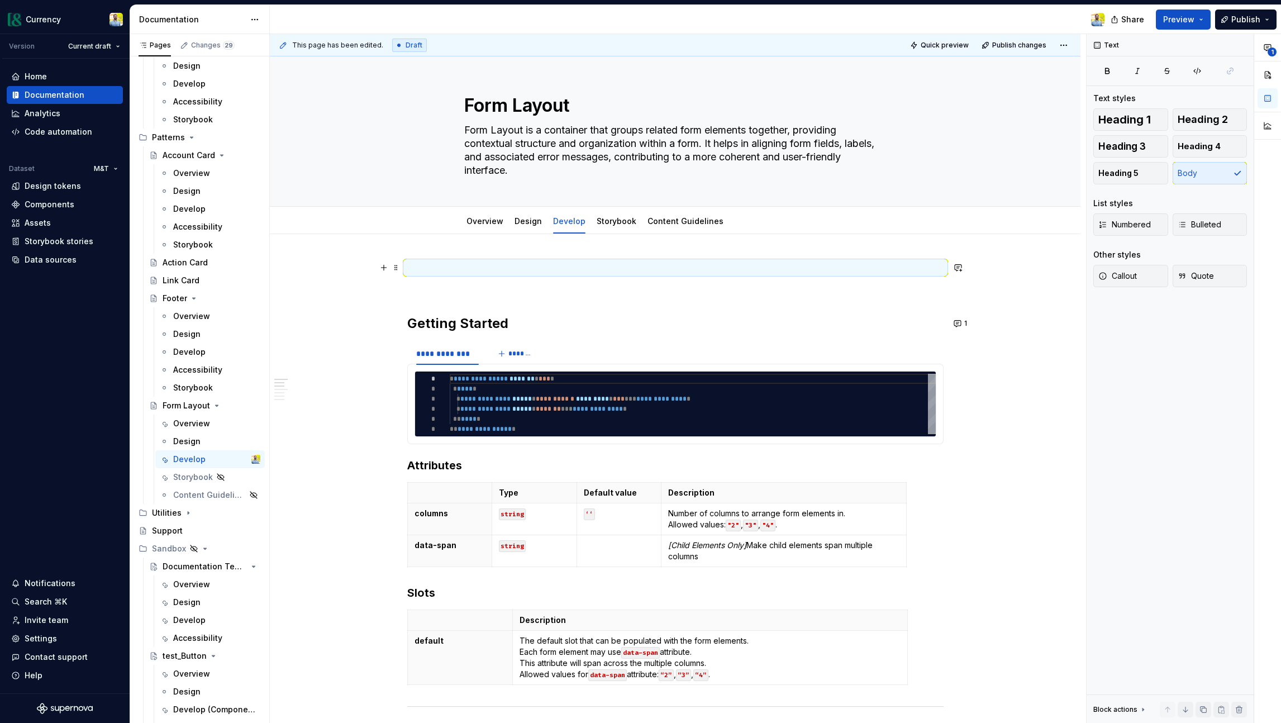
click at [425, 265] on p at bounding box center [675, 267] width 536 height 13
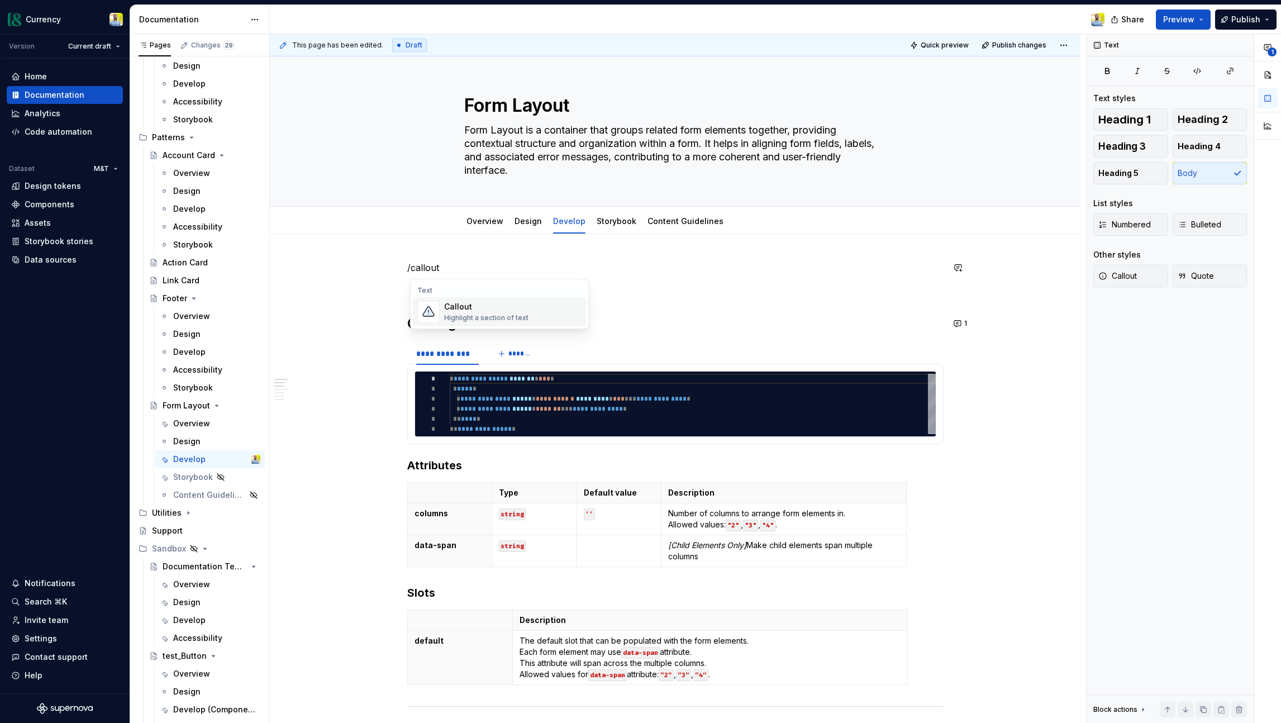
click at [495, 307] on div "Callout" at bounding box center [486, 306] width 84 height 11
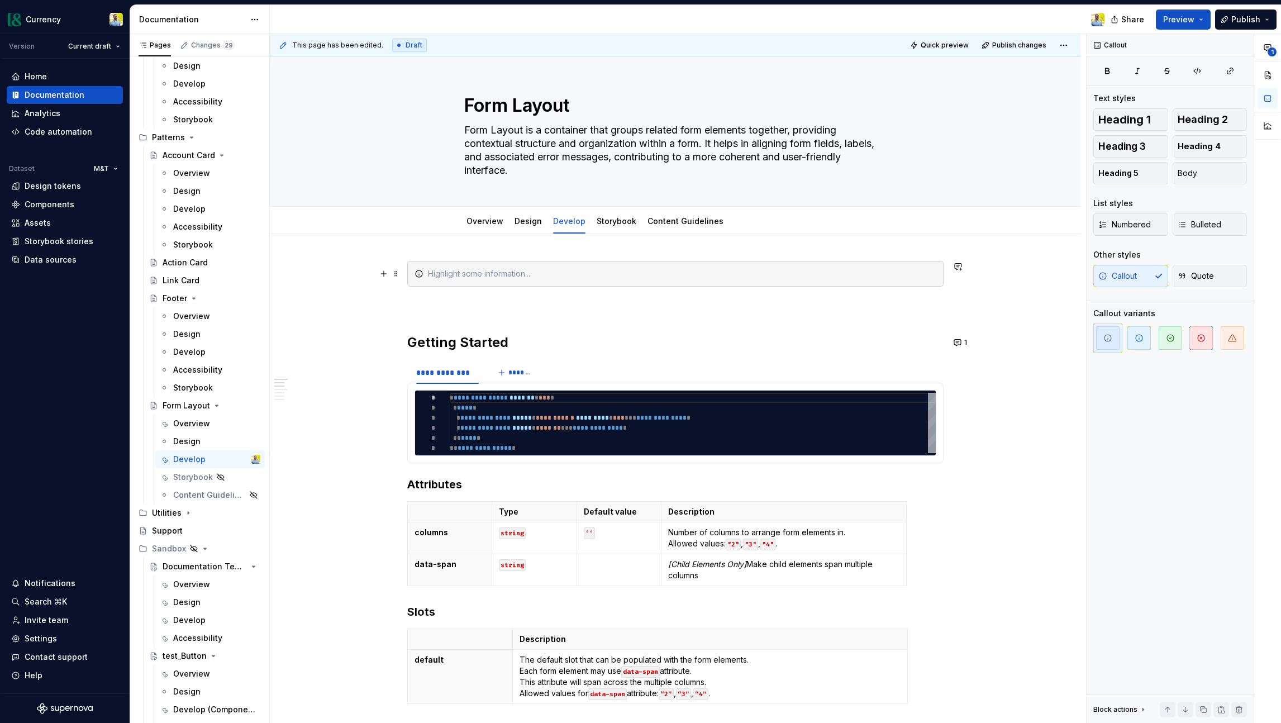
drag, startPoint x: 466, startPoint y: 274, endPoint x: 459, endPoint y: 305, distance: 31.9
click at [466, 275] on div at bounding box center [682, 273] width 509 height 11
click at [447, 309] on p at bounding box center [675, 306] width 536 height 13
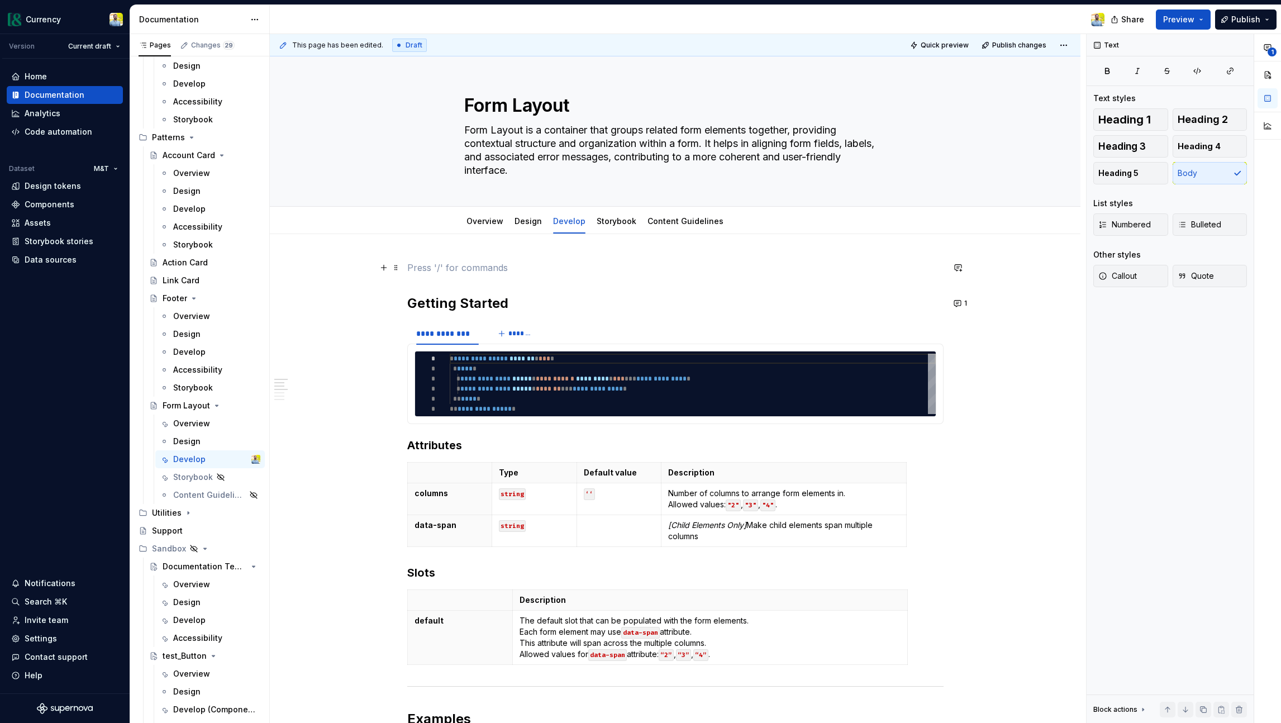
drag, startPoint x: 418, startPoint y: 271, endPoint x: 425, endPoint y: 277, distance: 9.5
click at [417, 271] on p at bounding box center [675, 267] width 536 height 13
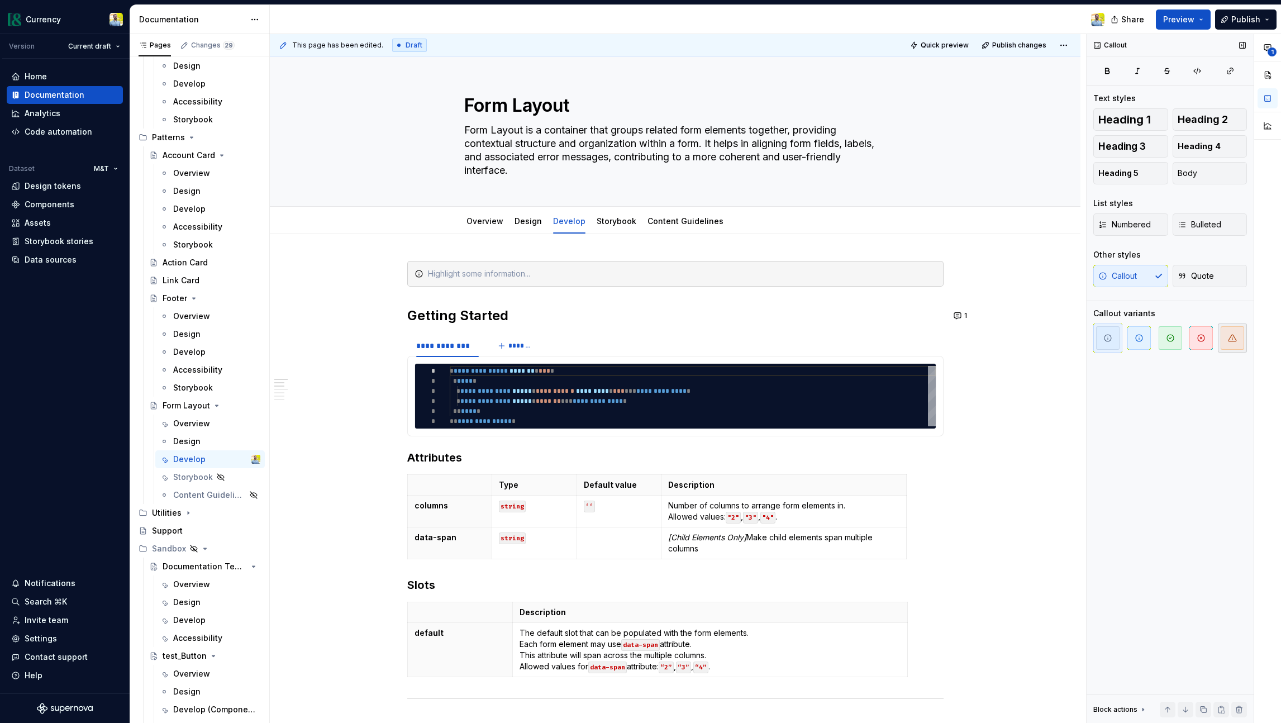
click at [1066, 336] on icon "button" at bounding box center [1232, 338] width 9 height 9
click at [571, 269] on div at bounding box center [682, 273] width 509 height 11
type textarea "*"
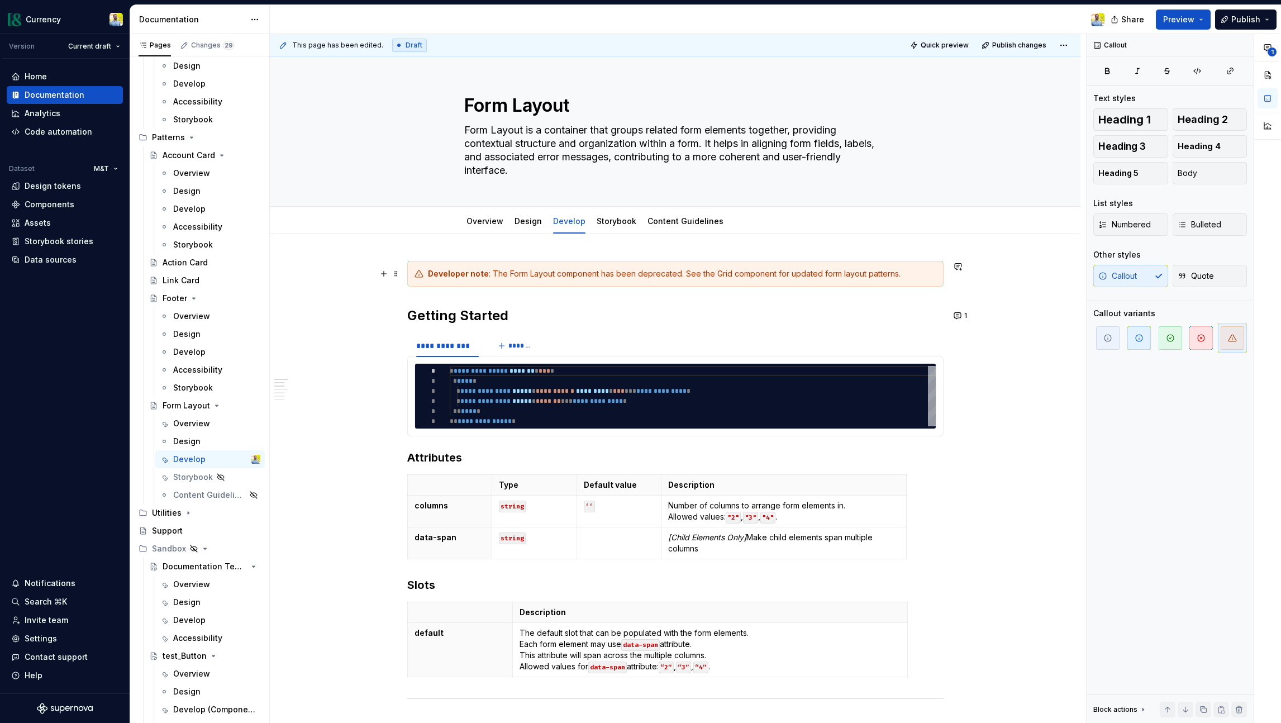
click at [715, 275] on div "Developer note : The Form Layout component has been deprecated. See the Grid co…" at bounding box center [682, 273] width 509 height 11
click at [977, 256] on button "button" at bounding box center [980, 254] width 16 height 16
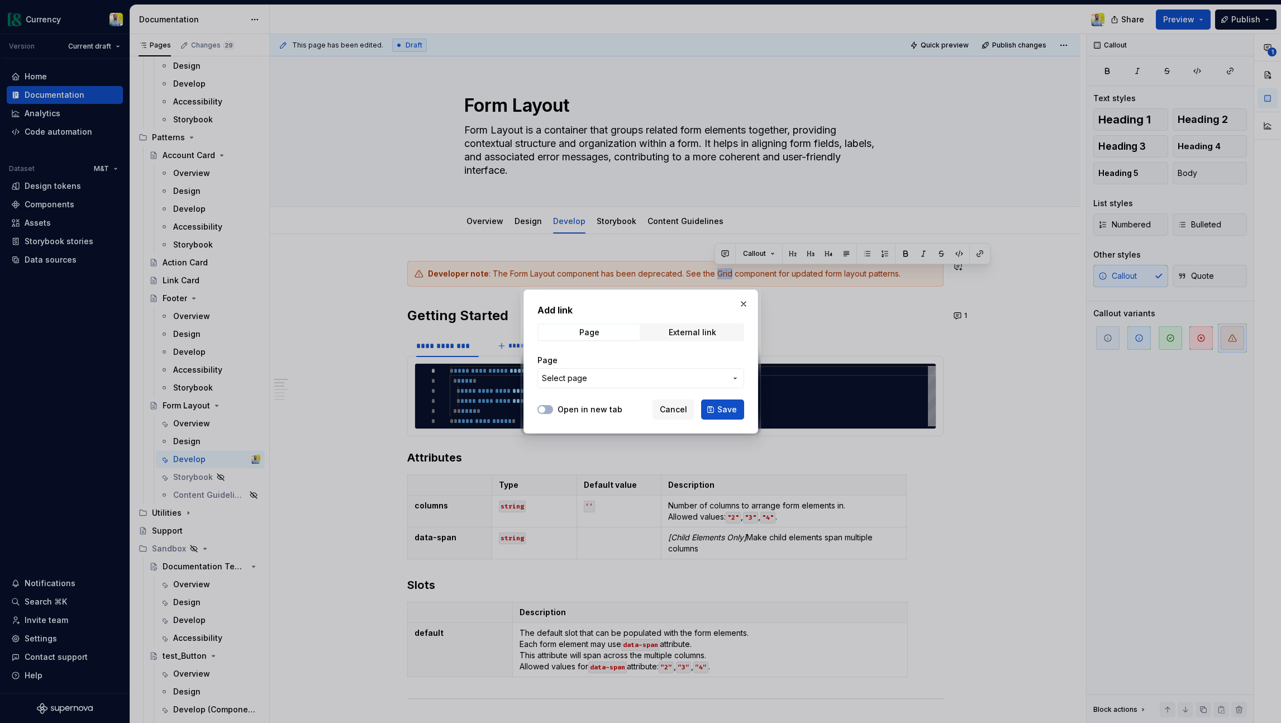
click at [613, 382] on span "Select page" at bounding box center [634, 378] width 184 height 11
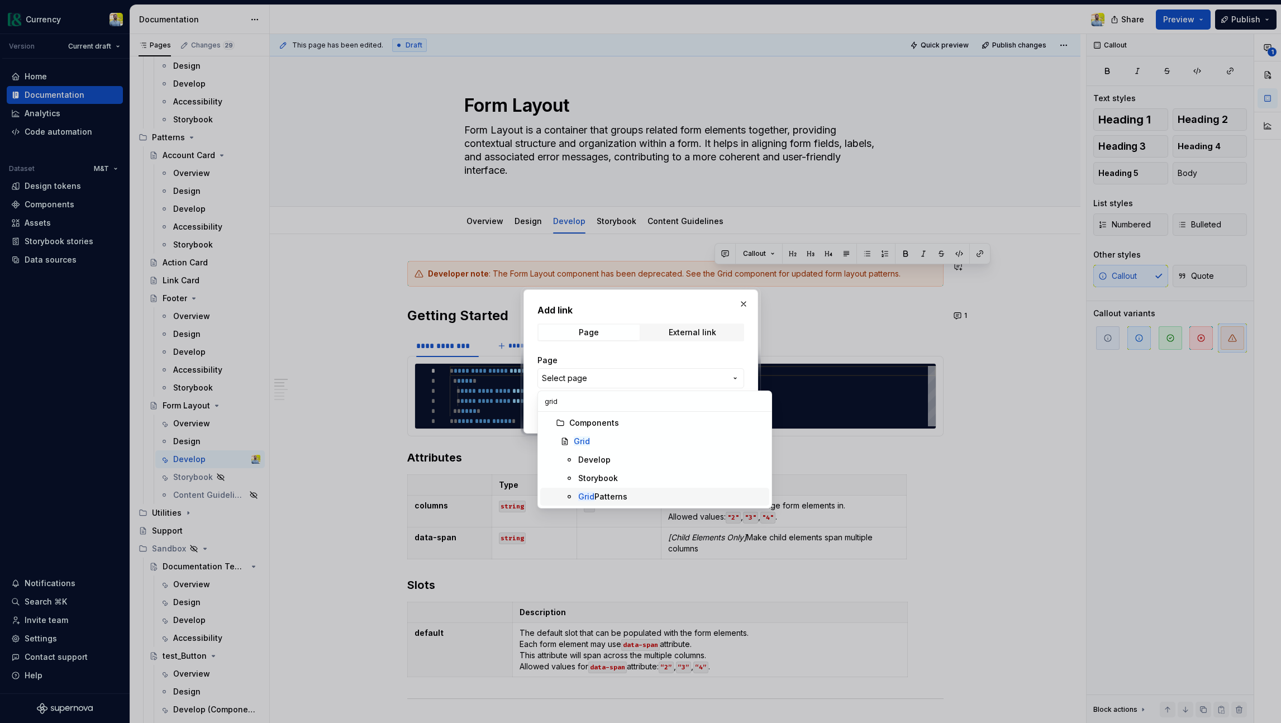
type input "grid"
click at [604, 494] on div "Grid Patterns" at bounding box center [602, 496] width 49 height 11
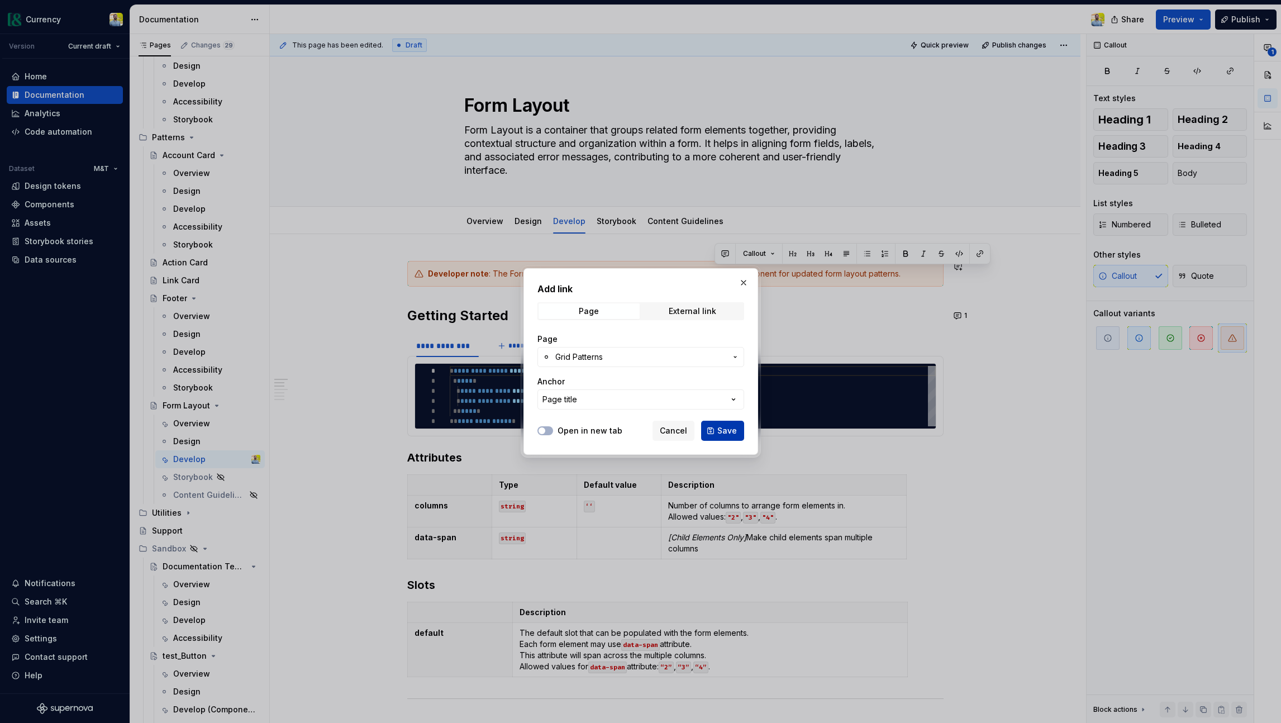
click at [729, 430] on span "Save" at bounding box center [728, 430] width 20 height 11
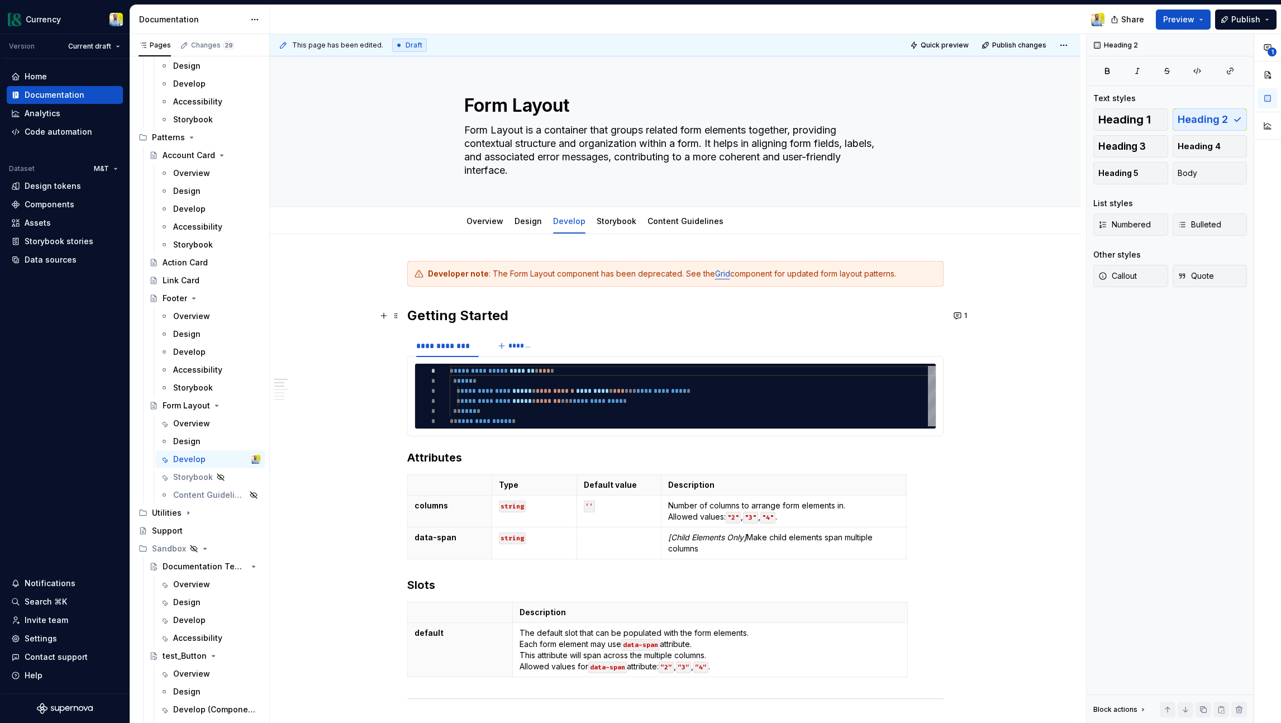
click at [514, 319] on h2 "Getting Started" at bounding box center [675, 316] width 536 height 18
click at [492, 224] on link "Overview" at bounding box center [485, 221] width 37 height 10
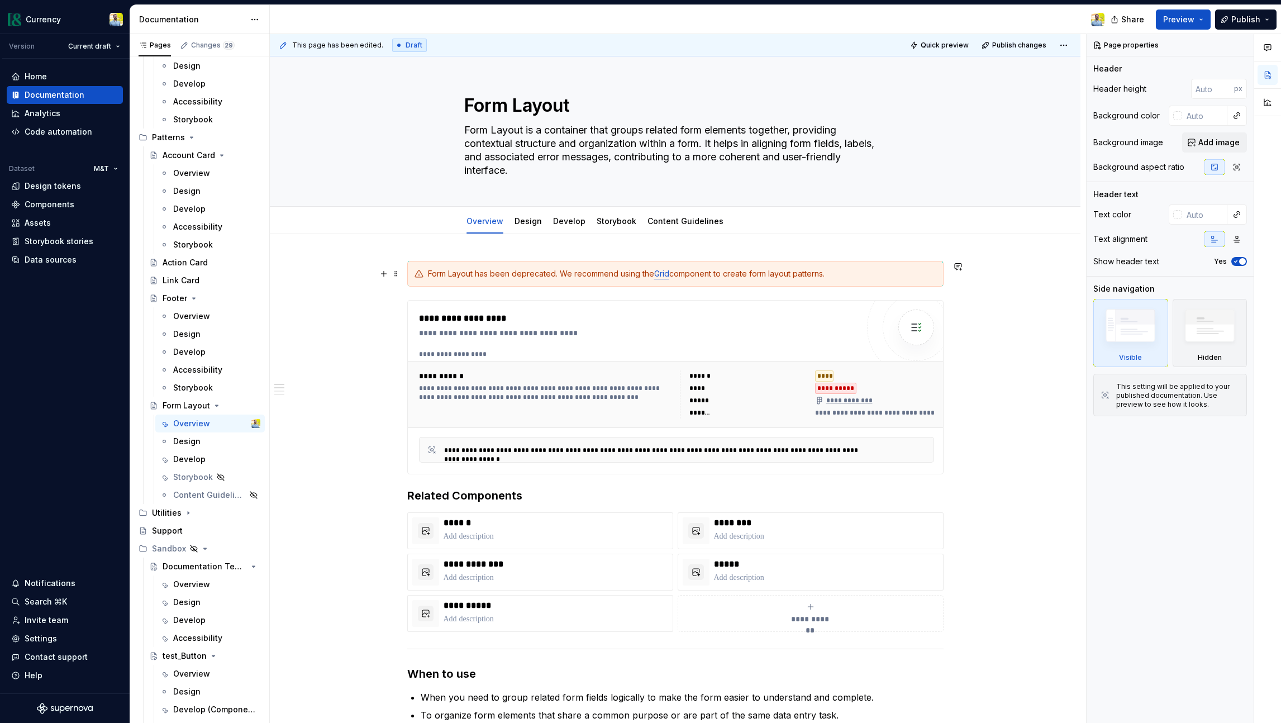
click at [849, 278] on div "Form Layout has been deprecated. We recommend using the Grid component to creat…" at bounding box center [682, 273] width 509 height 11
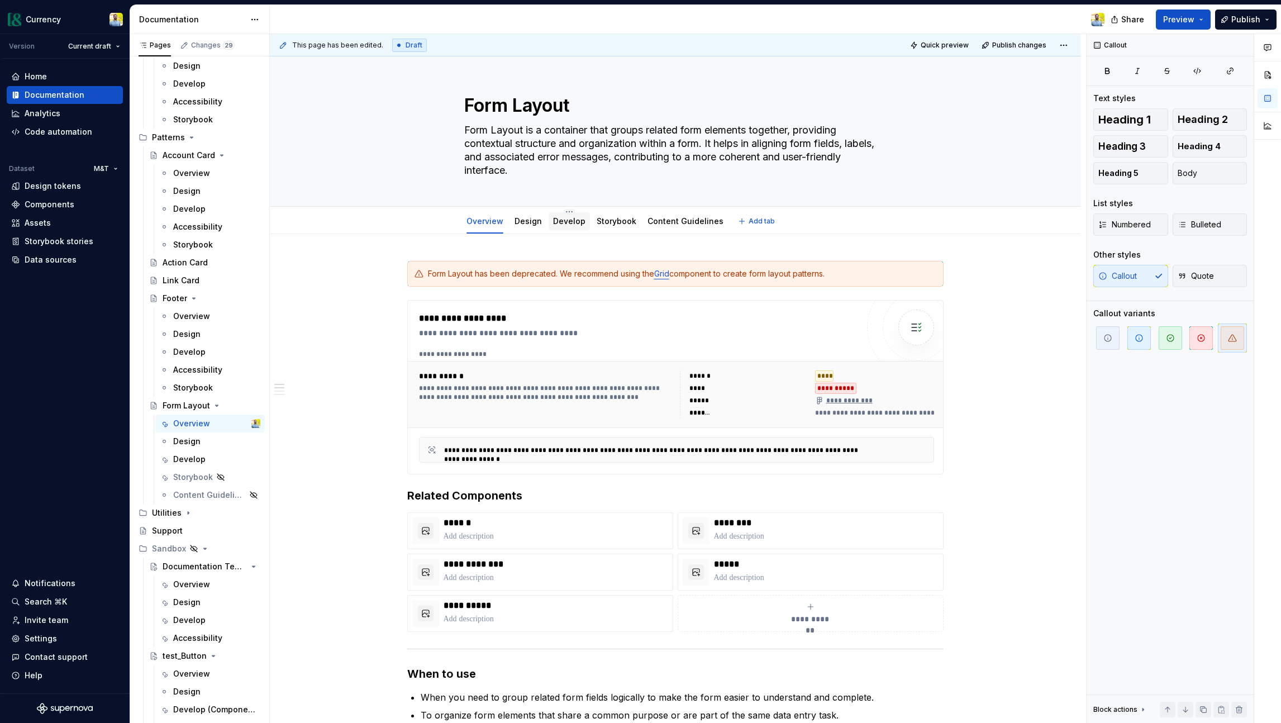
click at [564, 223] on link "Develop" at bounding box center [569, 221] width 32 height 10
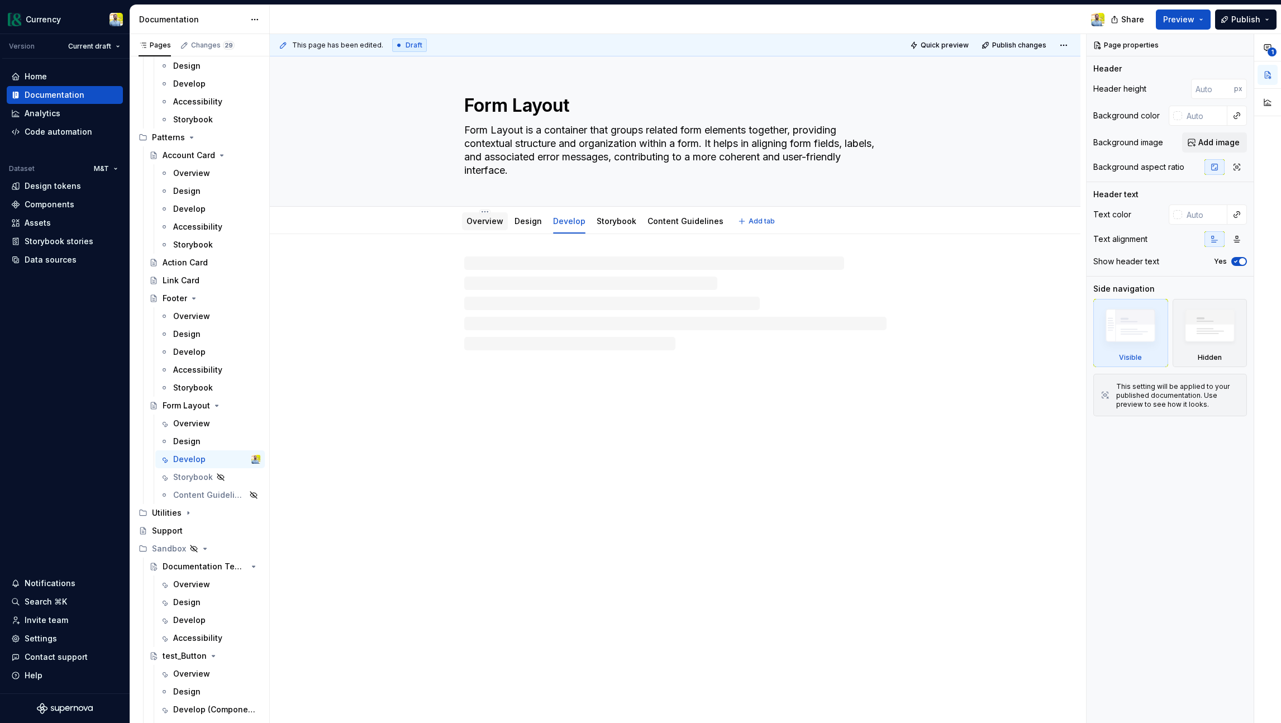
click at [485, 225] on link "Overview" at bounding box center [485, 221] width 37 height 10
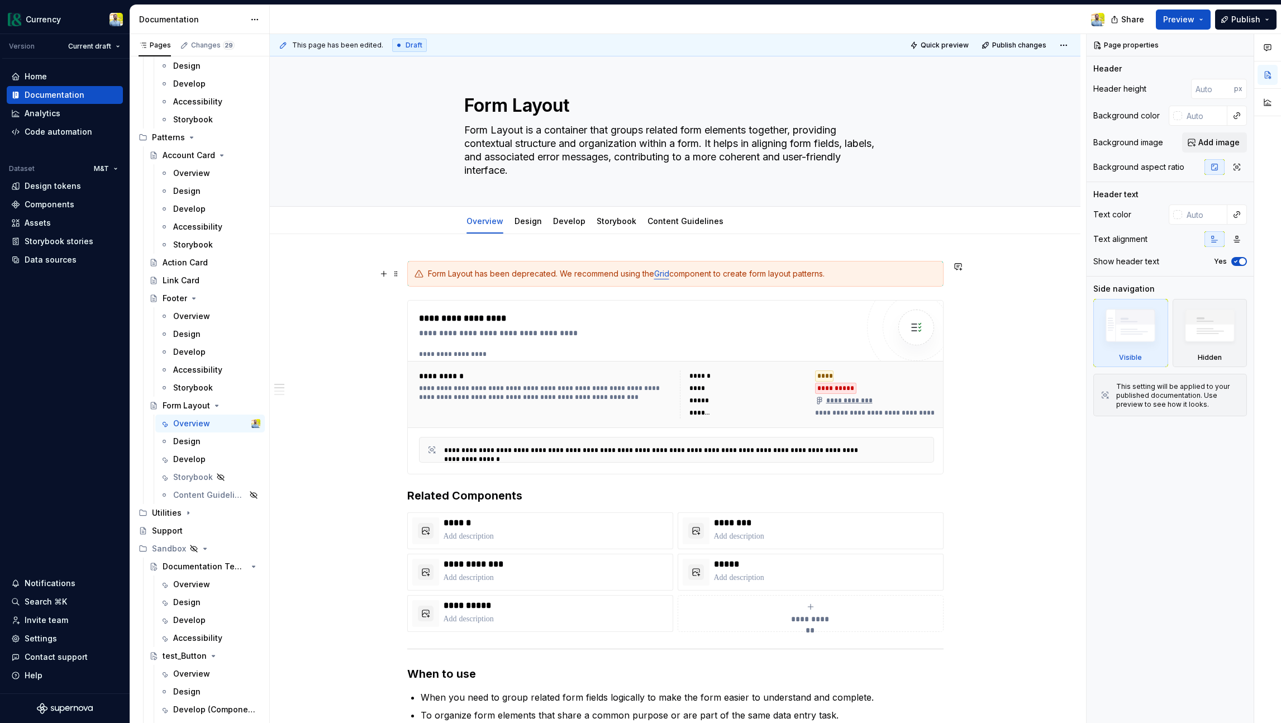
click at [431, 273] on div "Form Layout has been deprecated. We recommend using the Grid component to creat…" at bounding box center [682, 273] width 509 height 11
type textarea "*"
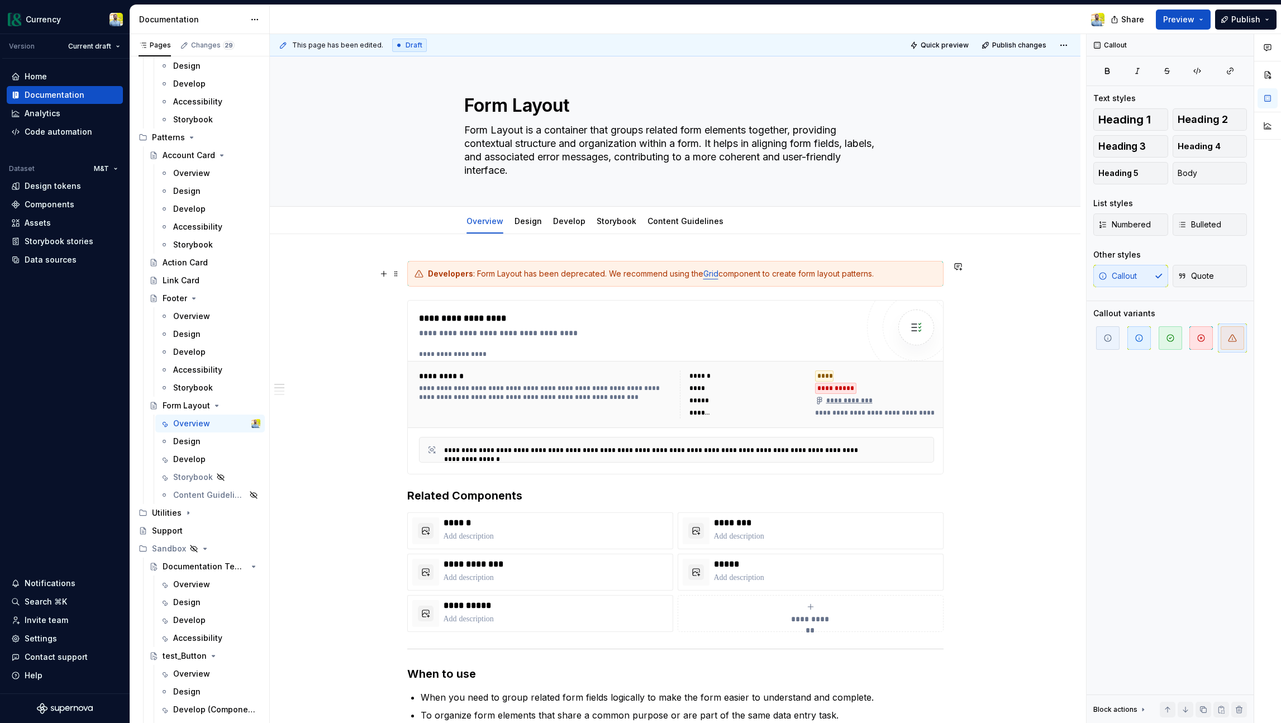
click at [667, 274] on div "Developers : Form Layout has been deprecated. We recommend using the Grid compo…" at bounding box center [682, 273] width 509 height 11
click at [875, 273] on div "Developers : Form Layout has been deprecated. We recommend using the Grid compo…" at bounding box center [682, 273] width 509 height 11
click at [397, 274] on span at bounding box center [396, 274] width 9 height 16
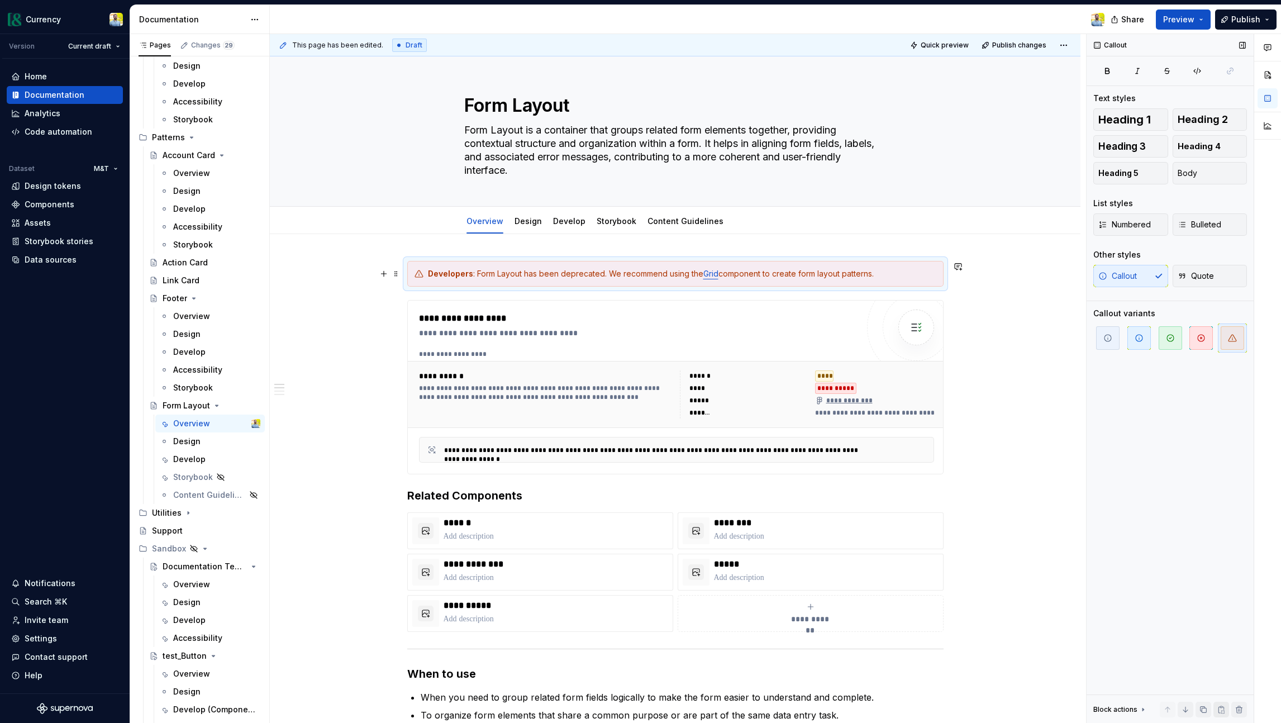
click at [1066, 710] on button "button" at bounding box center [1222, 710] width 16 height 16
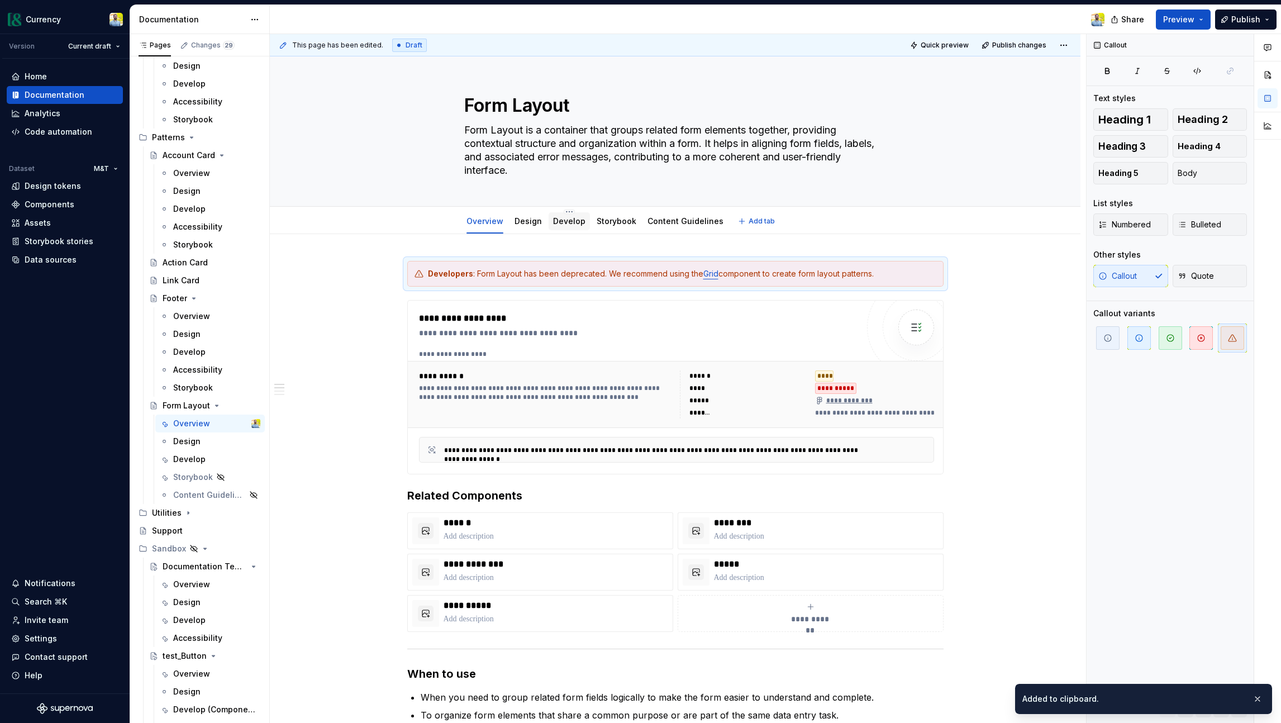
click at [569, 222] on link "Develop" at bounding box center [569, 221] width 32 height 10
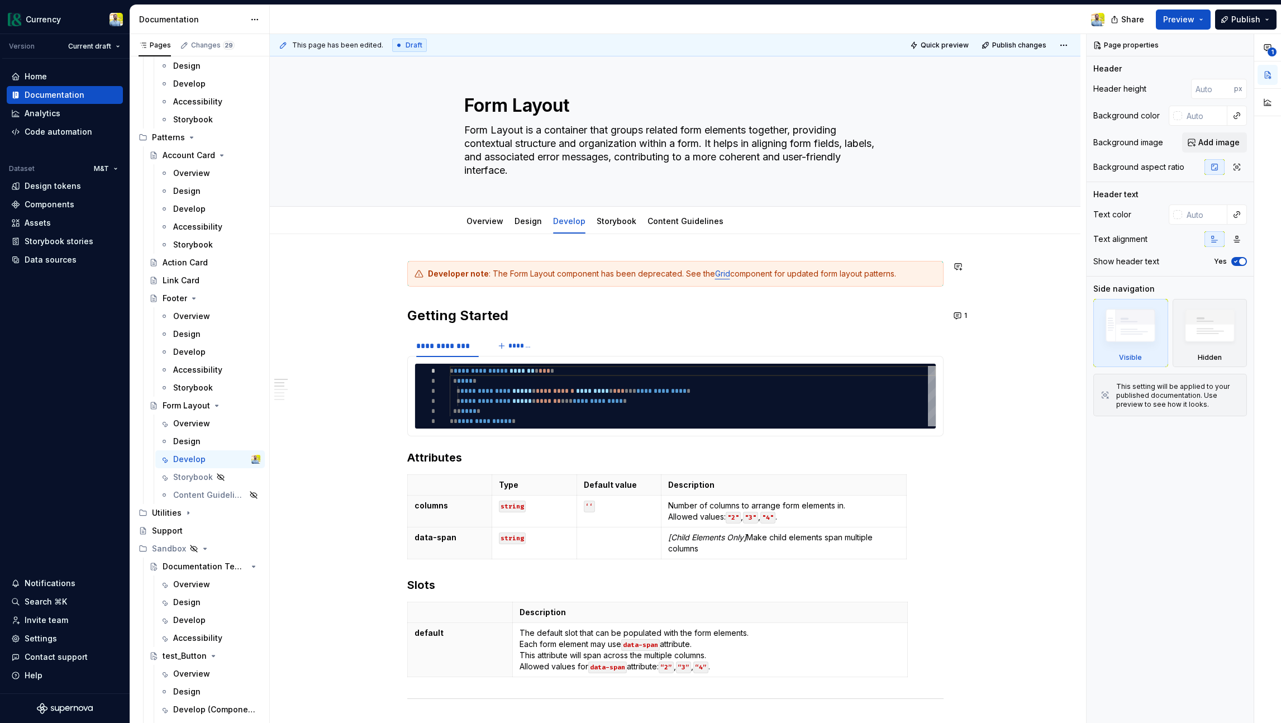
click at [439, 303] on div "**********" at bounding box center [675, 733] width 536 height 944
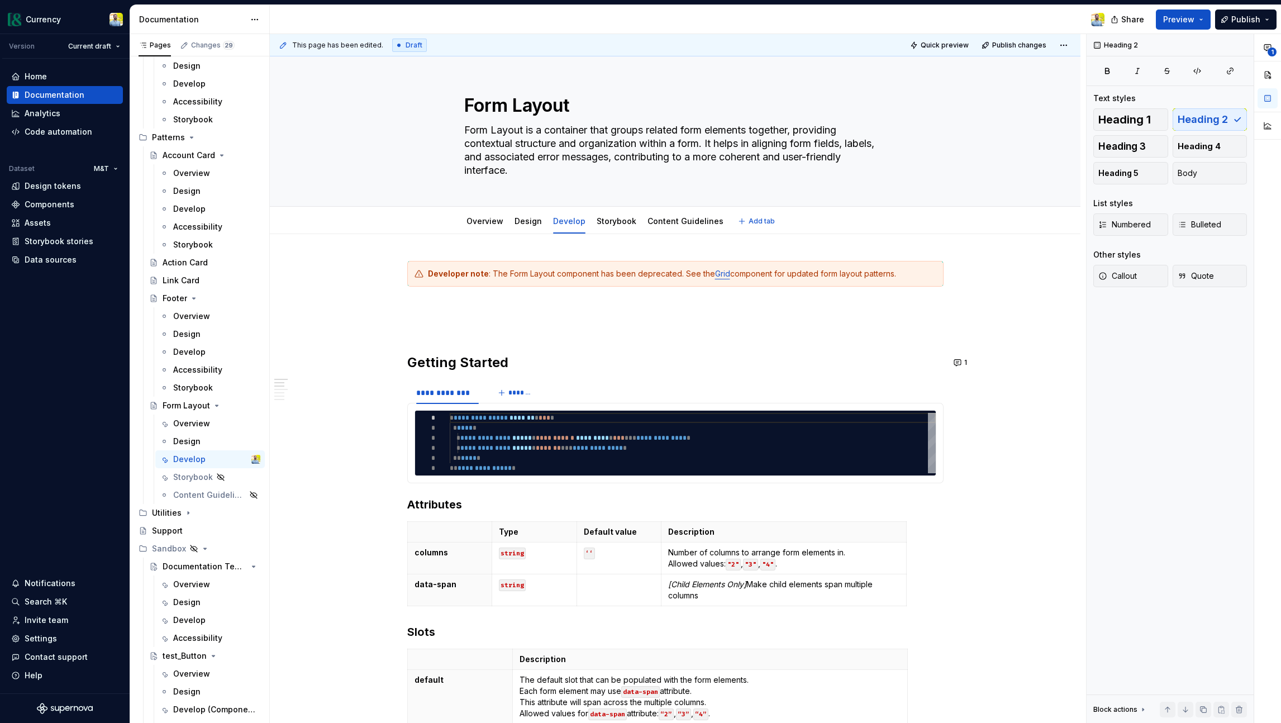
type textarea "*"
click at [959, 264] on button "button" at bounding box center [959, 267] width 16 height 16
click at [957, 315] on icon "Send" at bounding box center [956, 315] width 11 height 11
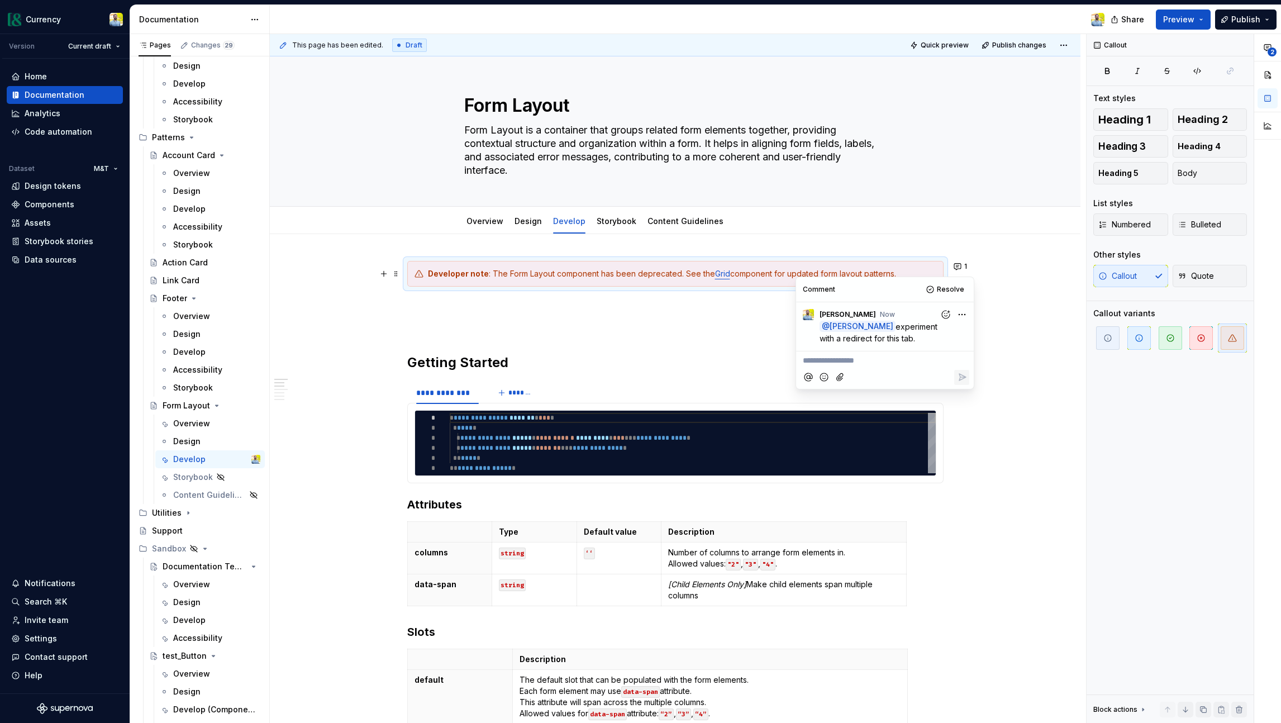
click at [477, 329] on p at bounding box center [675, 326] width 536 height 13
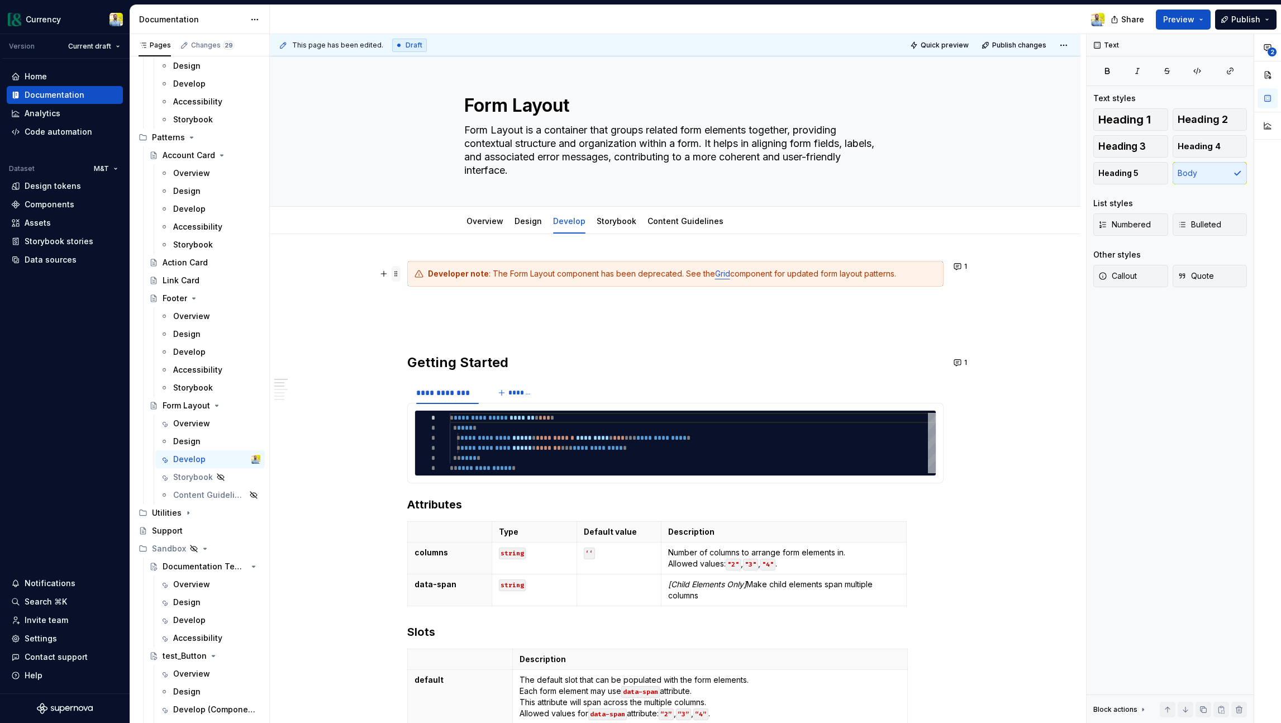
click at [401, 272] on span at bounding box center [396, 274] width 9 height 16
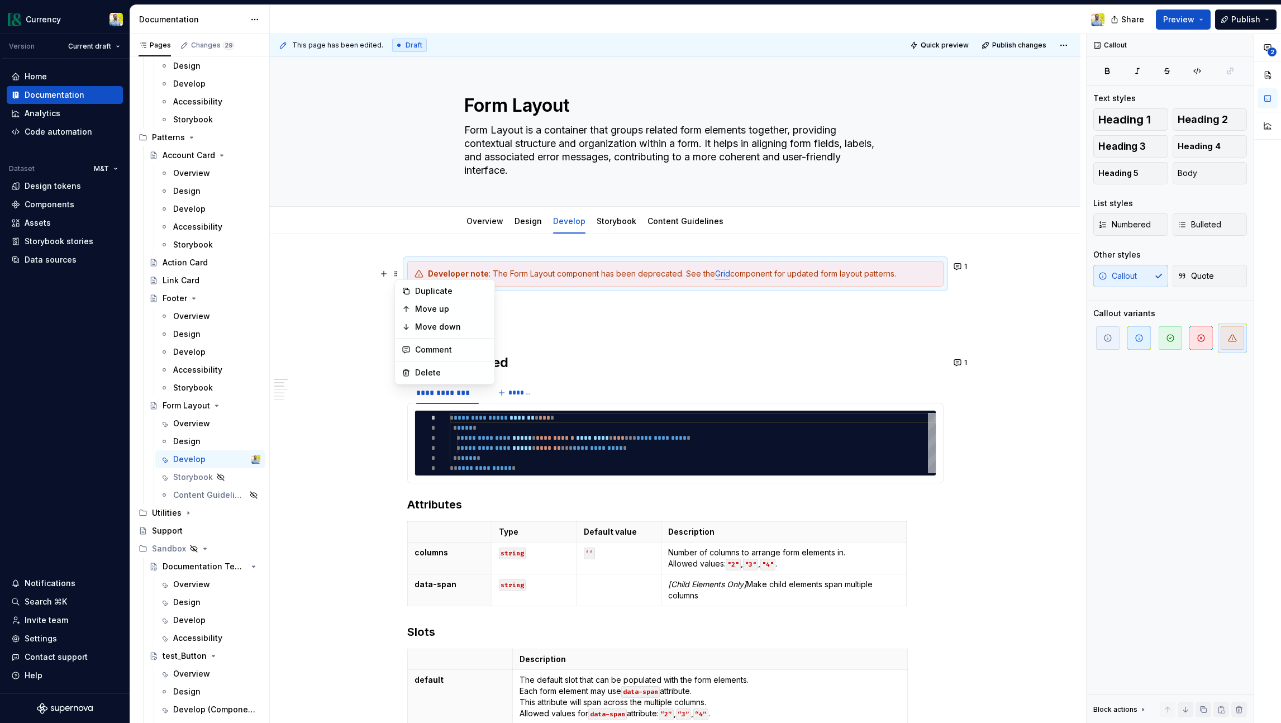
click at [581, 323] on p at bounding box center [675, 326] width 536 height 13
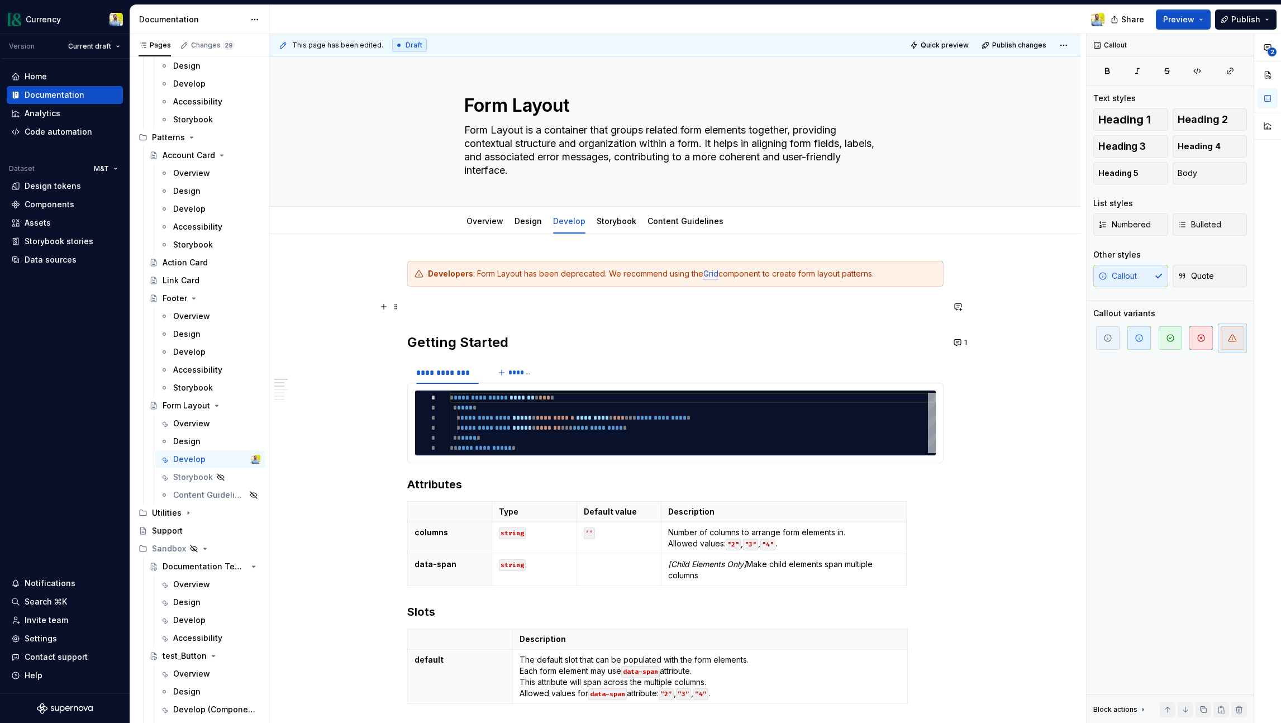
click at [474, 308] on p at bounding box center [675, 306] width 536 height 13
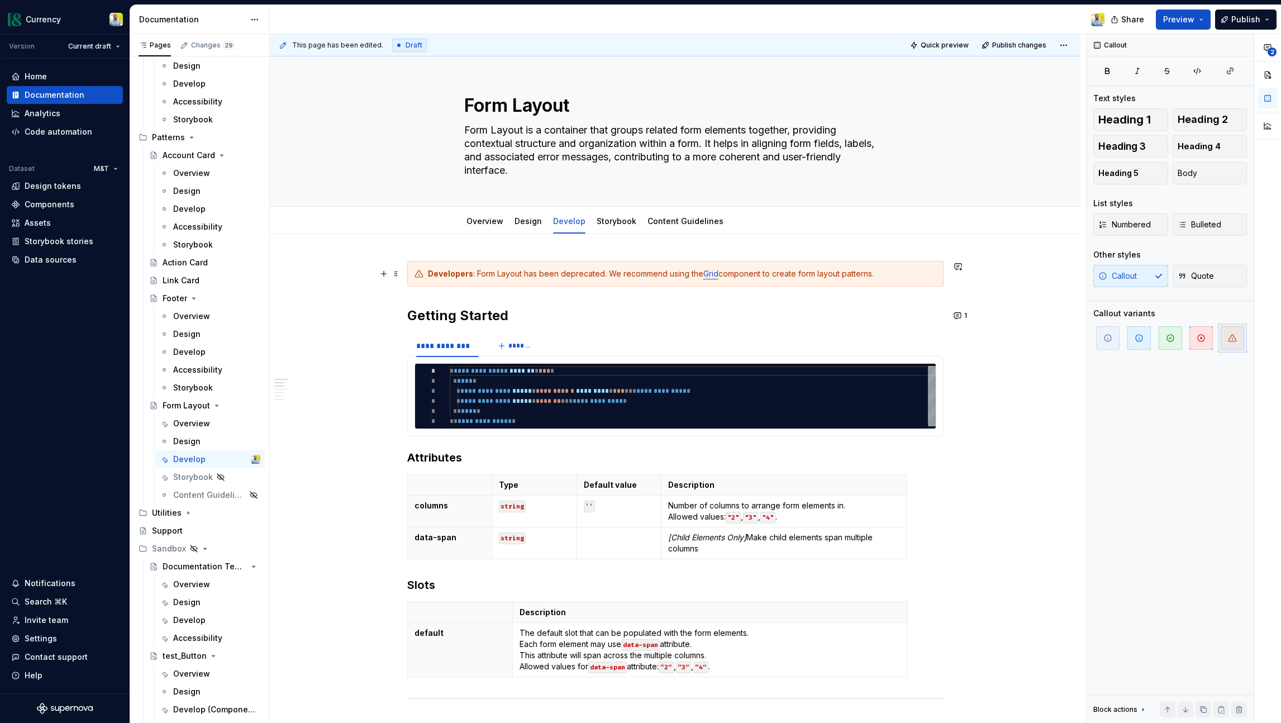
click at [713, 274] on link "Grid" at bounding box center [711, 274] width 15 height 10
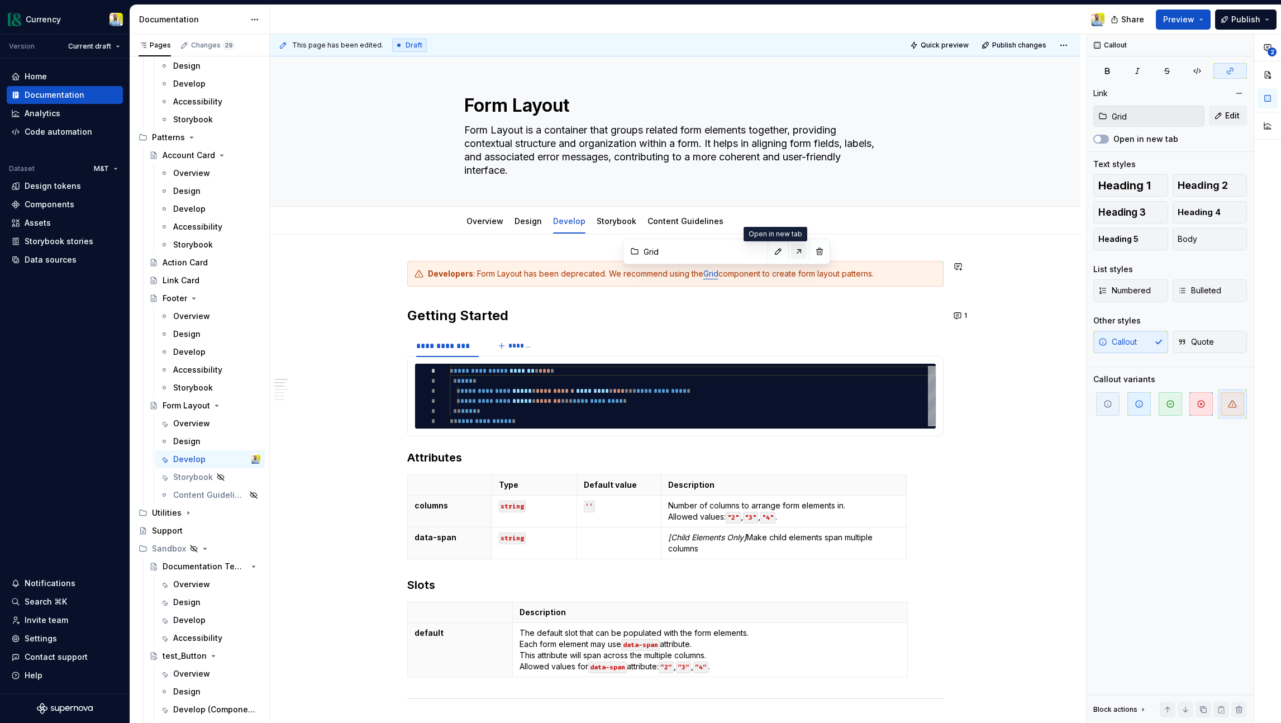
click at [791, 253] on button "button" at bounding box center [799, 252] width 16 height 16
type textarea "*"
click at [771, 254] on button "button" at bounding box center [779, 252] width 16 height 16
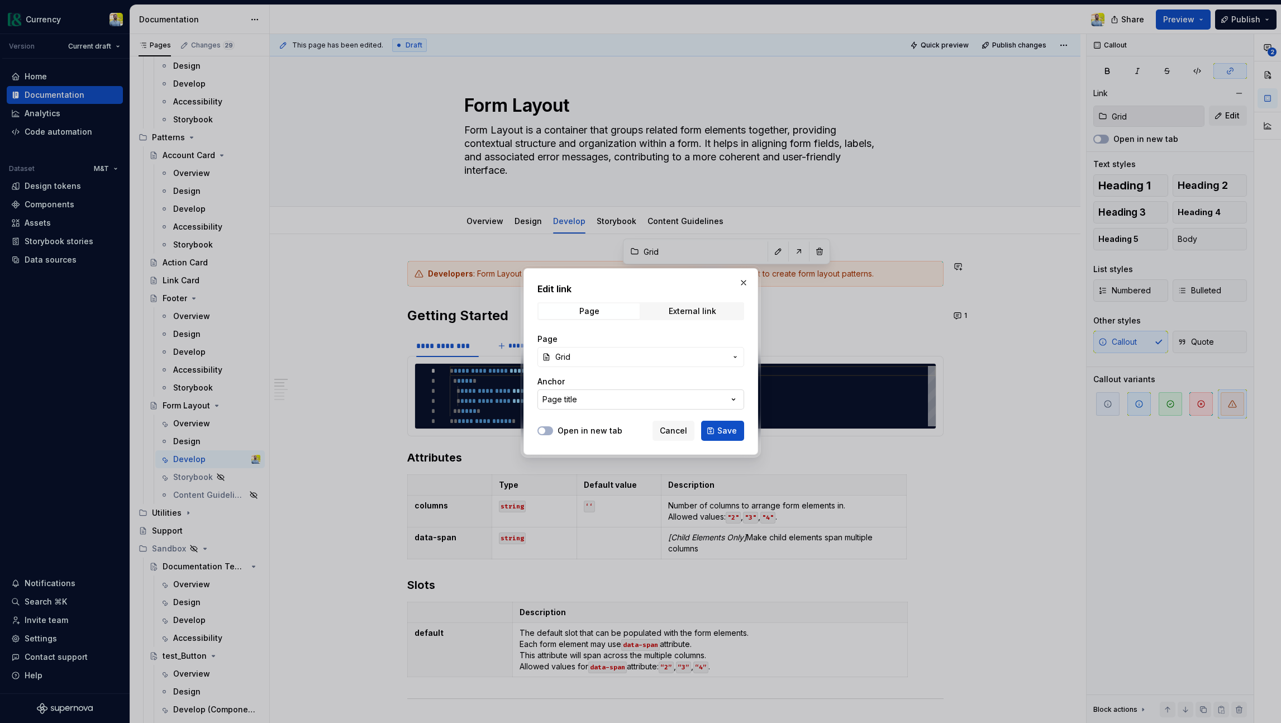
click at [680, 399] on button "Page title" at bounding box center [641, 400] width 207 height 20
click at [659, 355] on div "Edit link Page External link Page Grid Anchor Page title Open in new tab Cancel…" at bounding box center [640, 361] width 1281 height 723
click at [655, 353] on span "Grid" at bounding box center [641, 357] width 171 height 11
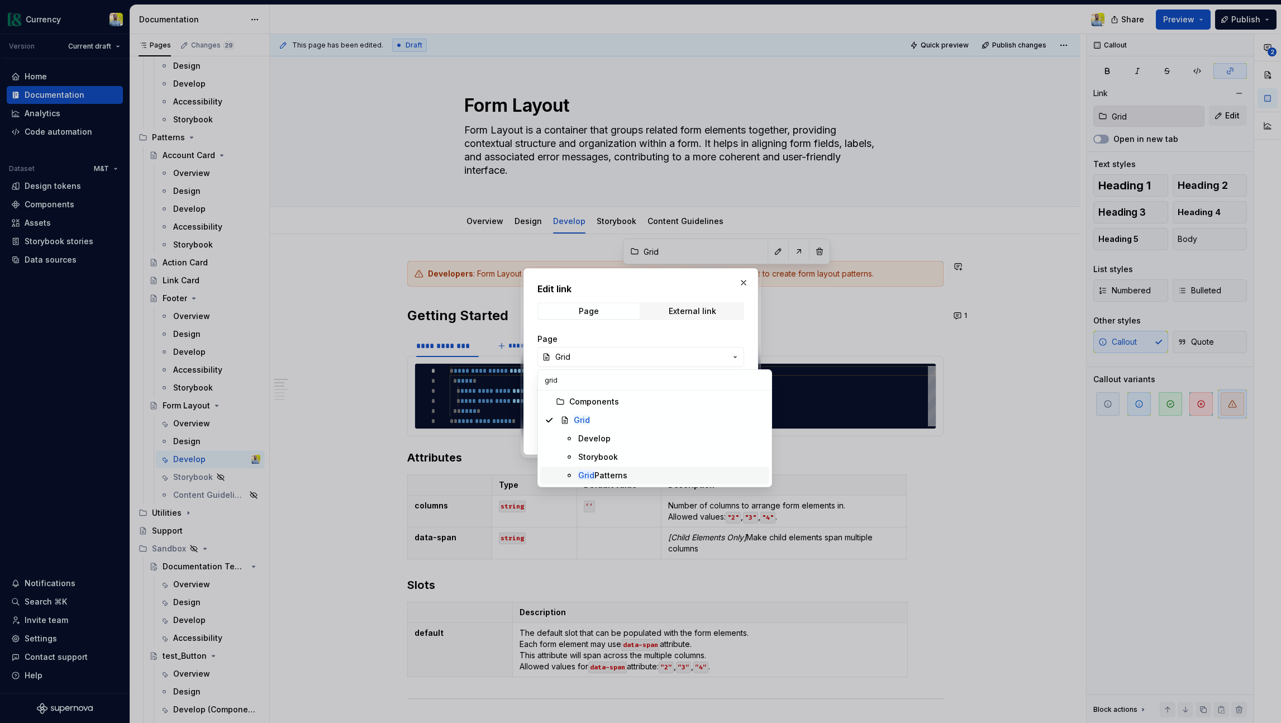
type input "grid"
click at [610, 477] on div "Grid Patterns" at bounding box center [602, 475] width 49 height 11
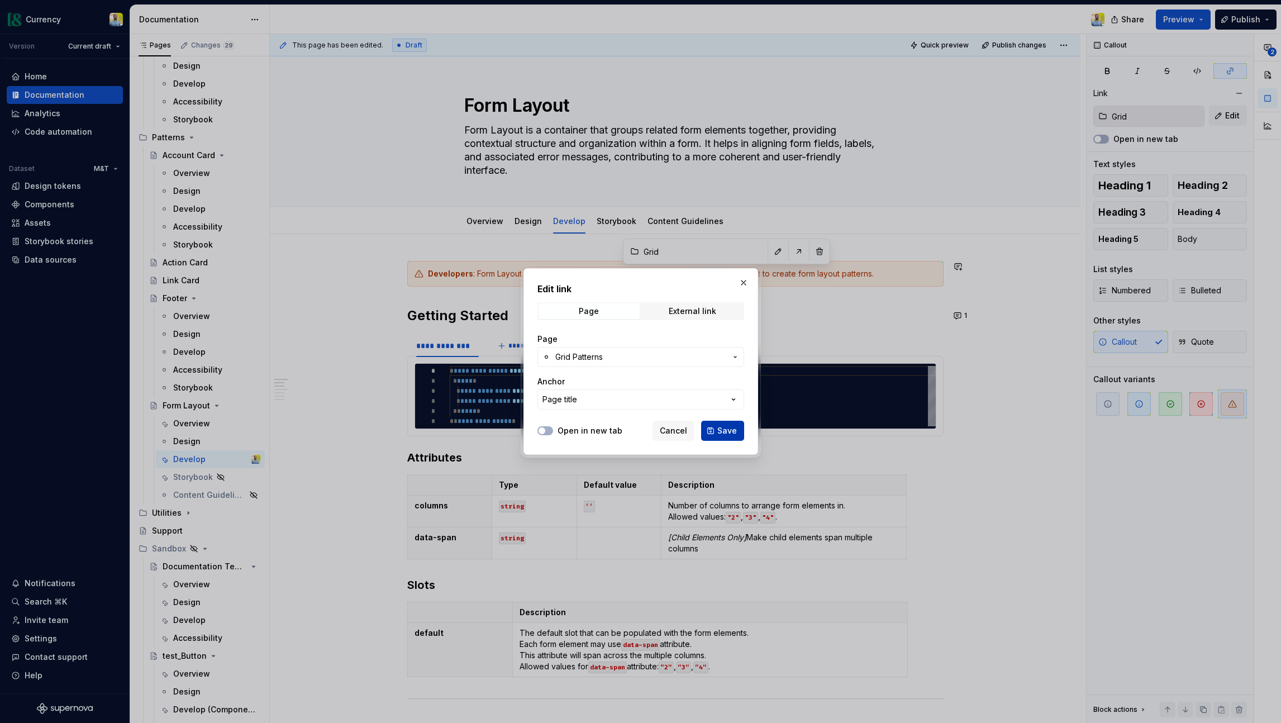
click at [714, 426] on button "Save" at bounding box center [722, 431] width 43 height 20
type input "Grid / Grid Patterns"
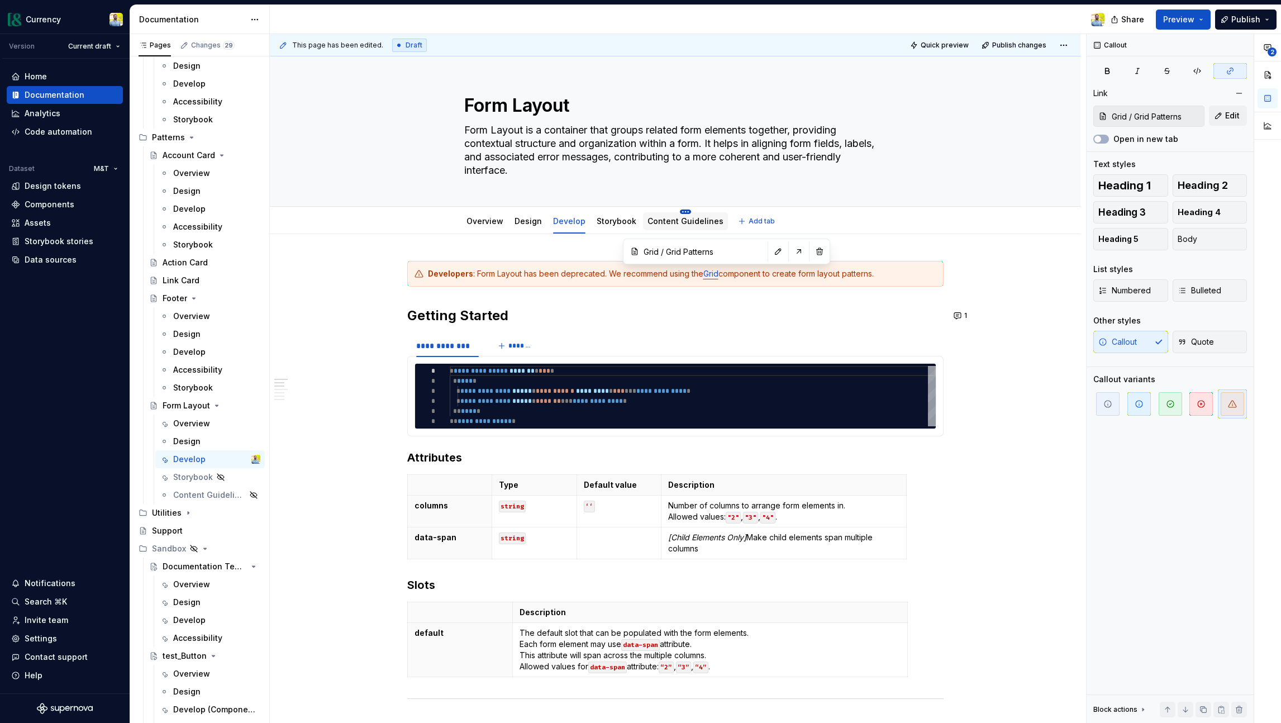
click at [678, 209] on div "Content Guidelines" at bounding box center [685, 220] width 85 height 23
click at [682, 211] on html "Currency Version Current draft Home Documentation Analytics Code automation Dat…" at bounding box center [640, 361] width 1281 height 723
click at [718, 328] on div "Delete tab" at bounding box center [731, 332] width 73 height 11
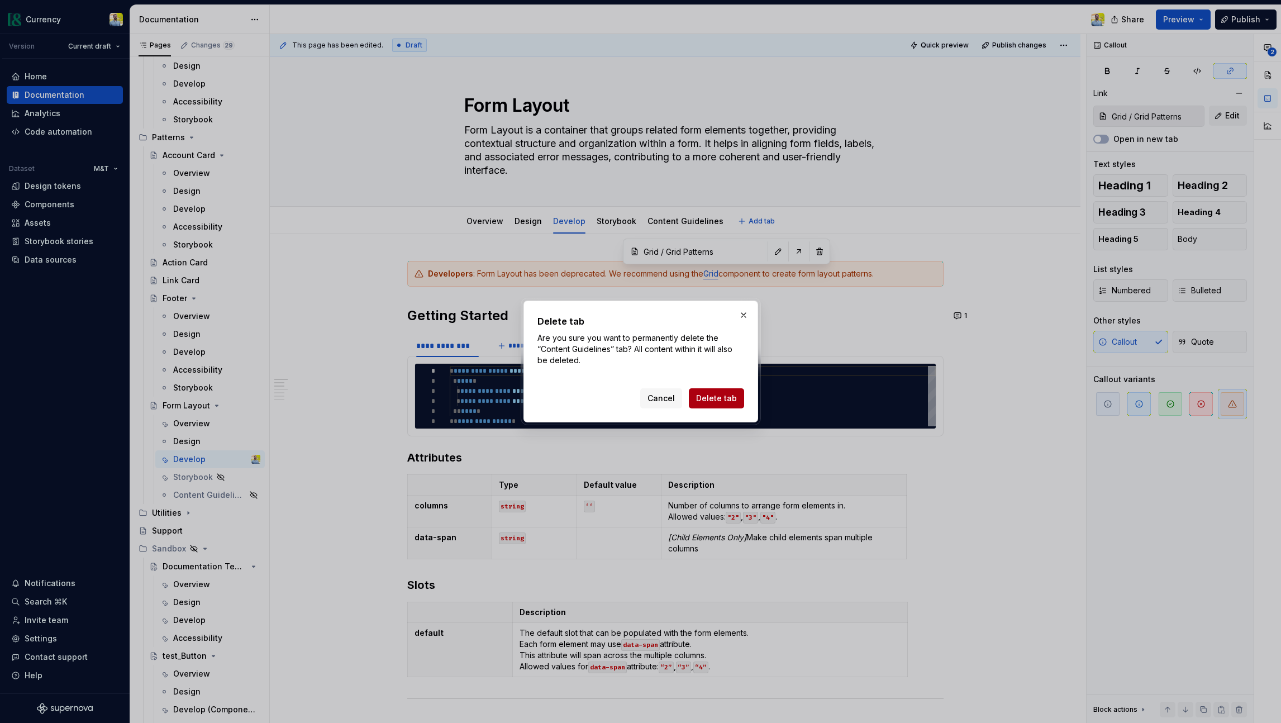
click at [726, 392] on button "Delete tab" at bounding box center [716, 398] width 55 height 20
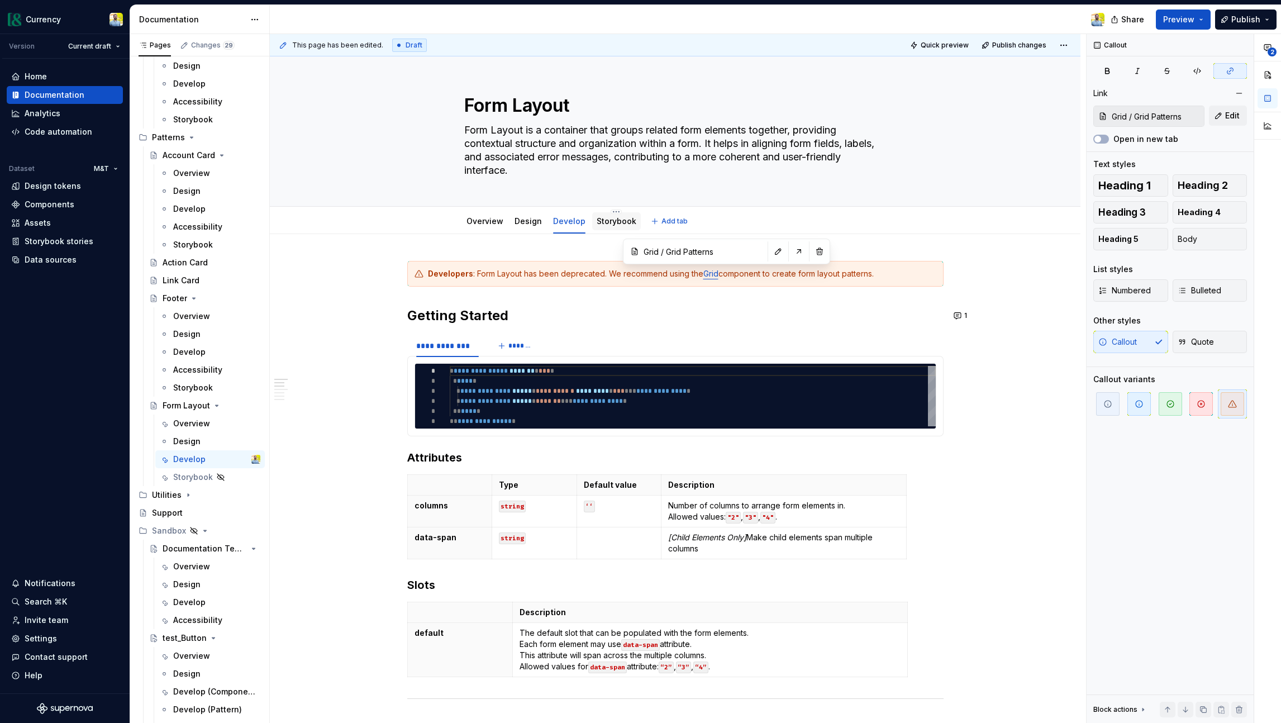
click at [610, 221] on link "Storybook" at bounding box center [617, 221] width 40 height 10
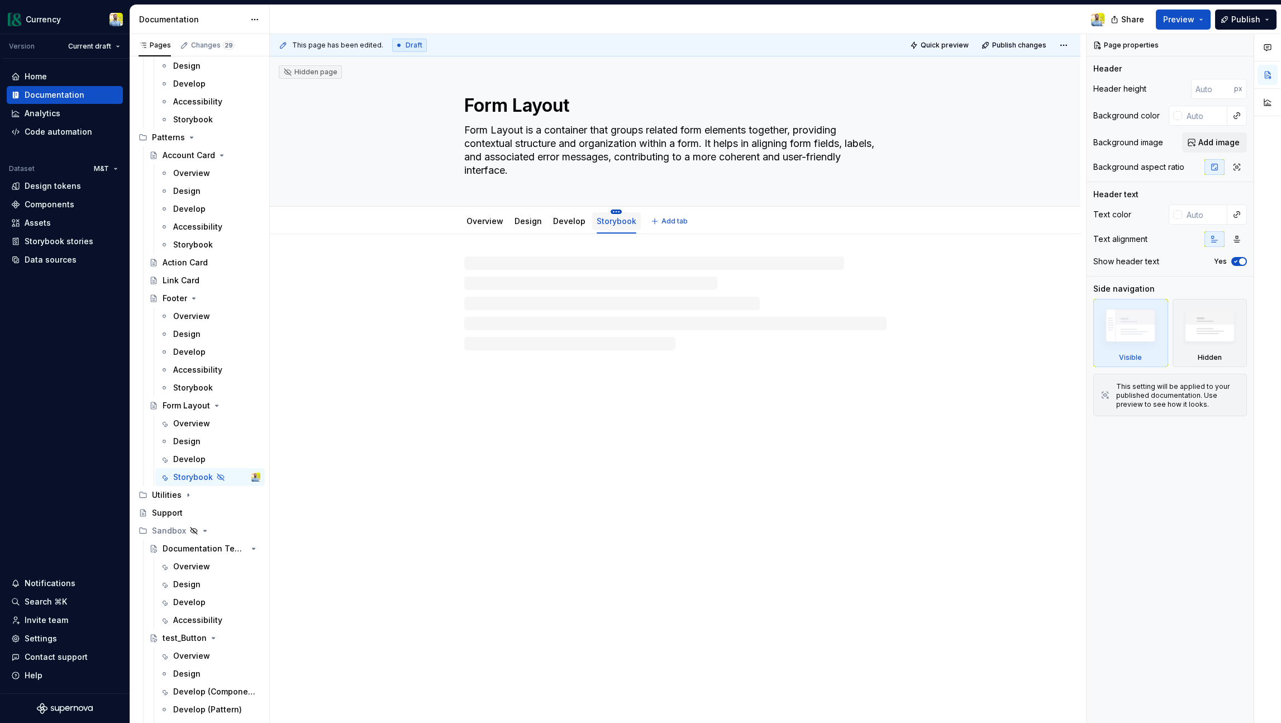
click at [616, 209] on html "Currency Version Current draft Home Documentation Analytics Code automation Dat…" at bounding box center [640, 361] width 1281 height 723
click at [634, 333] on div "Delete tab" at bounding box center [665, 332] width 73 height 11
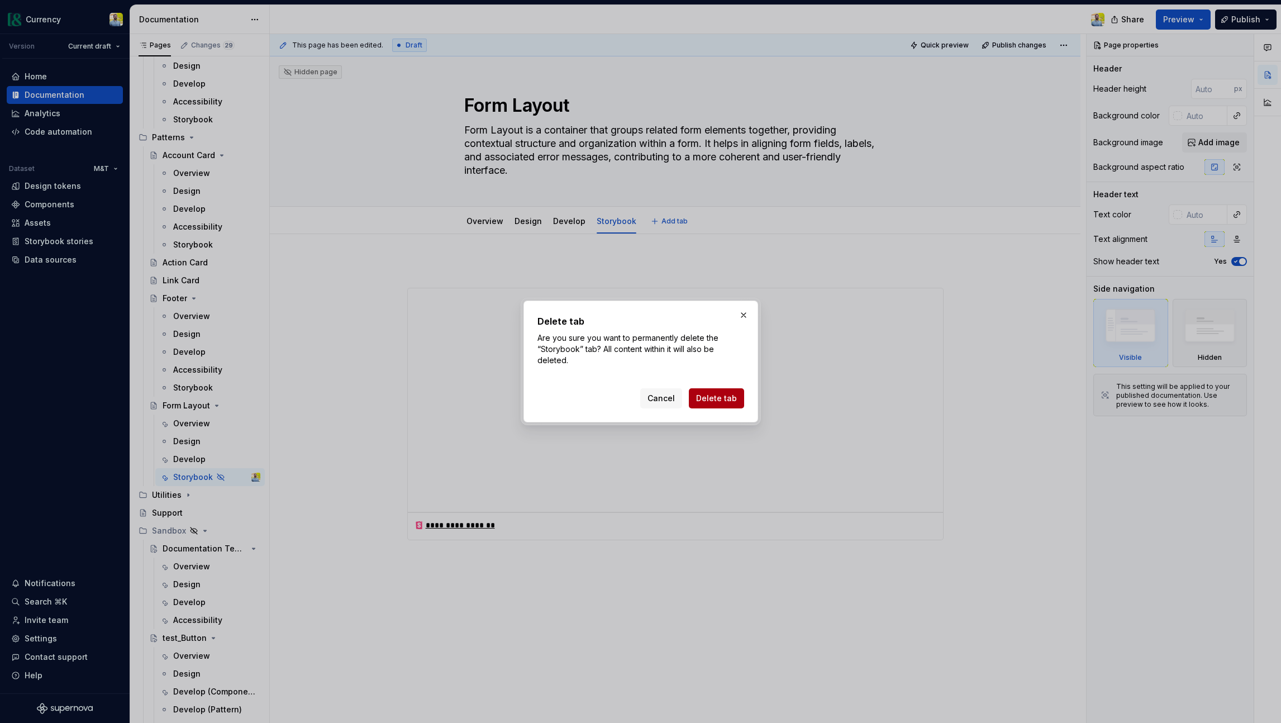
click at [718, 403] on span "Delete tab" at bounding box center [716, 398] width 41 height 11
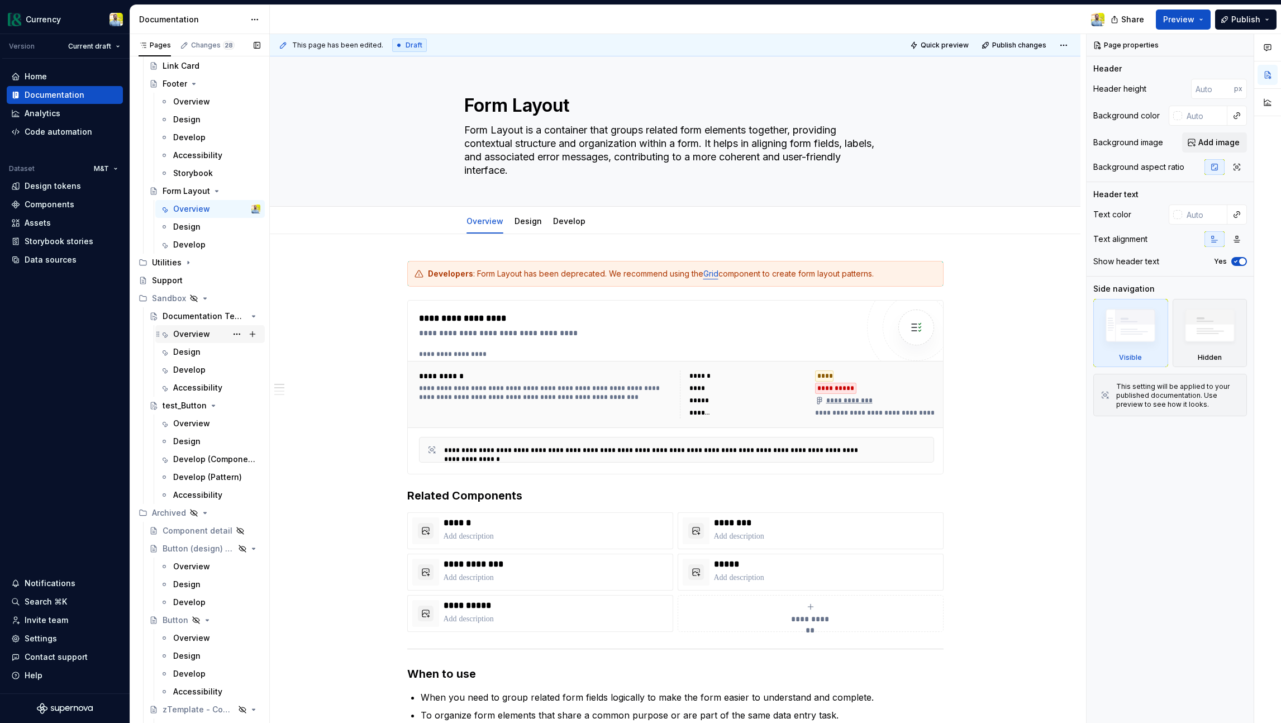
scroll to position [6017, 0]
type textarea "*"
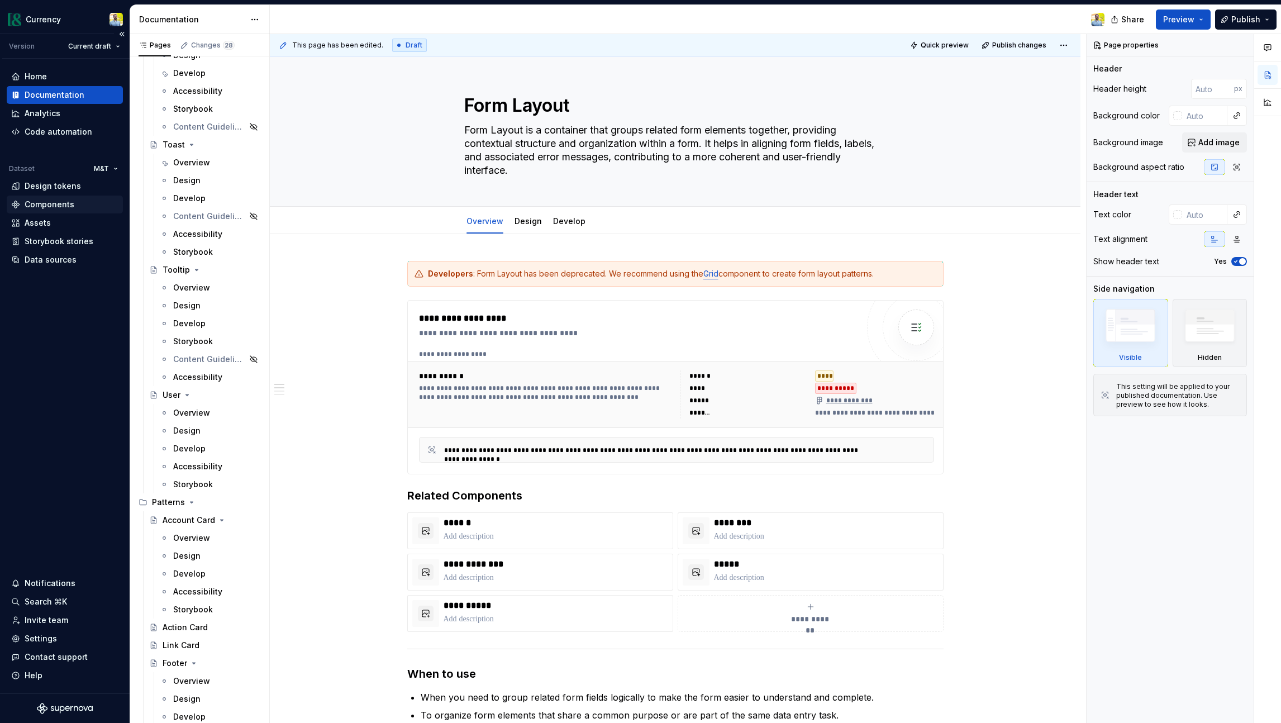
scroll to position [5433, 0]
click at [54, 642] on div "Settings" at bounding box center [41, 638] width 32 height 11
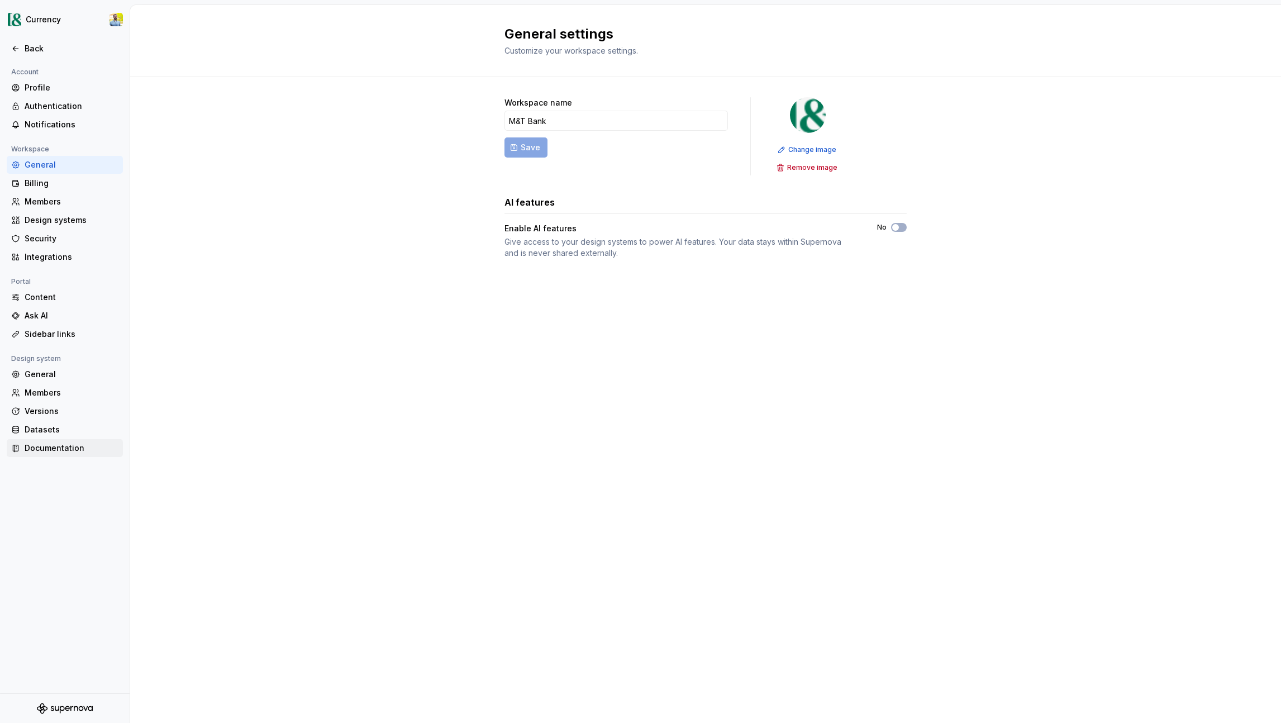
click at [48, 447] on div "Documentation" at bounding box center [72, 448] width 94 height 11
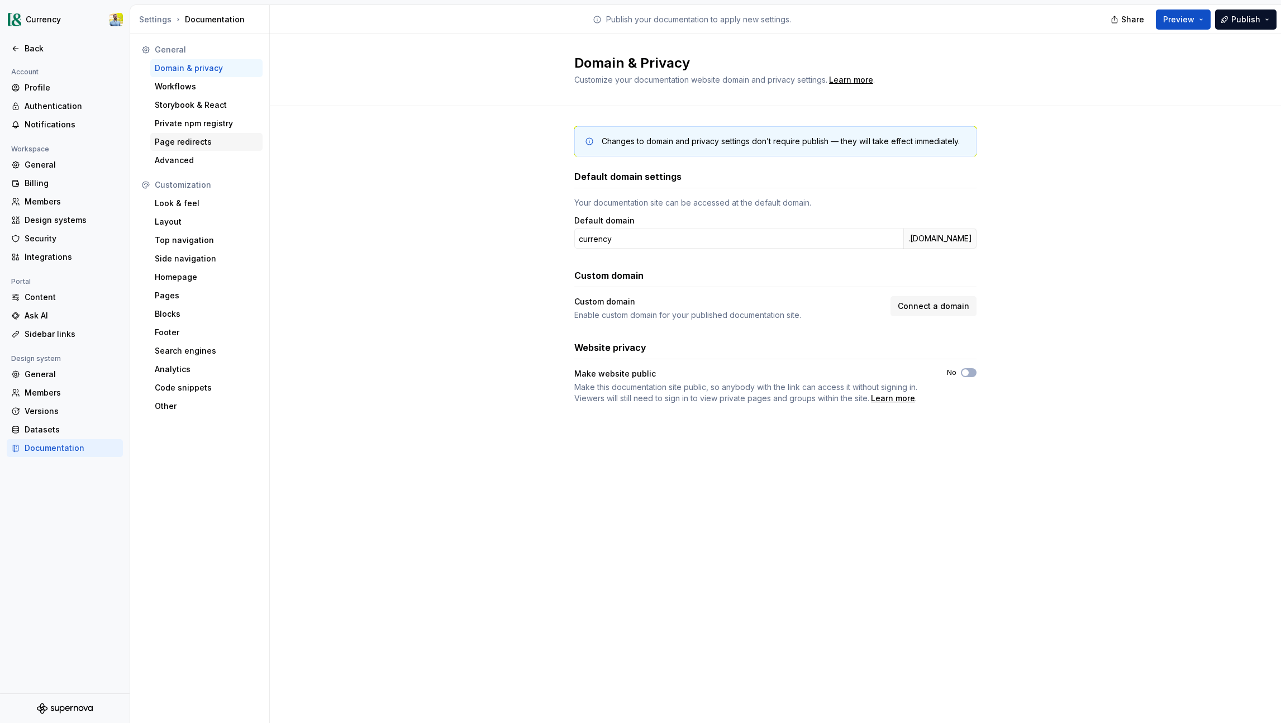
click at [170, 143] on div "Page redirects" at bounding box center [206, 141] width 103 height 11
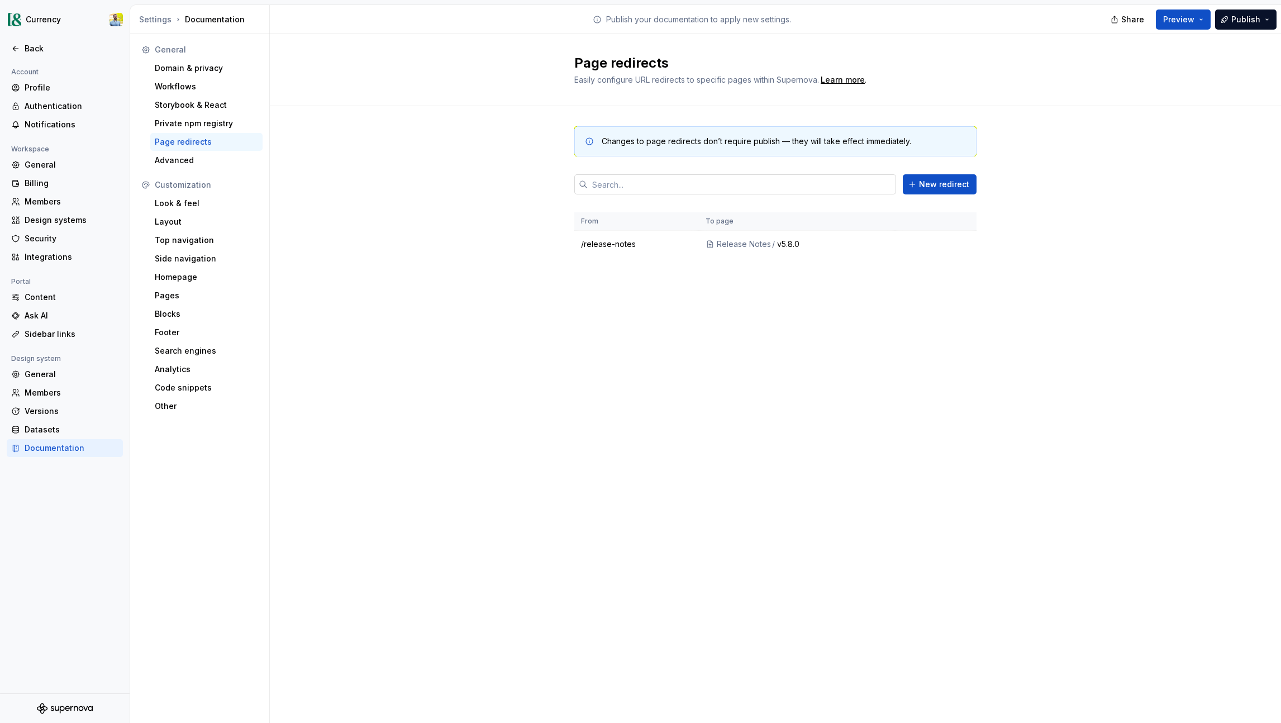
click at [657, 186] on input "text" at bounding box center [742, 184] width 308 height 20
click at [934, 187] on span "New redirect" at bounding box center [944, 184] width 50 height 11
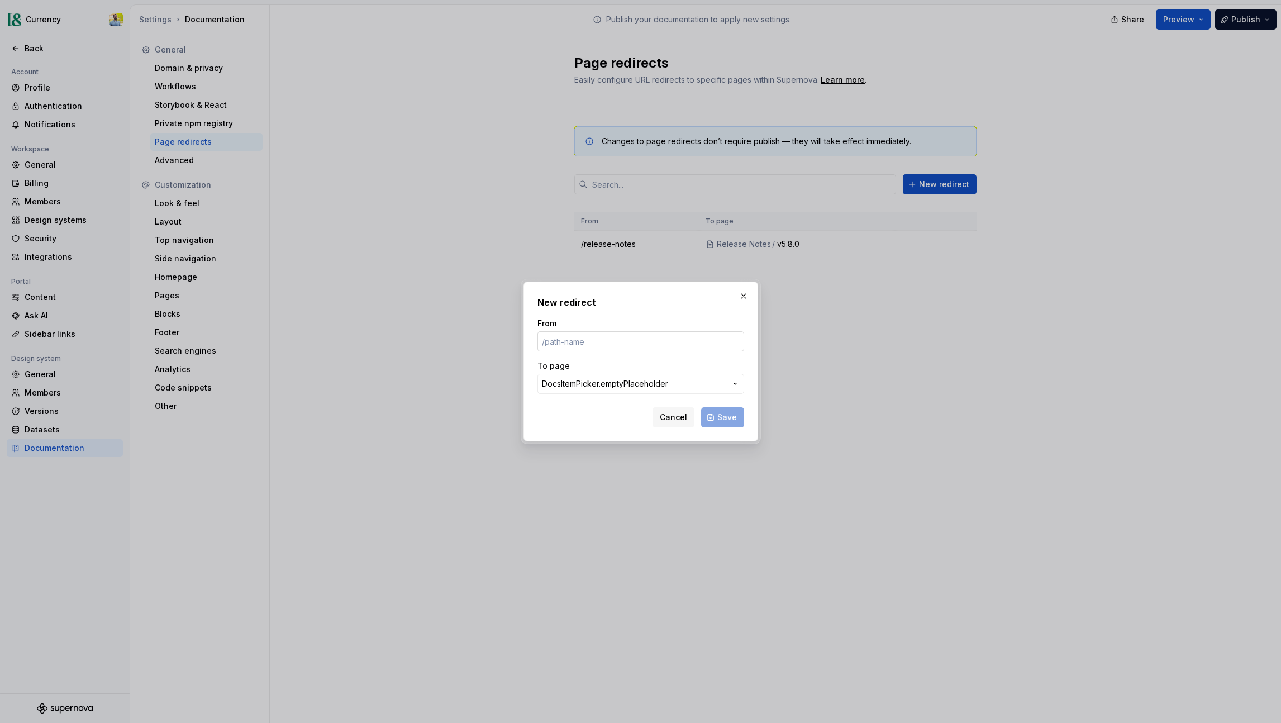
click at [585, 339] on input "From" at bounding box center [641, 341] width 207 height 20
click at [556, 342] on input "/[URL][DOMAIN_NAME]" at bounding box center [641, 341] width 207 height 20
type input "/latest/patterns/form-layout/develop-NiU0KEyl"
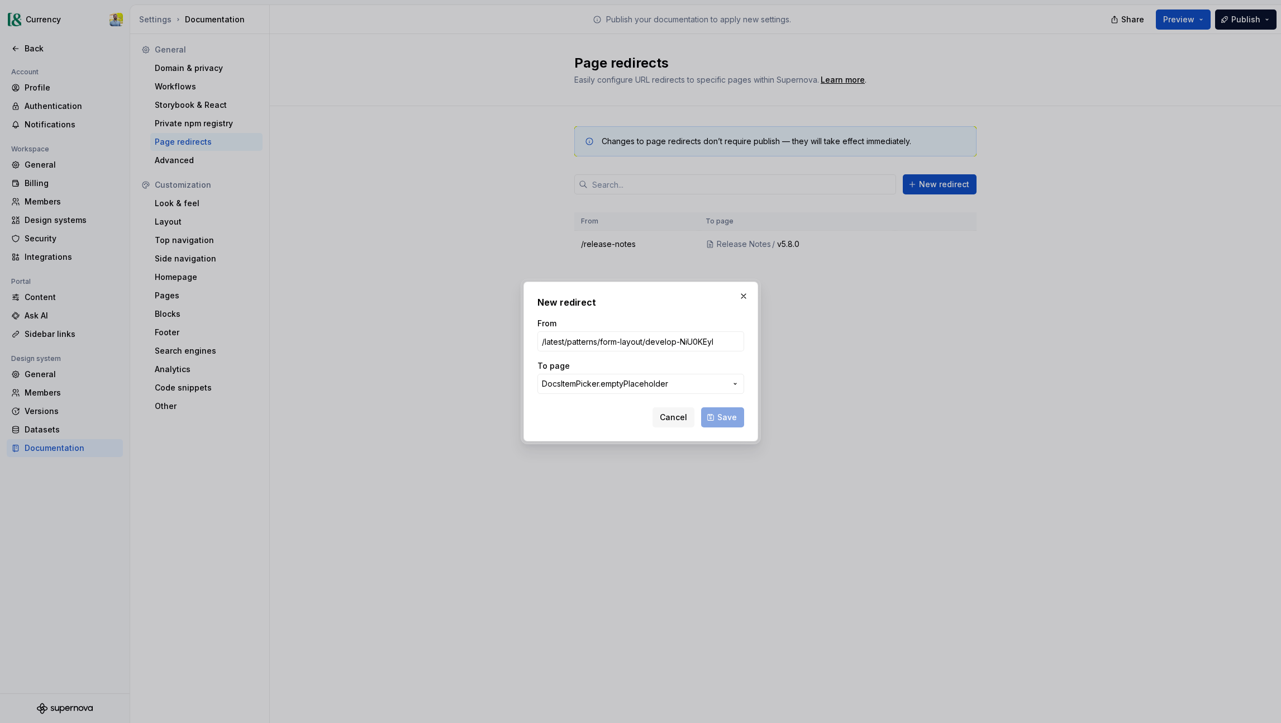
click at [720, 386] on span "DocsItemPicker.emptyPlaceholder" at bounding box center [634, 383] width 184 height 11
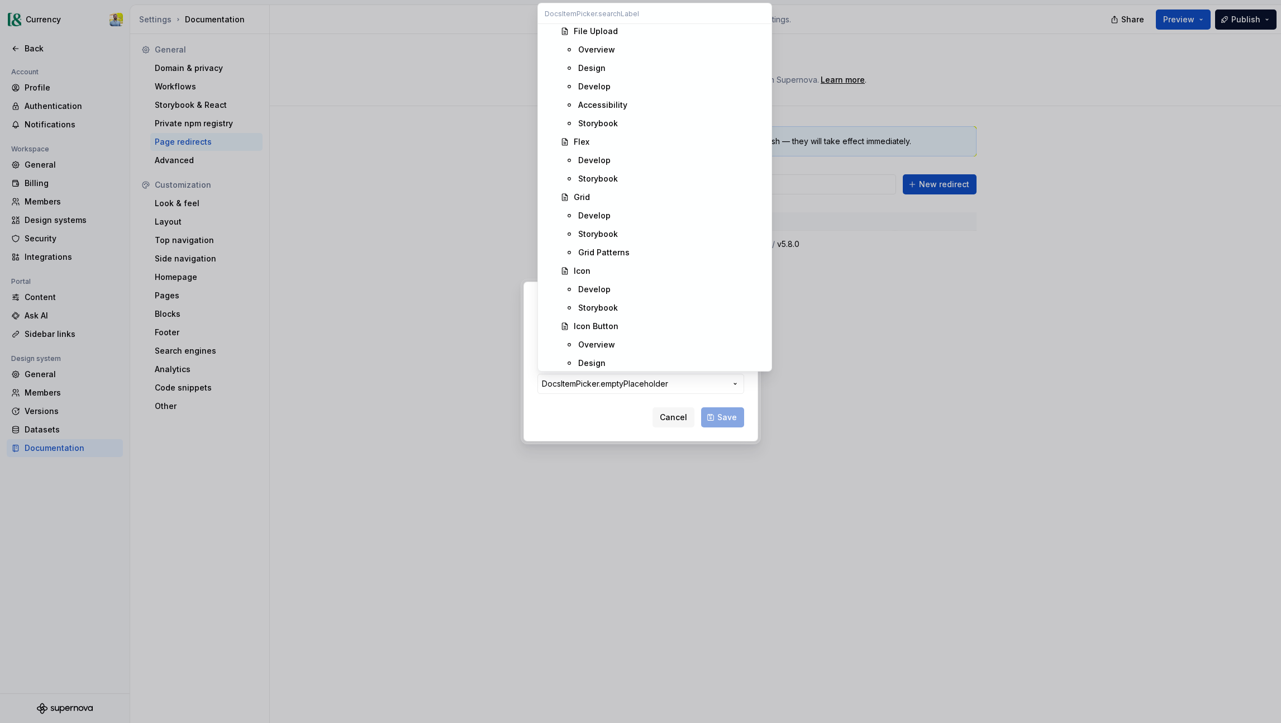
scroll to position [2993, 0]
click at [619, 246] on div "Grid Patterns" at bounding box center [603, 250] width 51 height 11
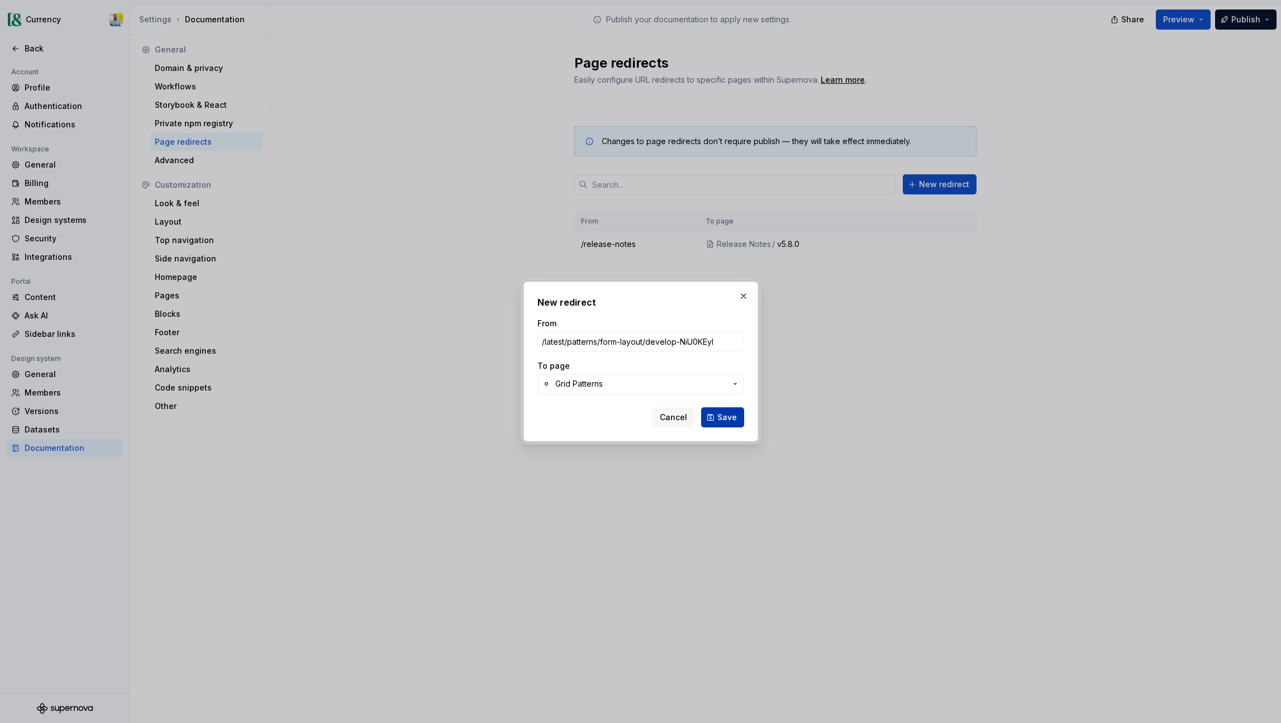
click at [730, 414] on span "Save" at bounding box center [728, 417] width 20 height 11
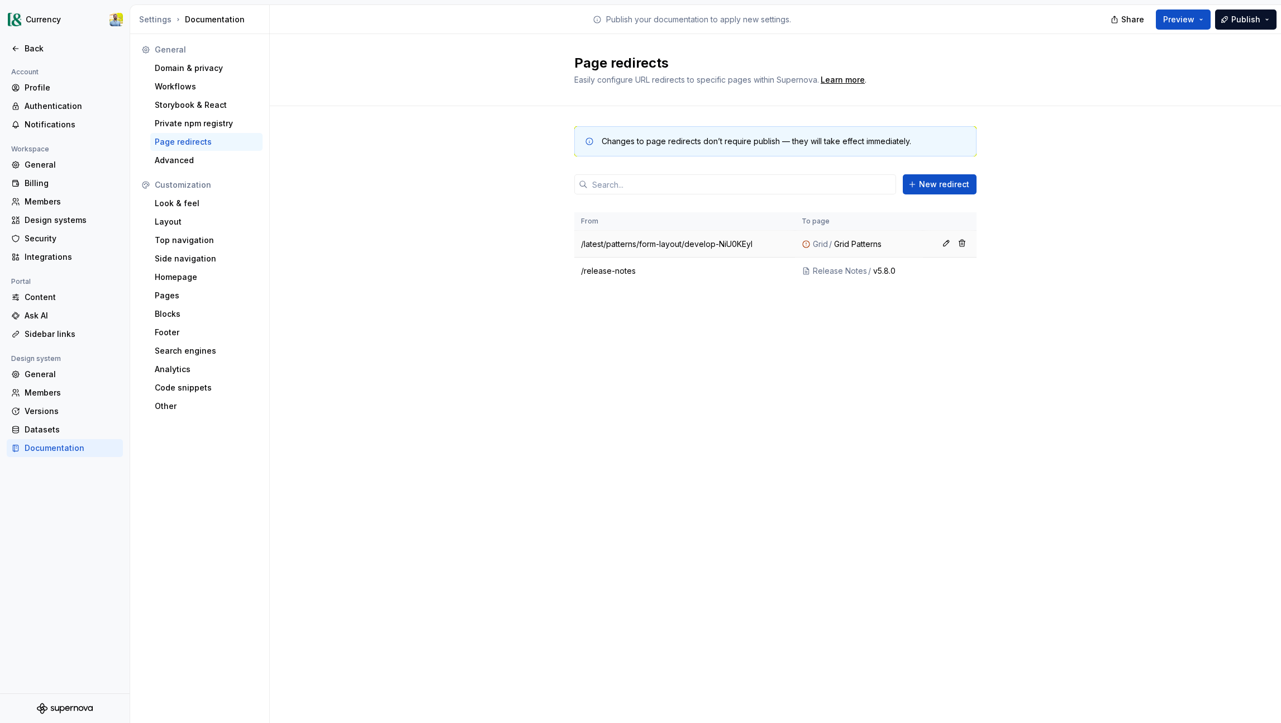
click at [810, 244] on icon at bounding box center [806, 244] width 9 height 9
click at [1066, 19] on button "Preview" at bounding box center [1183, 20] width 55 height 20
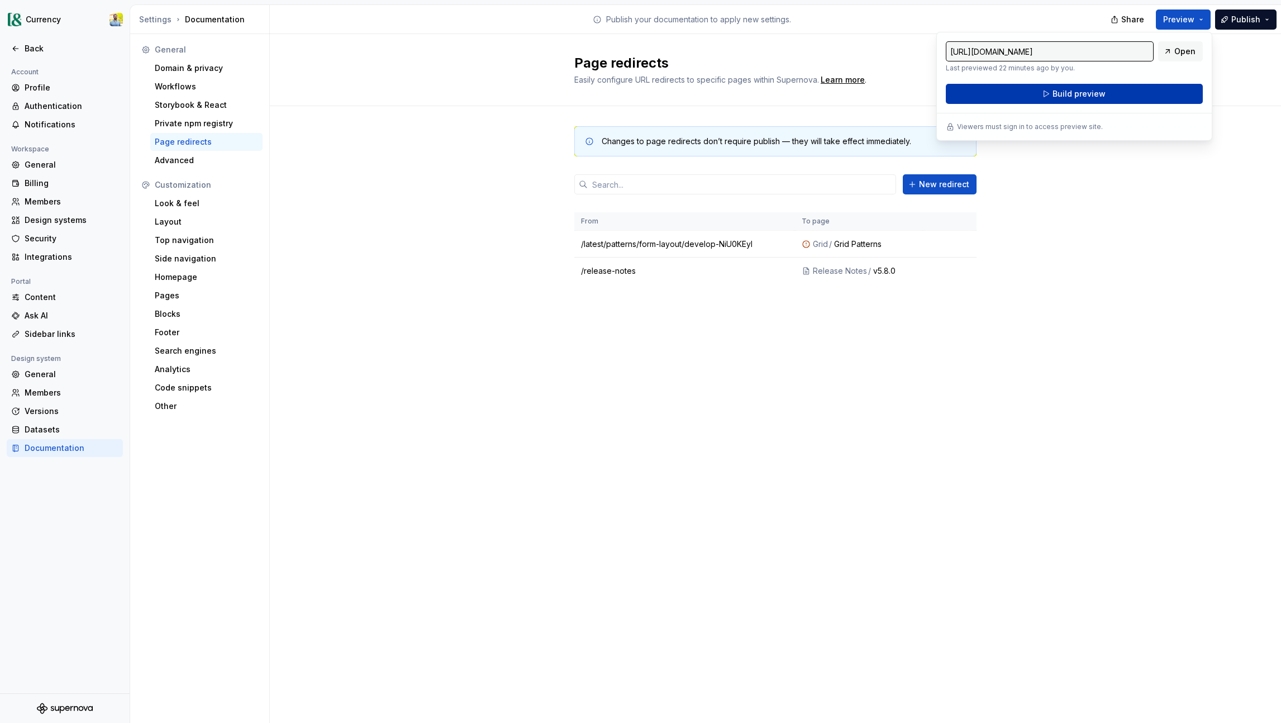
click at [1066, 90] on span "Build preview" at bounding box center [1079, 93] width 53 height 11
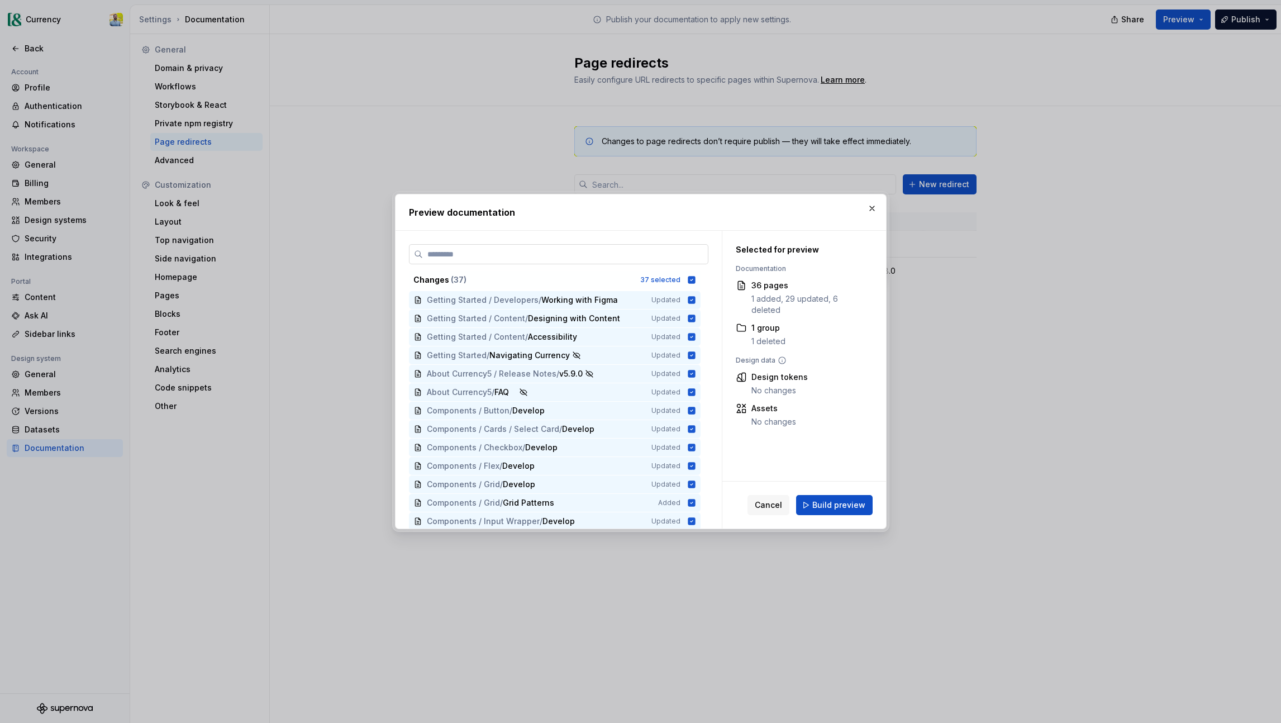
click at [555, 253] on input "search" at bounding box center [565, 254] width 285 height 11
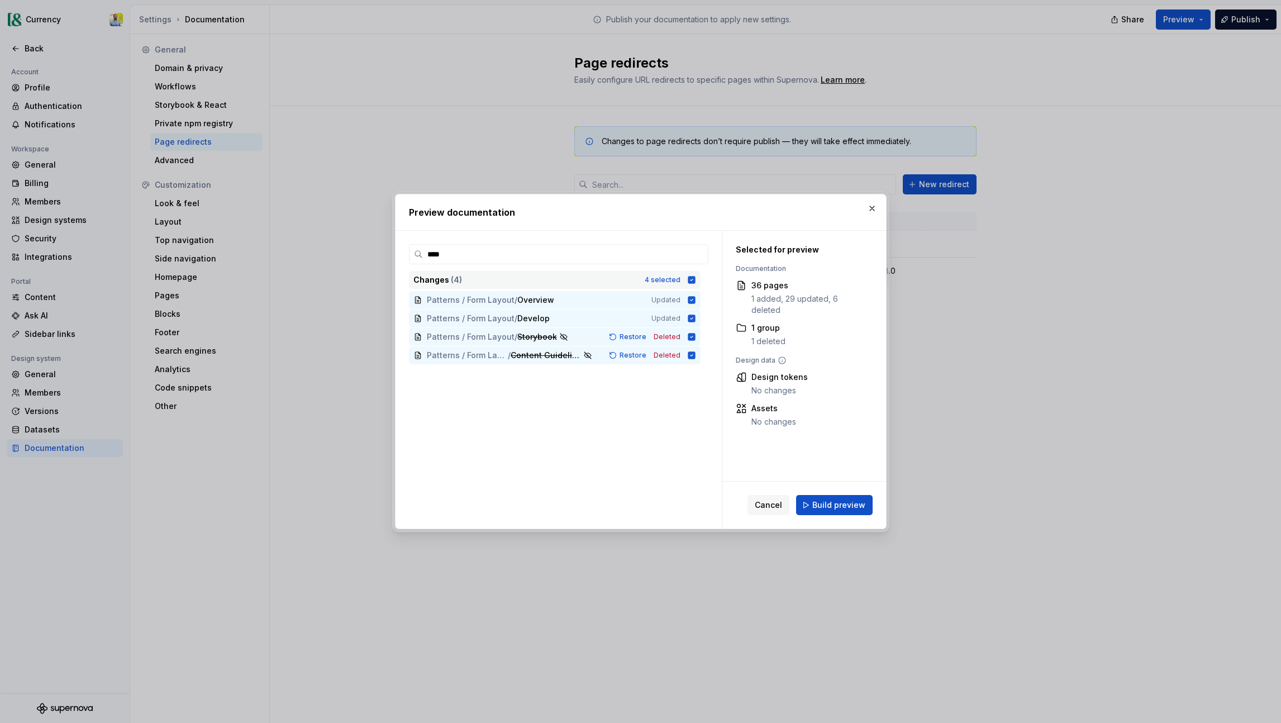
click at [695, 278] on icon at bounding box center [691, 279] width 7 height 7
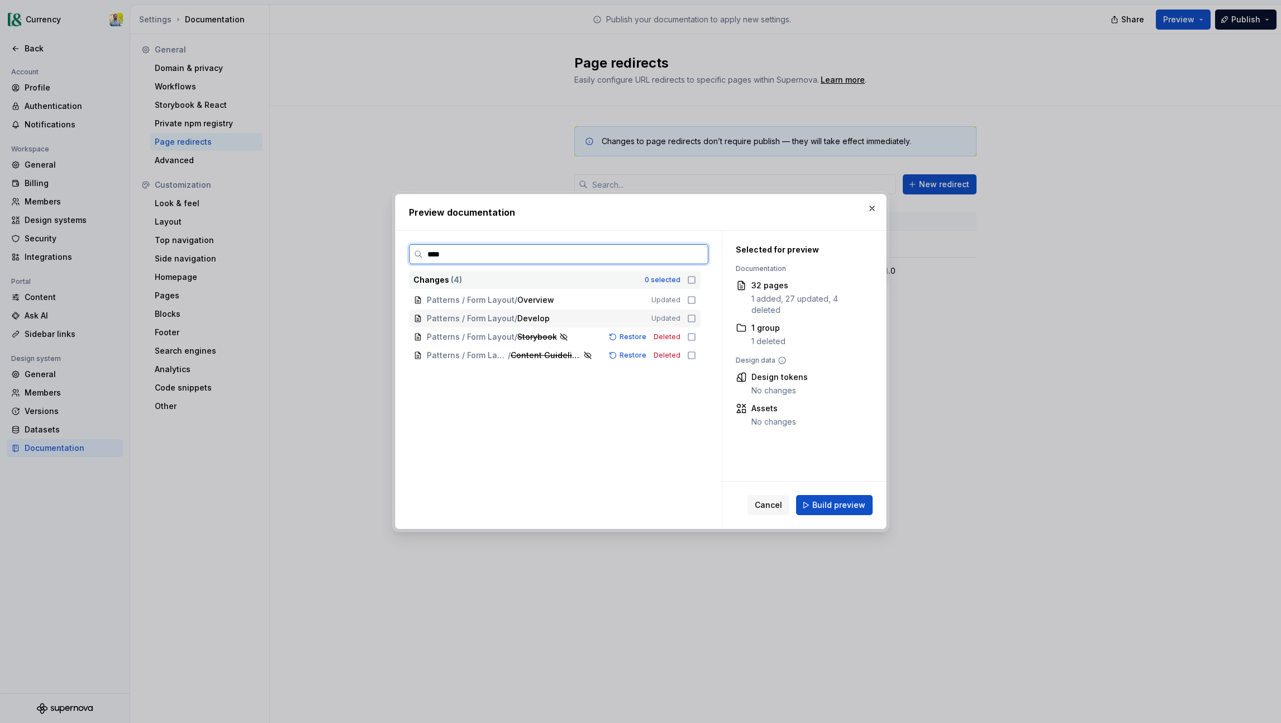
click at [692, 319] on div "Patterns / Form Layout / Develop Updated" at bounding box center [555, 319] width 292 height 18
click at [552, 253] on input "****" at bounding box center [565, 254] width 285 height 11
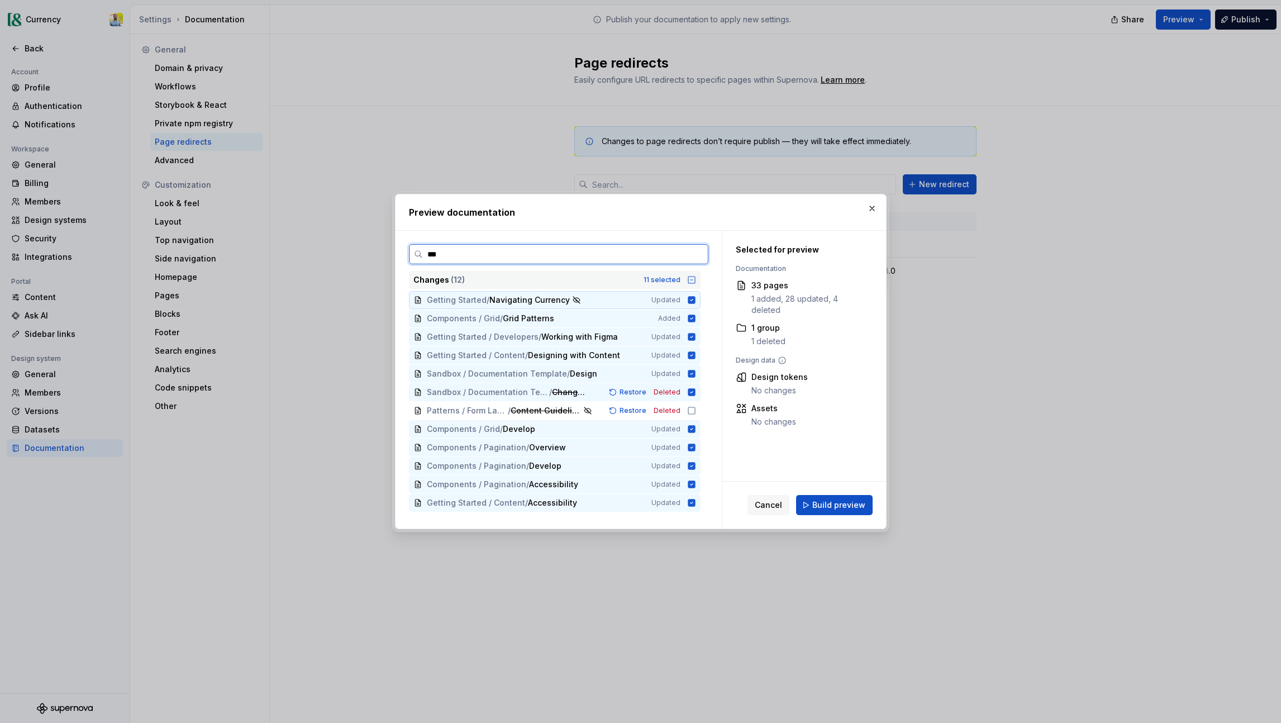
type input "****"
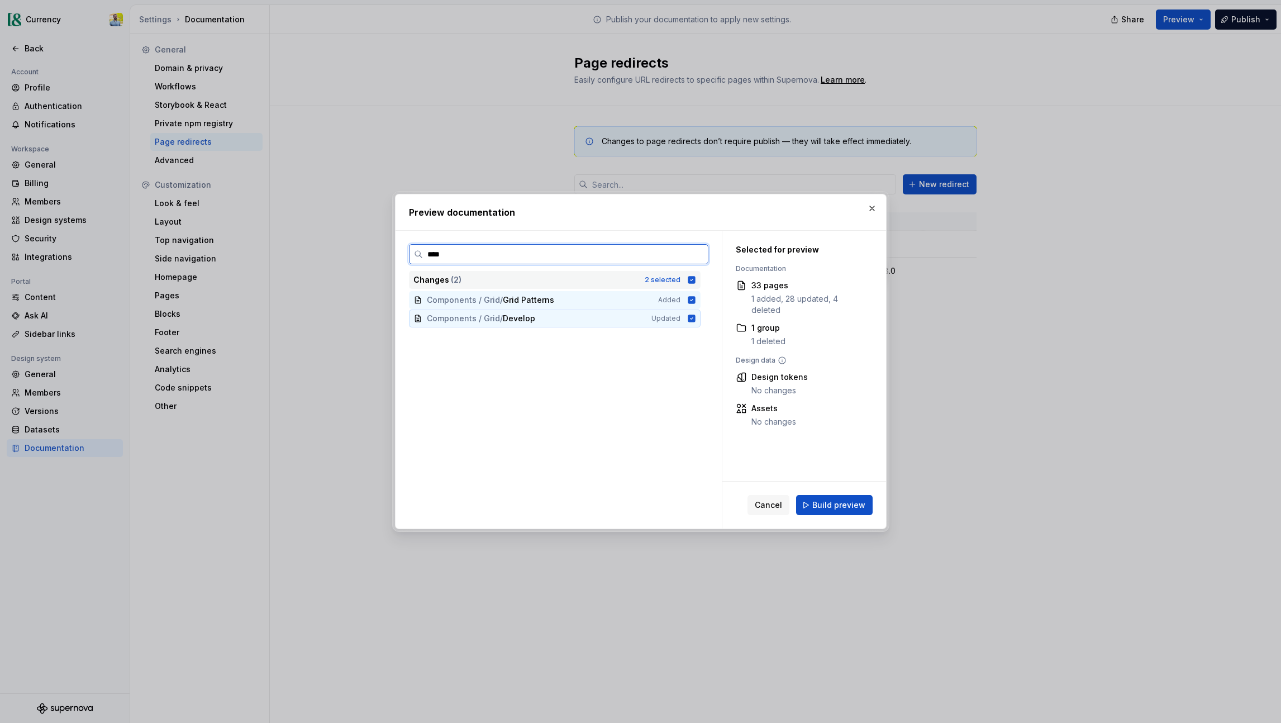
click at [695, 320] on icon at bounding box center [691, 318] width 7 height 7
click at [530, 252] on input "****" at bounding box center [565, 254] width 285 height 11
click at [471, 254] on input "****" at bounding box center [565, 254] width 285 height 11
drag, startPoint x: 695, startPoint y: 282, endPoint x: 709, endPoint y: 295, distance: 19.0
click at [695, 282] on icon at bounding box center [691, 280] width 9 height 9
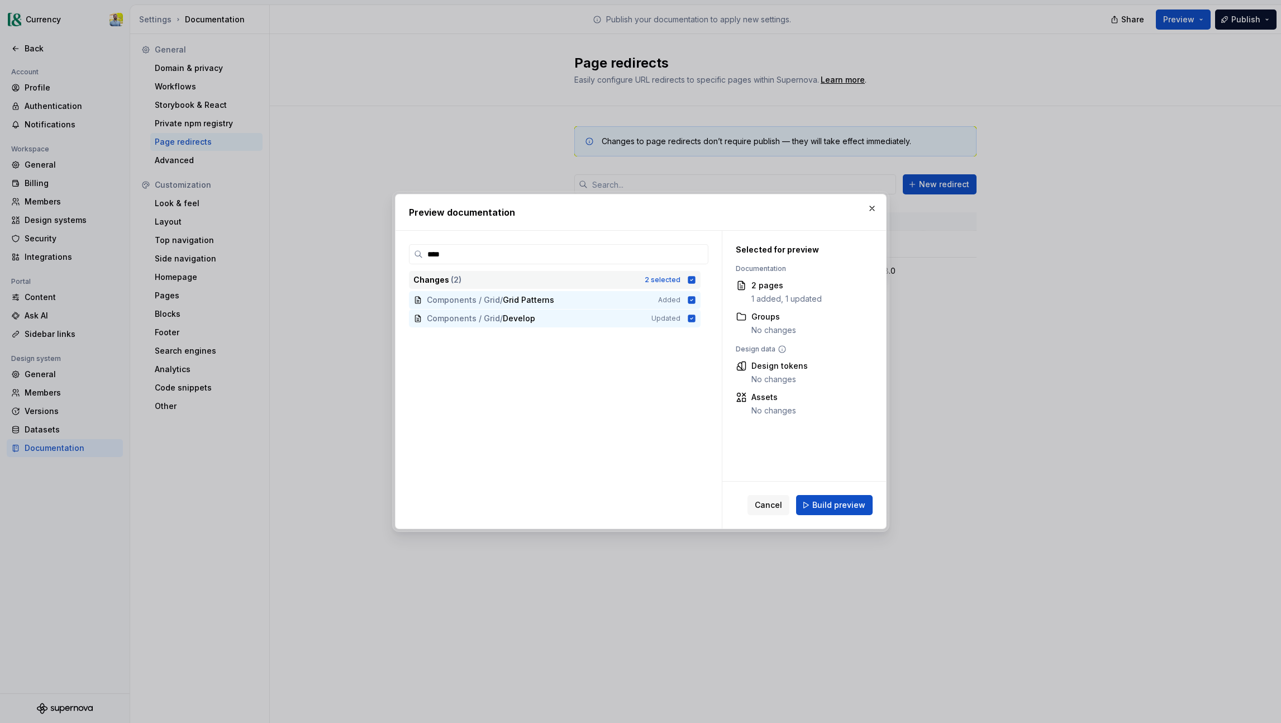
click at [695, 277] on icon at bounding box center [691, 279] width 7 height 7
click at [696, 300] on icon at bounding box center [691, 300] width 9 height 9
click at [485, 252] on input "****" at bounding box center [565, 254] width 285 height 11
click at [823, 506] on span "Build preview" at bounding box center [839, 505] width 53 height 11
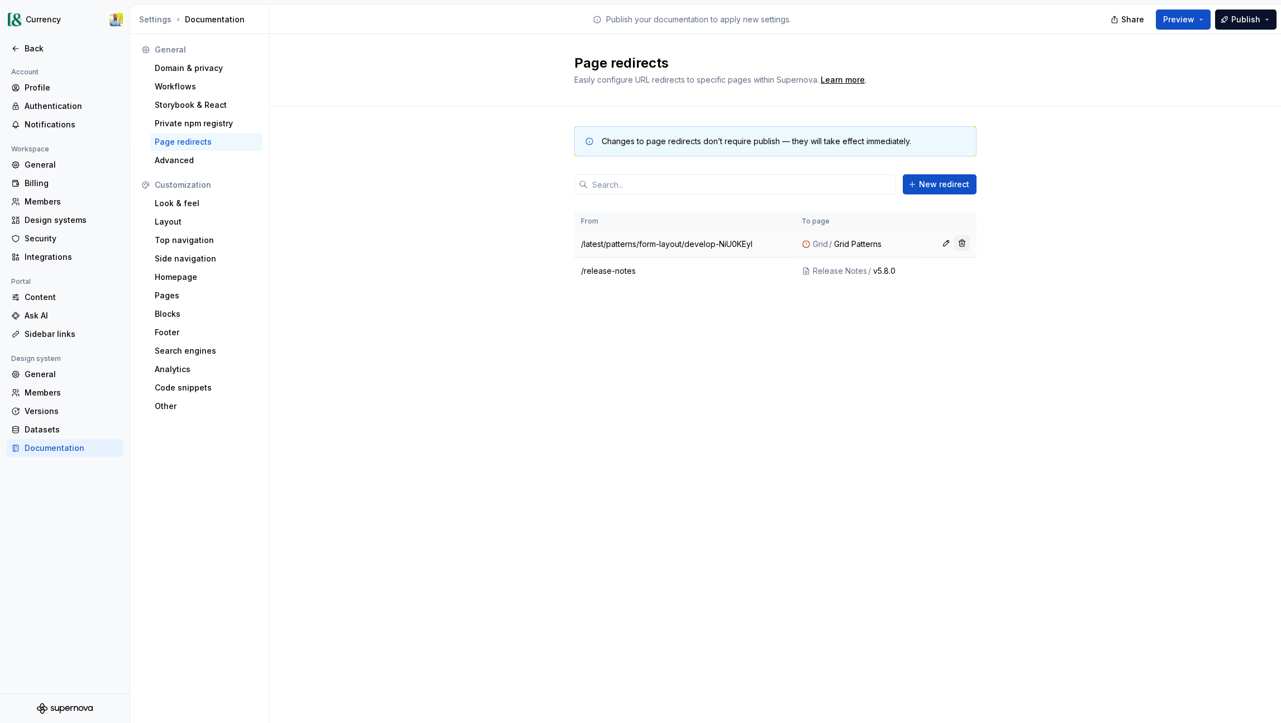
click at [964, 244] on button "button" at bounding box center [963, 243] width 16 height 16
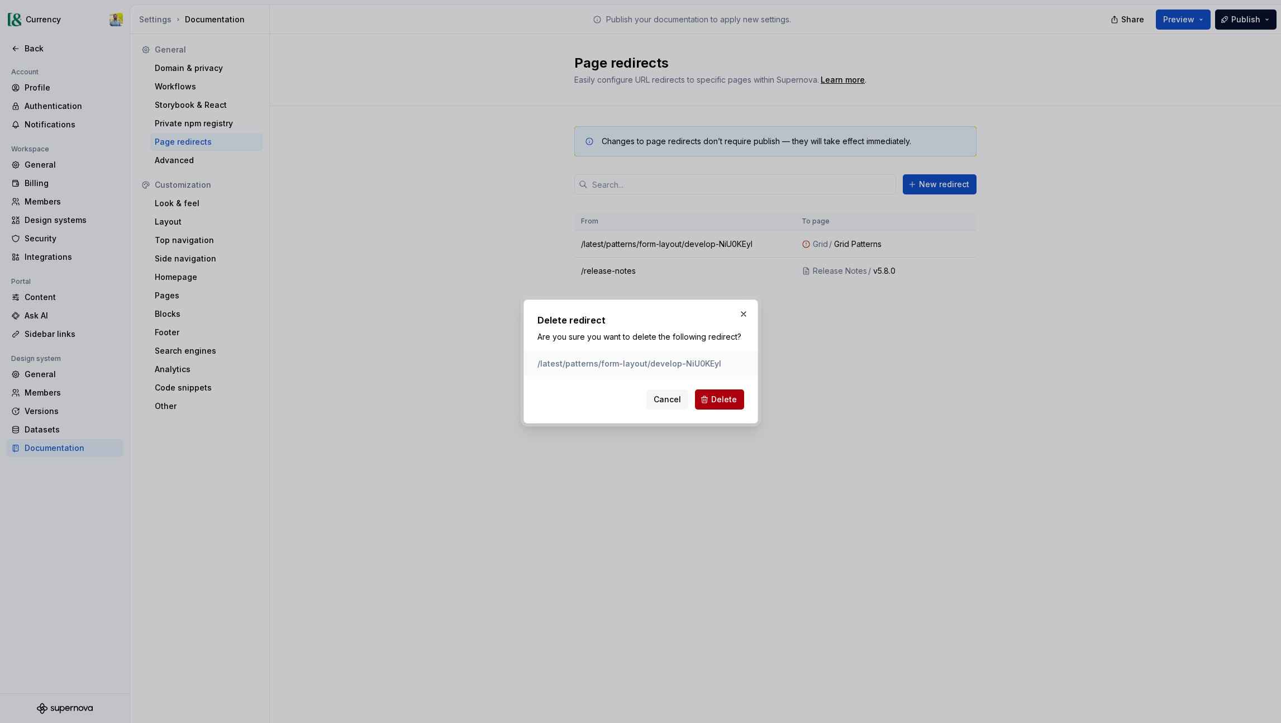
click at [715, 396] on span "Delete" at bounding box center [724, 399] width 26 height 11
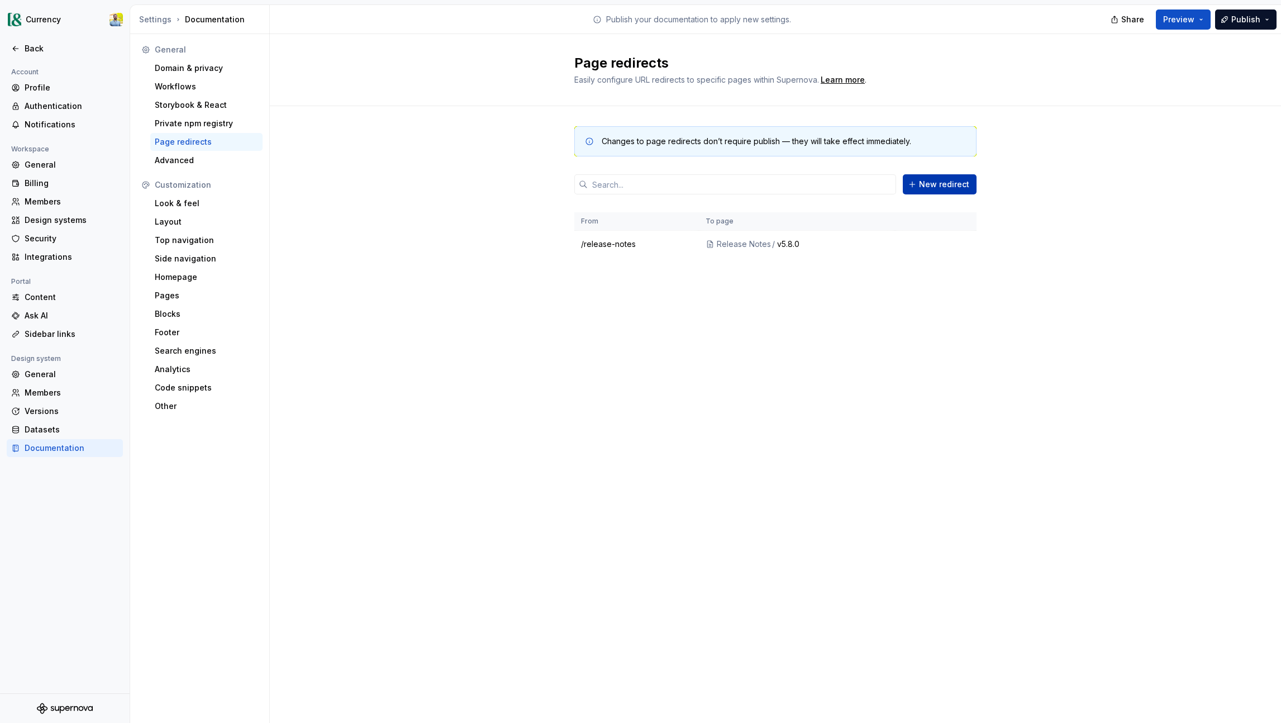
click at [948, 184] on span "New redirect" at bounding box center [944, 184] width 50 height 11
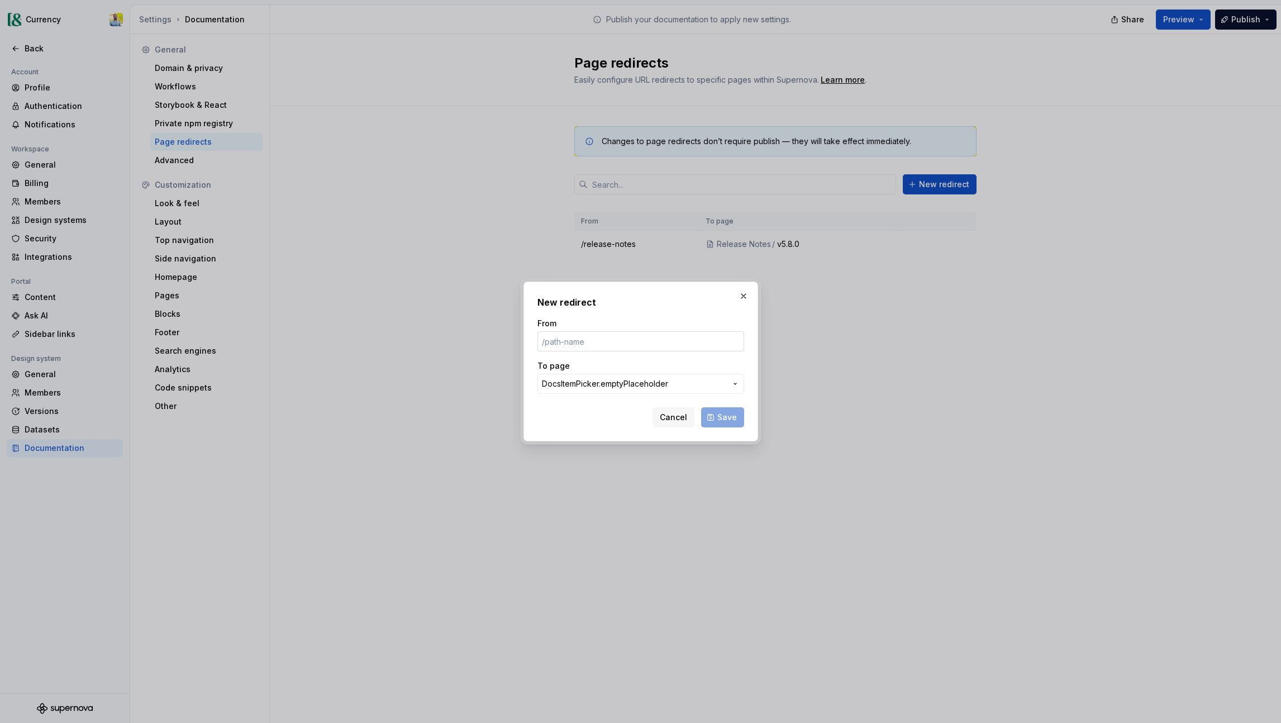
drag, startPoint x: 595, startPoint y: 348, endPoint x: 597, endPoint y: 341, distance: 6.5
click at [596, 345] on input "From" at bounding box center [641, 341] width 207 height 20
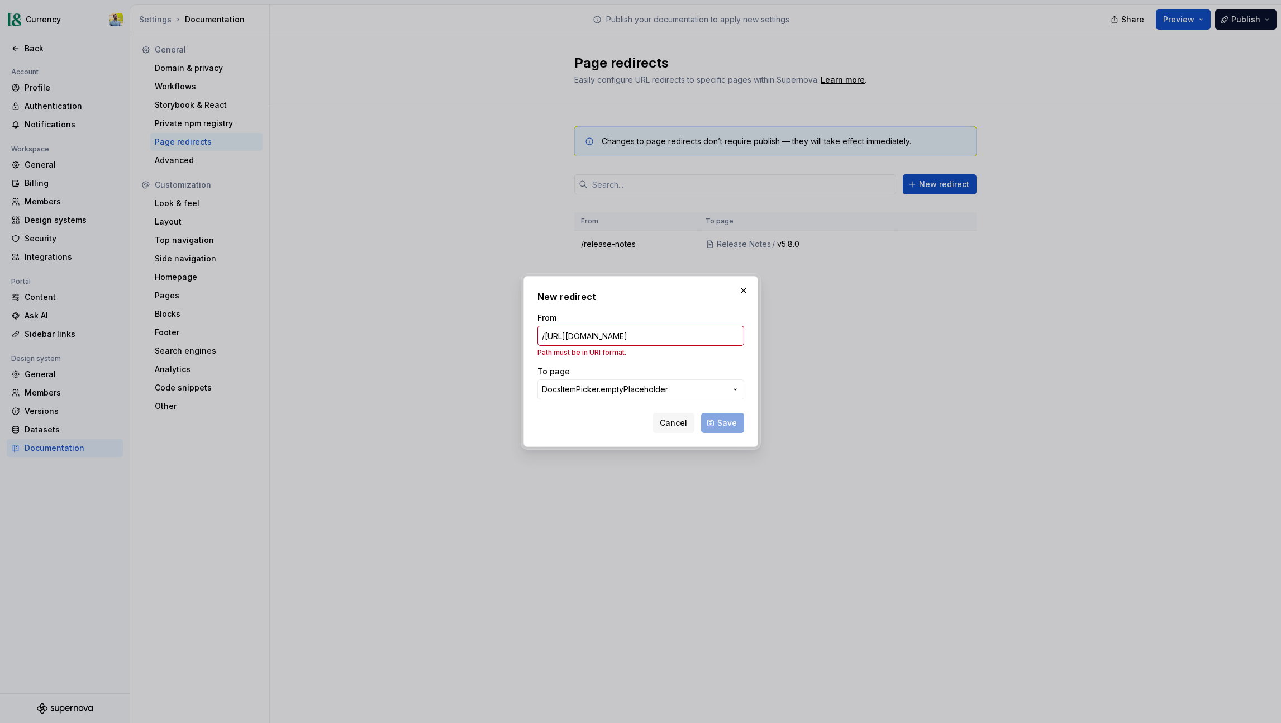
scroll to position [0, 0]
drag, startPoint x: 544, startPoint y: 338, endPoint x: 556, endPoint y: 349, distance: 16.2
click at [544, 338] on input "/[URL][DOMAIN_NAME]" at bounding box center [641, 336] width 207 height 20
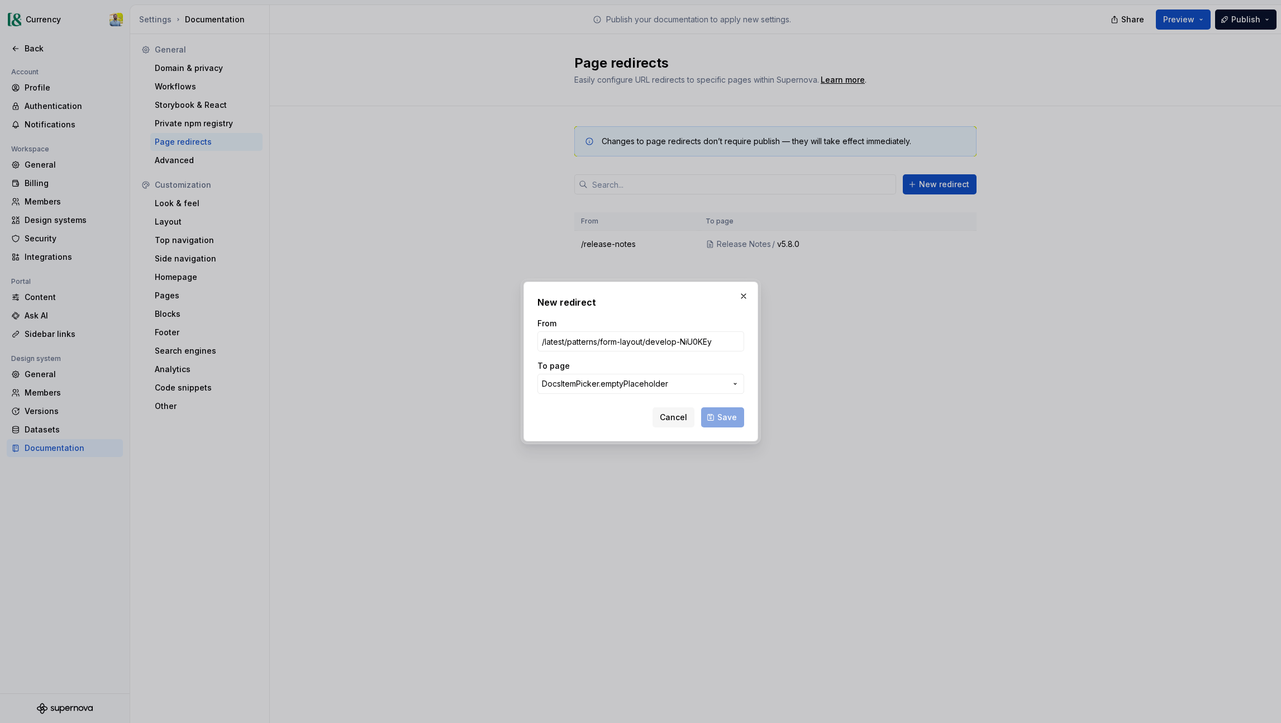
type input "/latest/patterns/form-layout/develop-NiU0KEy"
click at [633, 384] on span "DocsItemPicker.emptyPlaceholder" at bounding box center [605, 383] width 126 height 11
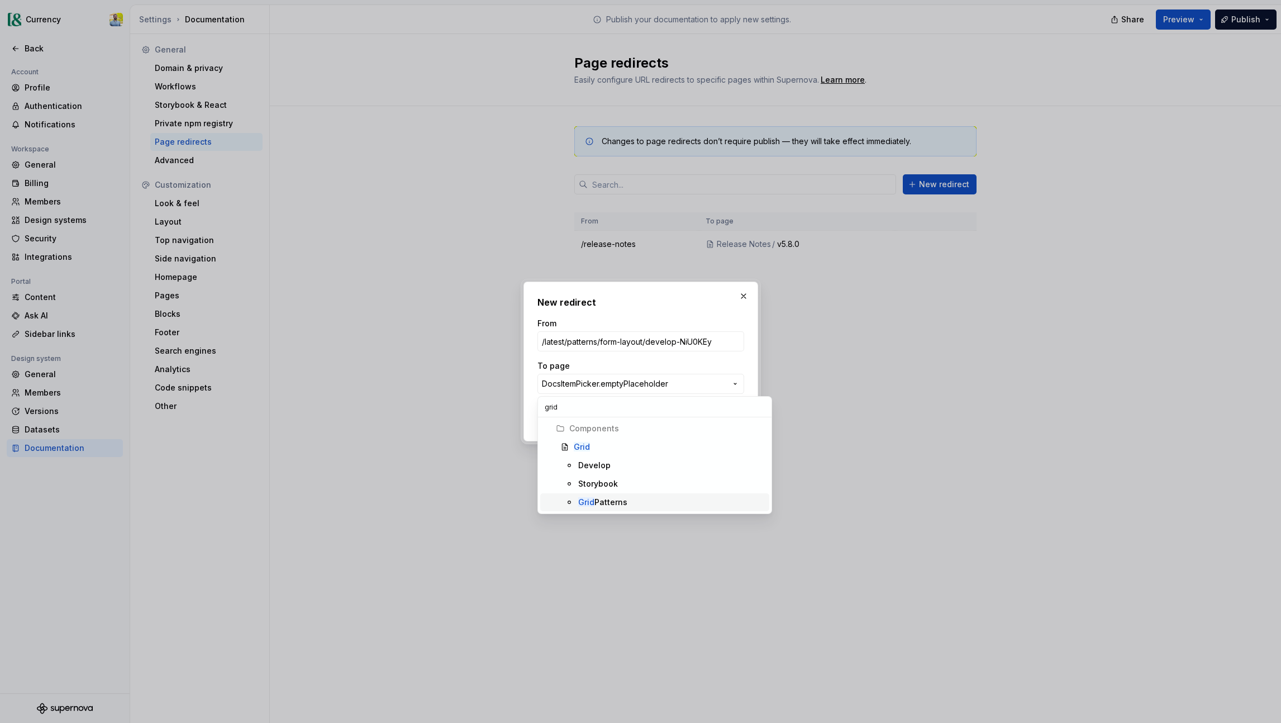
type input "grid"
click at [628, 500] on div "Grid Patterns" at bounding box center [671, 502] width 187 height 11
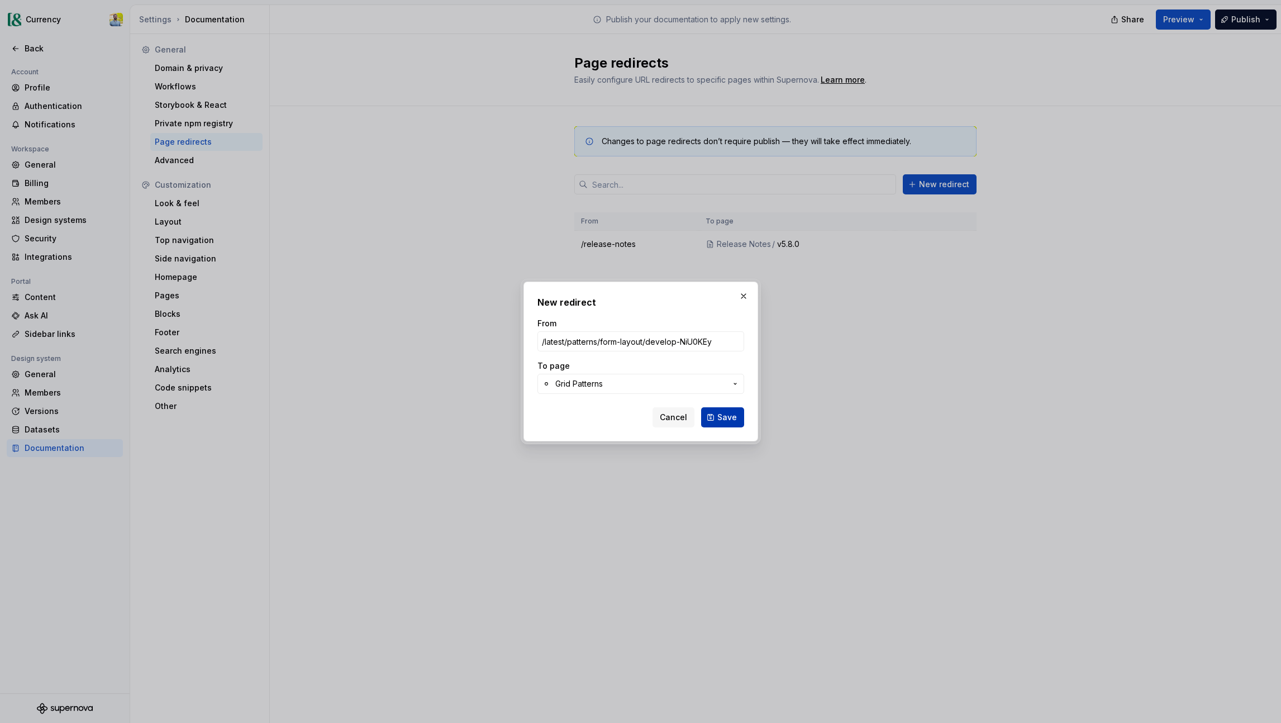
click at [737, 419] on button "Save" at bounding box center [722, 417] width 43 height 20
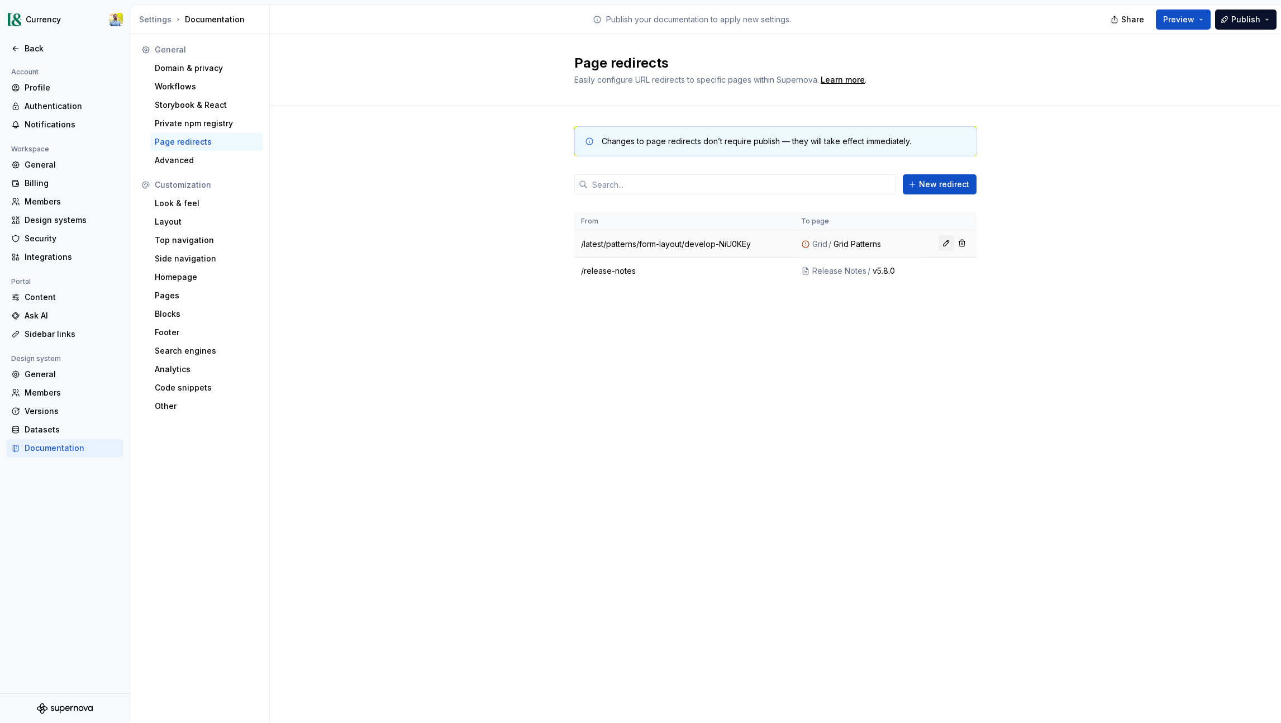
click at [942, 245] on button "button" at bounding box center [947, 243] width 16 height 16
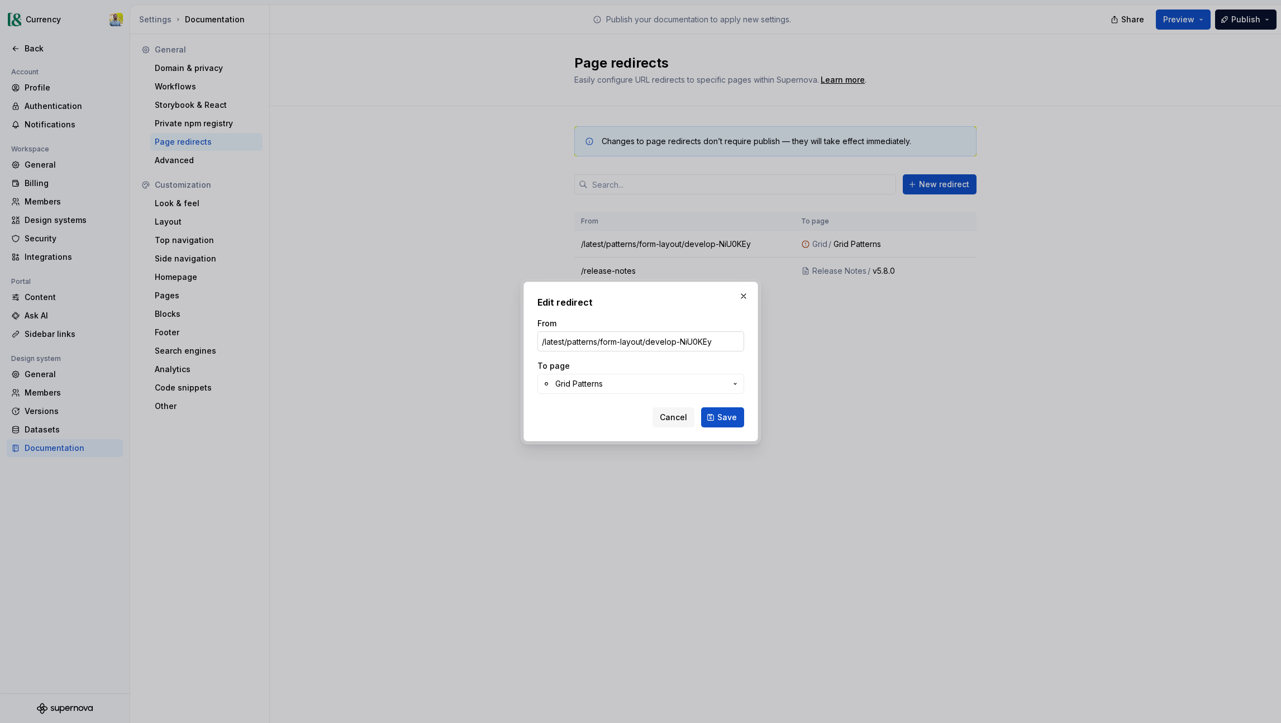
click at [630, 339] on input "/latest/patterns/form-layout/develop-NiU0KEy" at bounding box center [641, 341] width 207 height 20
click at [544, 341] on input "/[DOMAIN_NAME][URL]" at bounding box center [641, 341] width 207 height 20
type input "/[DOMAIN_NAME][URL]"
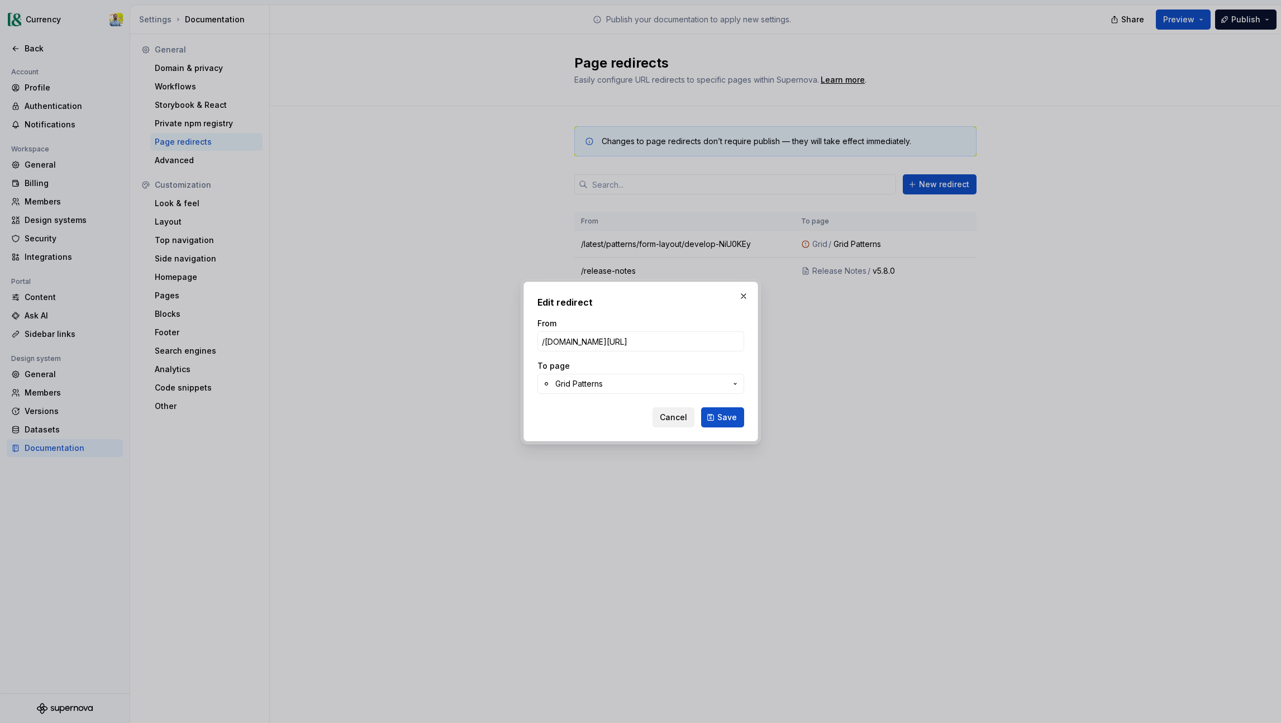
click at [667, 415] on span "Cancel" at bounding box center [673, 417] width 27 height 11
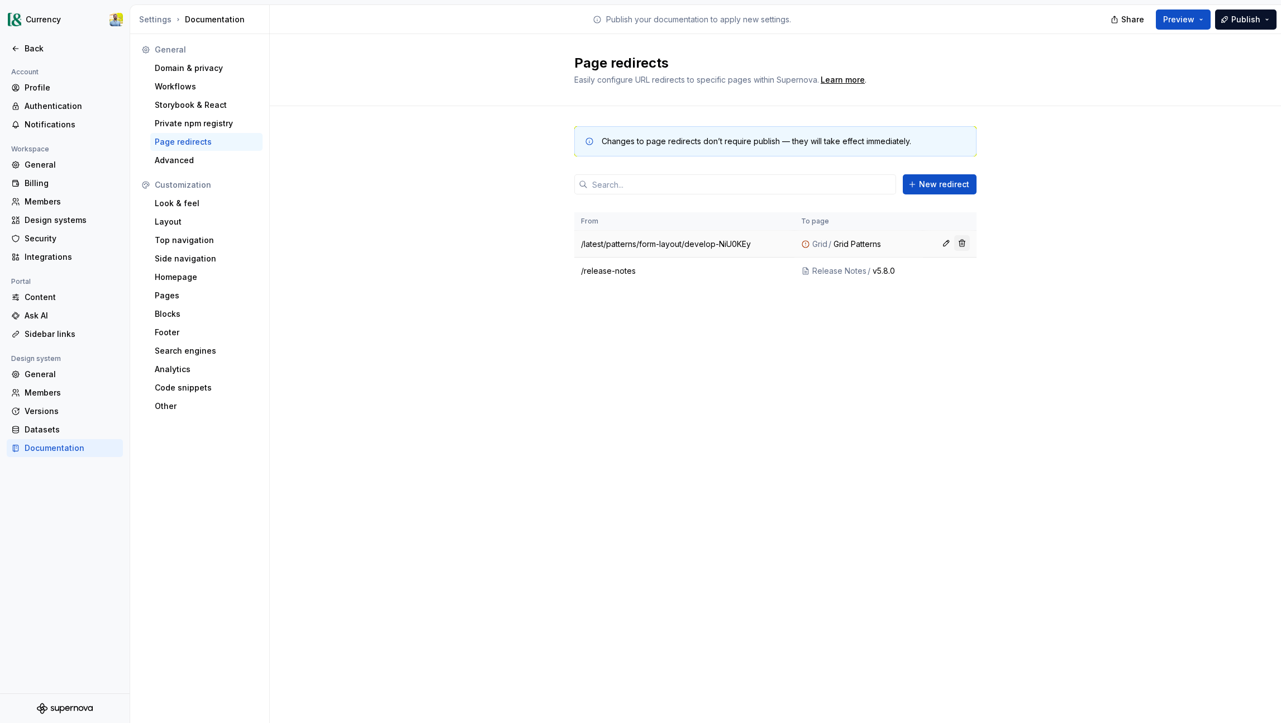
click at [963, 244] on button "button" at bounding box center [963, 243] width 16 height 16
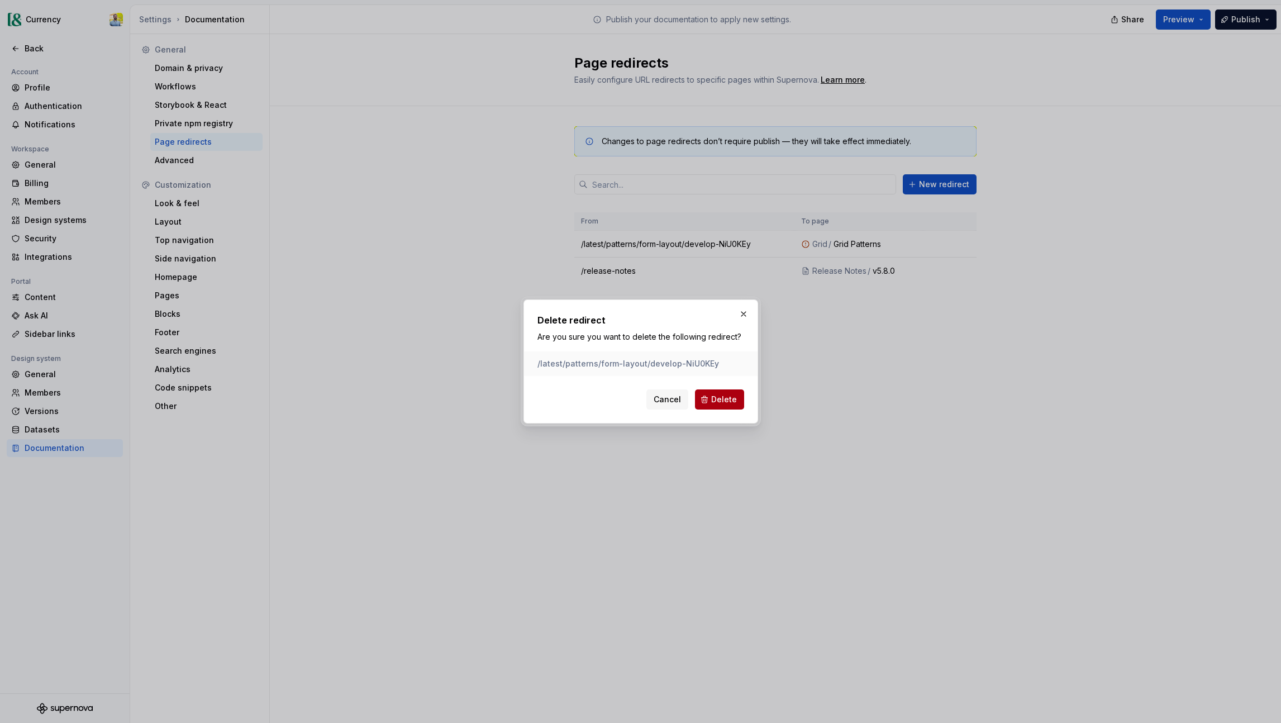
click at [732, 403] on span "Delete" at bounding box center [724, 399] width 26 height 11
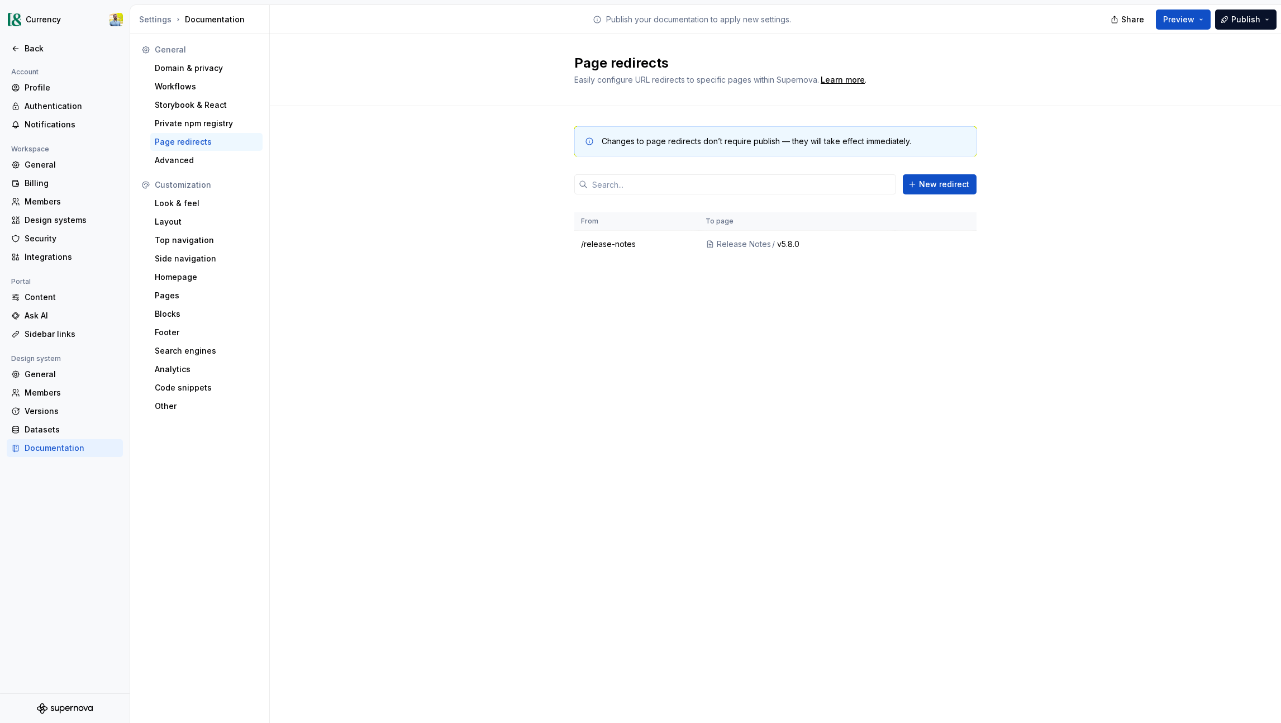
click at [481, 177] on div "Changes to page redirects don’t require publish — they will take effect immedia…" at bounding box center [776, 203] width 1012 height 194
click at [830, 79] on div "Learn more" at bounding box center [843, 79] width 44 height 11
click at [928, 186] on span "New redirect" at bounding box center [944, 184] width 50 height 11
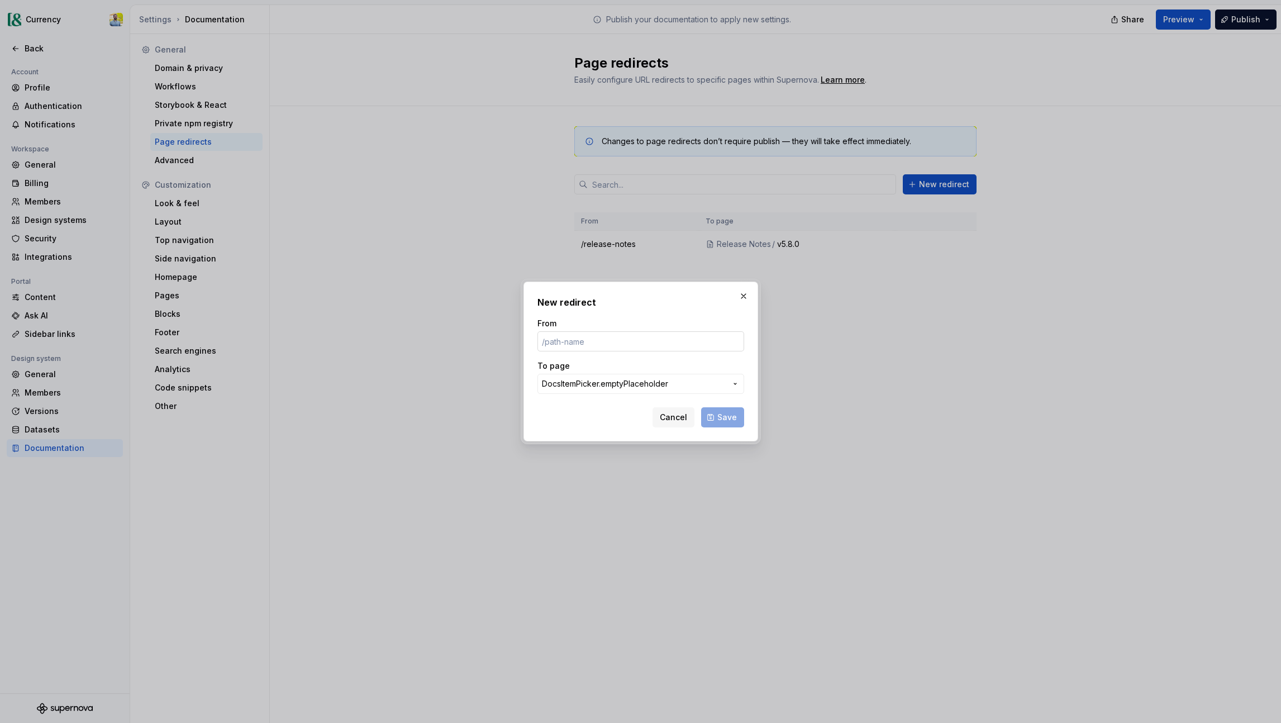
click at [579, 343] on input "From" at bounding box center [641, 341] width 207 height 20
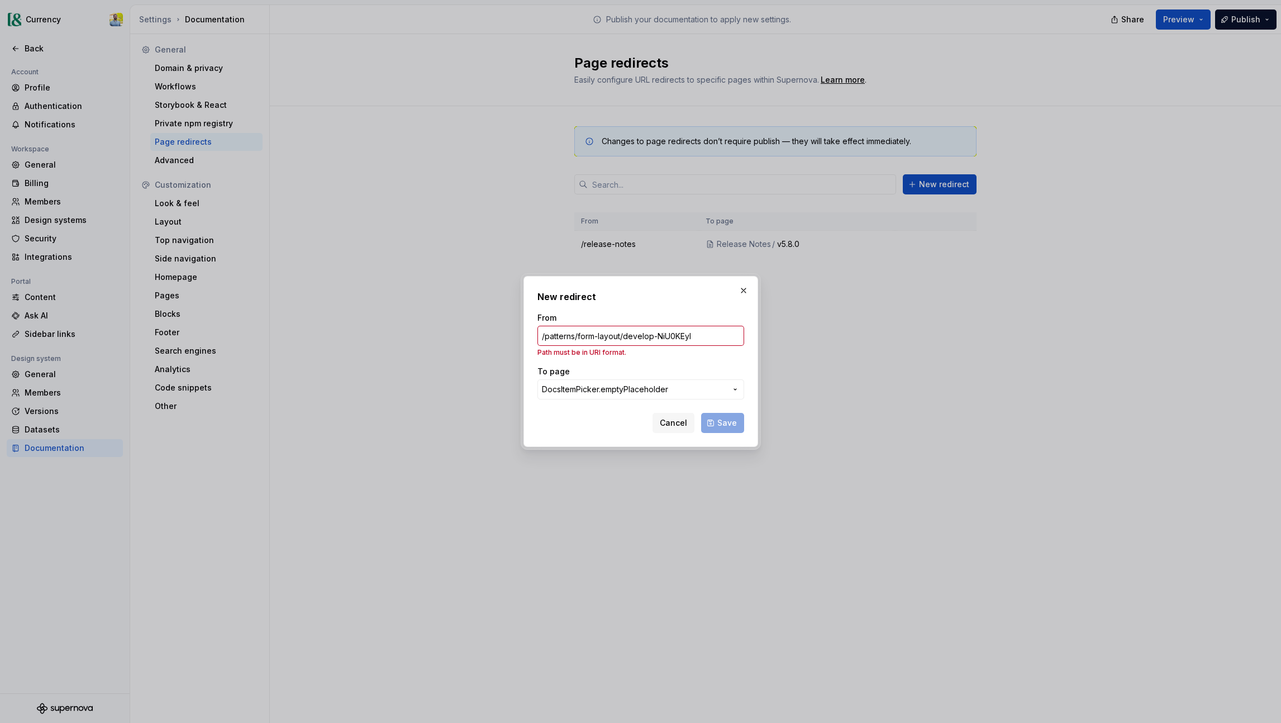
click at [544, 335] on input "/patterns/form-layout/develop-NiU0KEyl" at bounding box center [641, 336] width 207 height 20
click at [545, 337] on input "/patterns/form-layout/develop-NiU0KEyl" at bounding box center [641, 336] width 207 height 20
click at [545, 341] on input "/patterns/form-layout/develop-NiU0KEyl" at bounding box center [641, 336] width 207 height 20
click at [542, 336] on input "/patterns/form-layout/develop-NiU0KEyl" at bounding box center [641, 336] width 207 height 20
click at [542, 335] on input "/patterns/form-layout/develop-NiU0KEyl" at bounding box center [641, 336] width 207 height 20
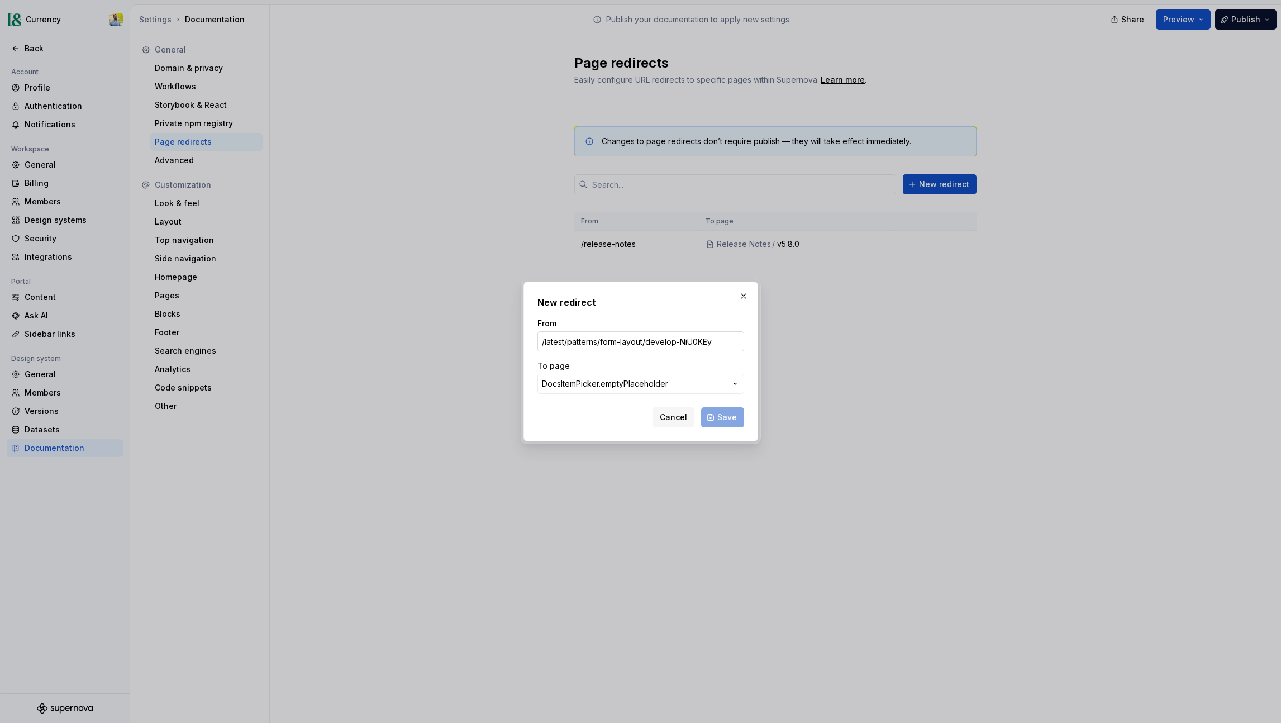
click at [730, 342] on input "/latest/patterns/form-layout/develop-NiU0KEy" at bounding box center [641, 341] width 207 height 20
type input "/latest/patterns/form-layout/develop-NiU0KEy"
click at [654, 385] on span "DocsItemPicker.emptyPlaceholder" at bounding box center [605, 383] width 126 height 11
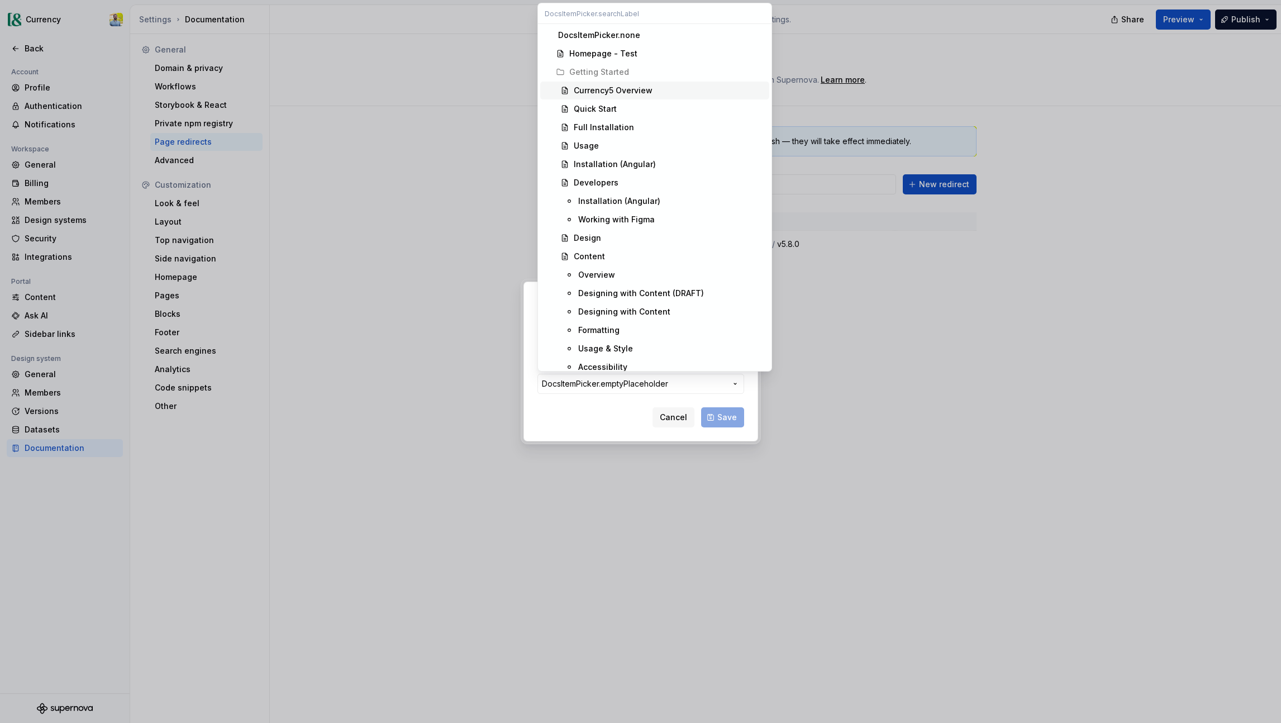
click at [636, 88] on div "Currency5 Overview" at bounding box center [613, 90] width 79 height 11
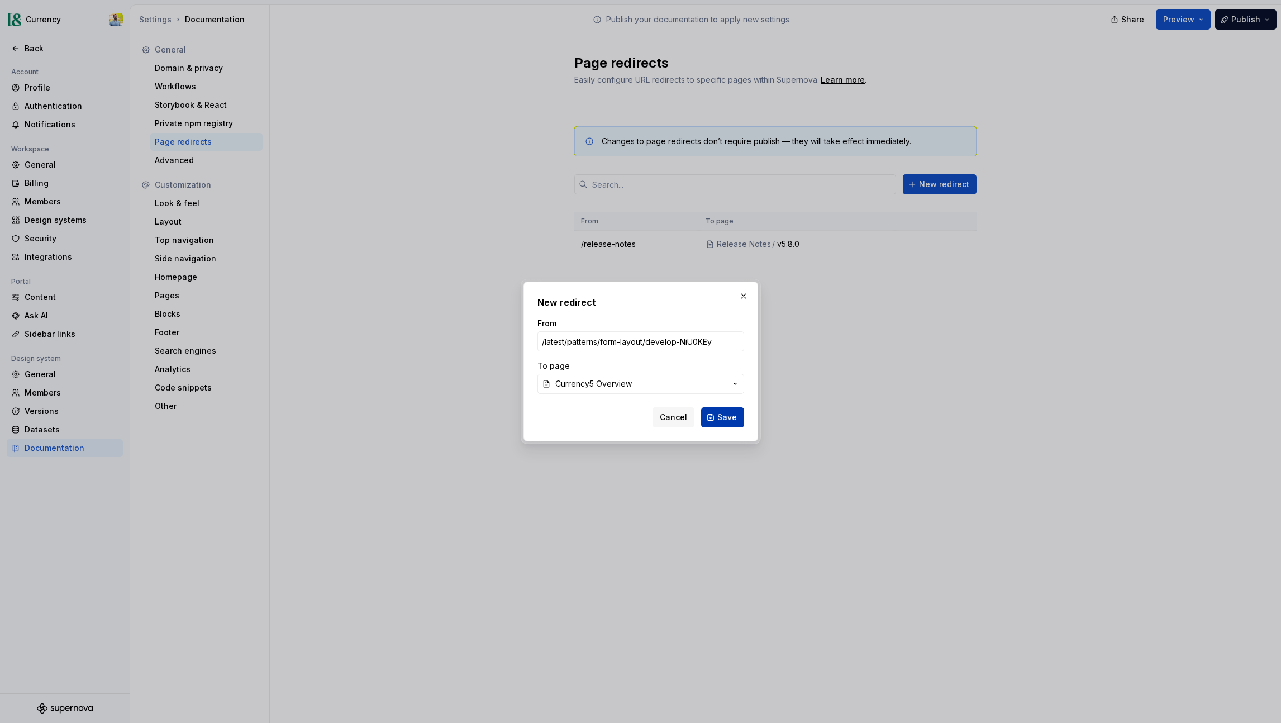
click at [723, 418] on span "Save" at bounding box center [728, 417] width 20 height 11
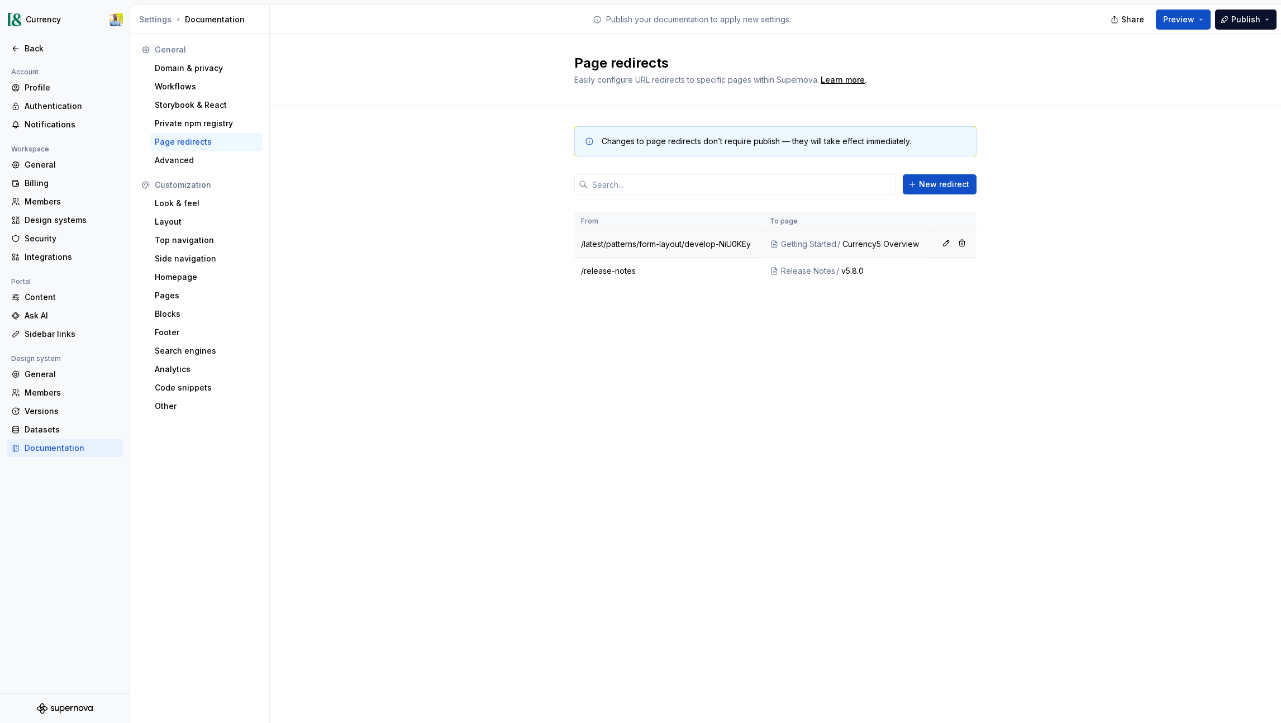
click at [734, 242] on td "/latest/patterns/form-layout/develop-NiU0KEy" at bounding box center [669, 244] width 189 height 27
click at [962, 243] on button "button" at bounding box center [963, 243] width 16 height 16
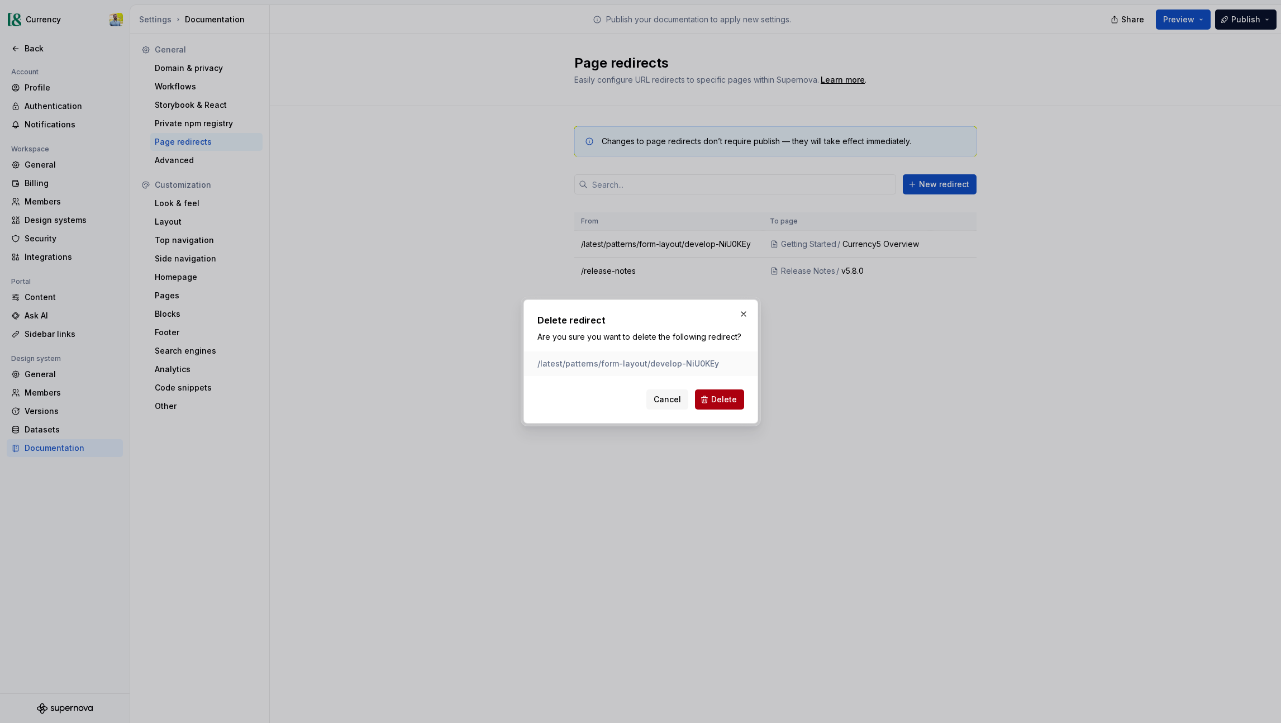
click at [711, 399] on button "Delete" at bounding box center [719, 400] width 49 height 20
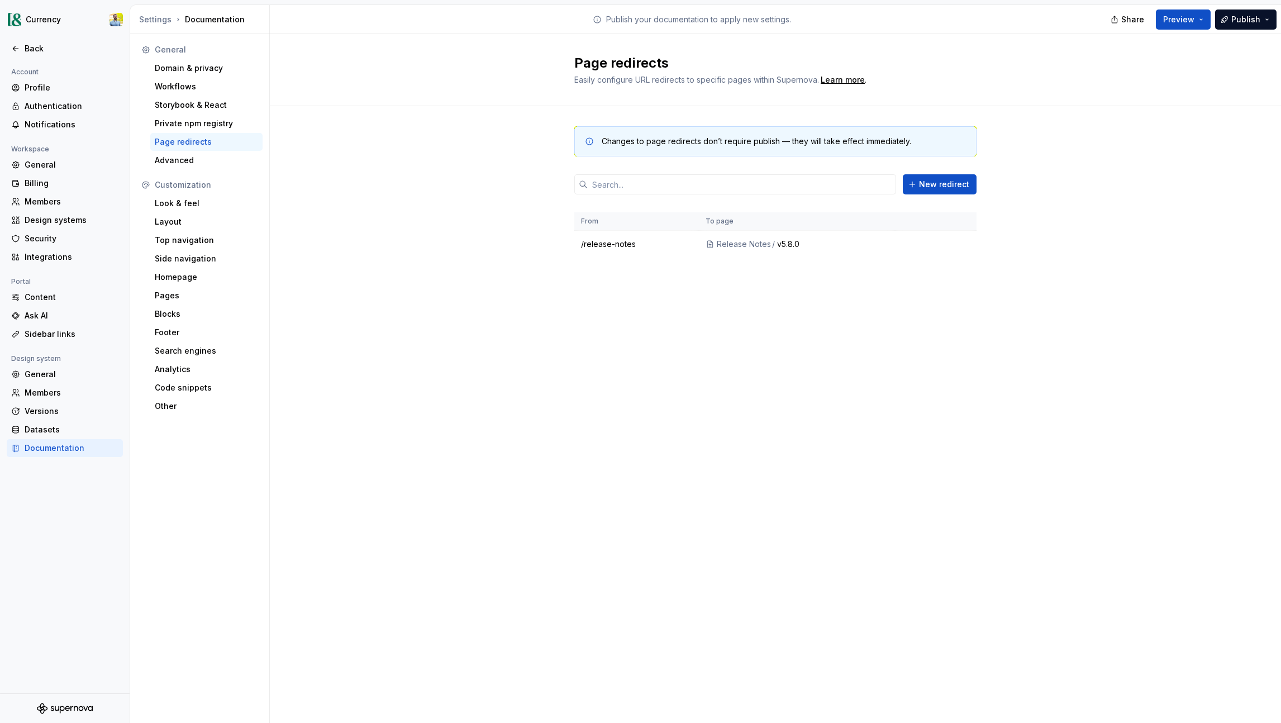
click at [442, 224] on div "Changes to page redirects don’t require publish — they will take effect immedia…" at bounding box center [776, 203] width 1012 height 194
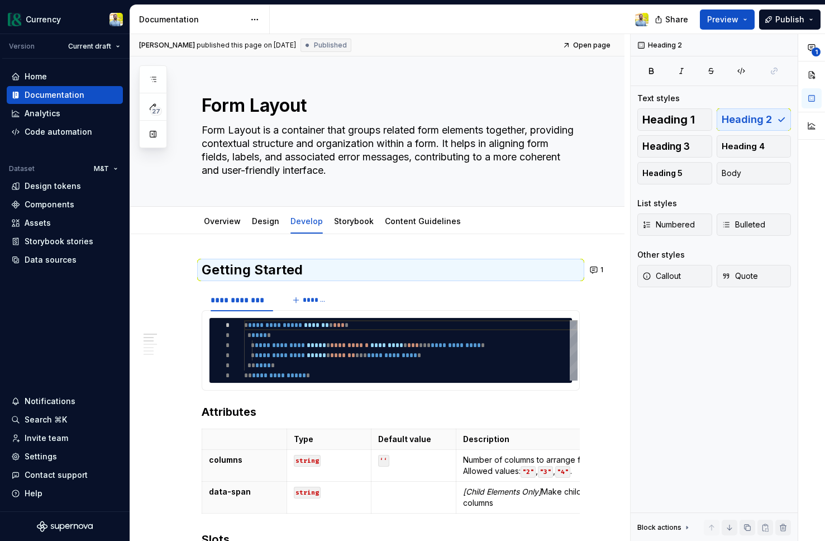
scroll to position [50, 0]
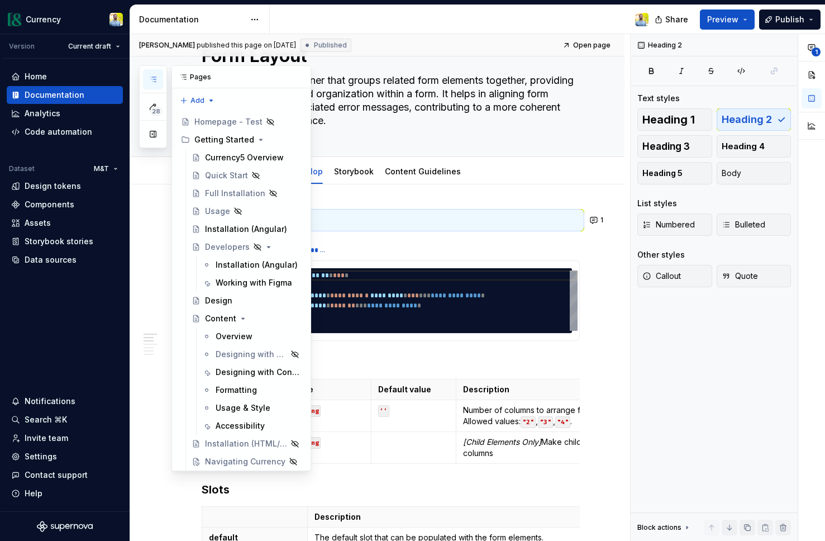
click at [158, 80] on button "button" at bounding box center [153, 79] width 20 height 20
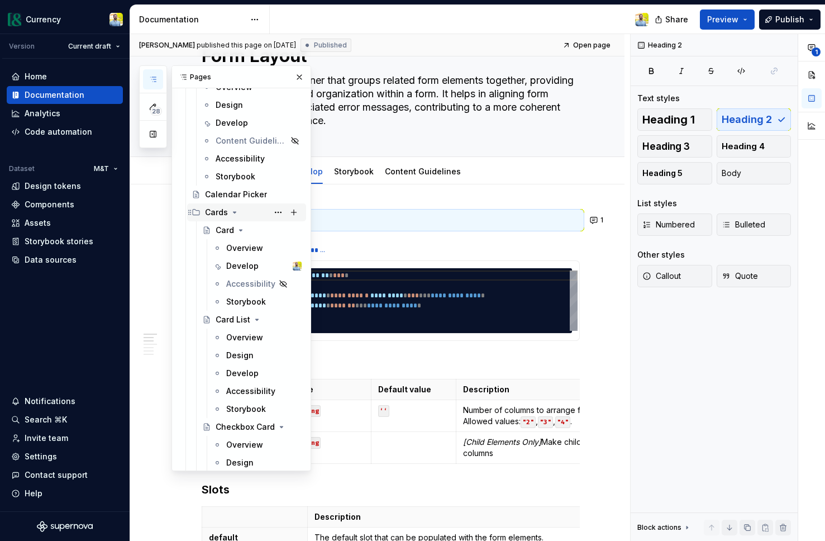
scroll to position [1484, 0]
click at [303, 78] on button "button" at bounding box center [300, 77] width 16 height 16
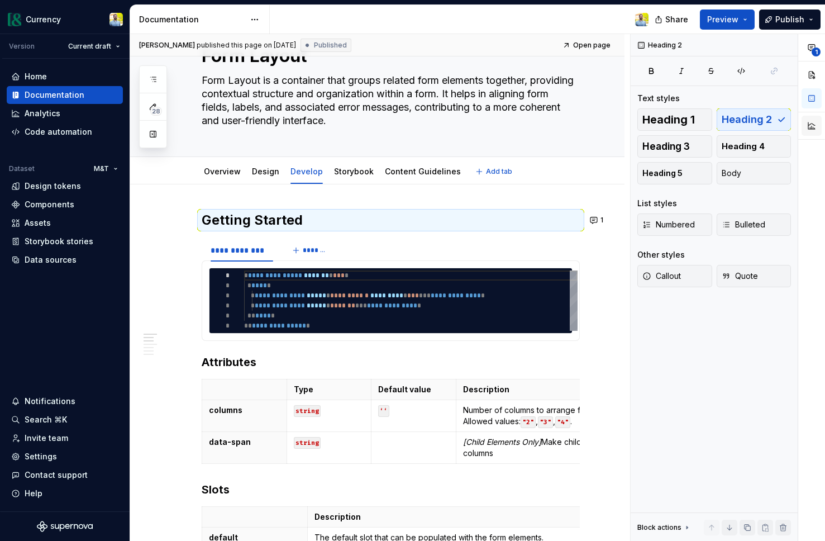
type textarea "*"
